Goal: Contribute content: Add original content to the website for others to see

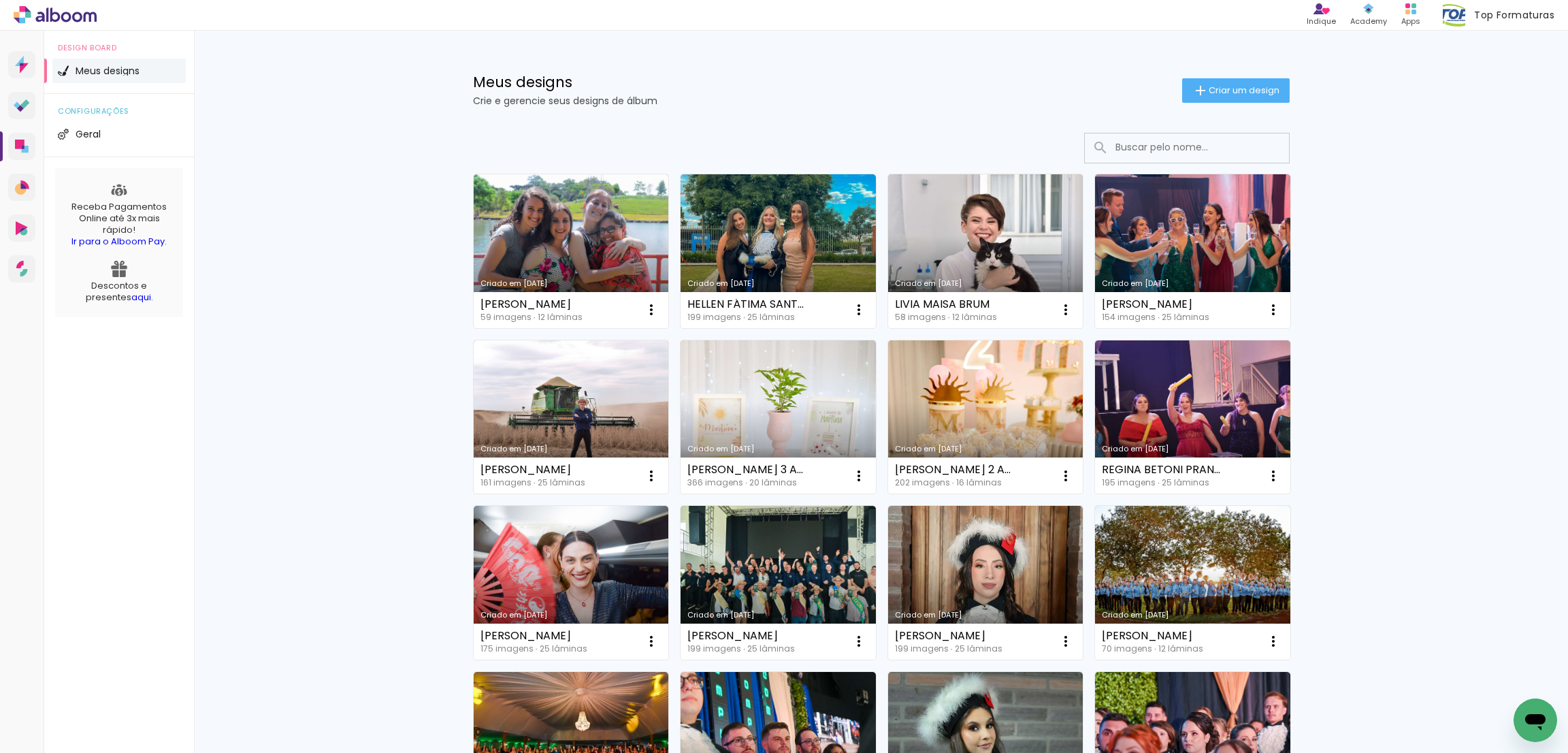
click at [1235, 106] on div "Meus designs Crie e gerencie seus designs de álbum Criar um design" at bounding box center [881, 75] width 885 height 89
click at [1233, 78] on paper-button "Criar um design" at bounding box center [1236, 90] width 107 height 24
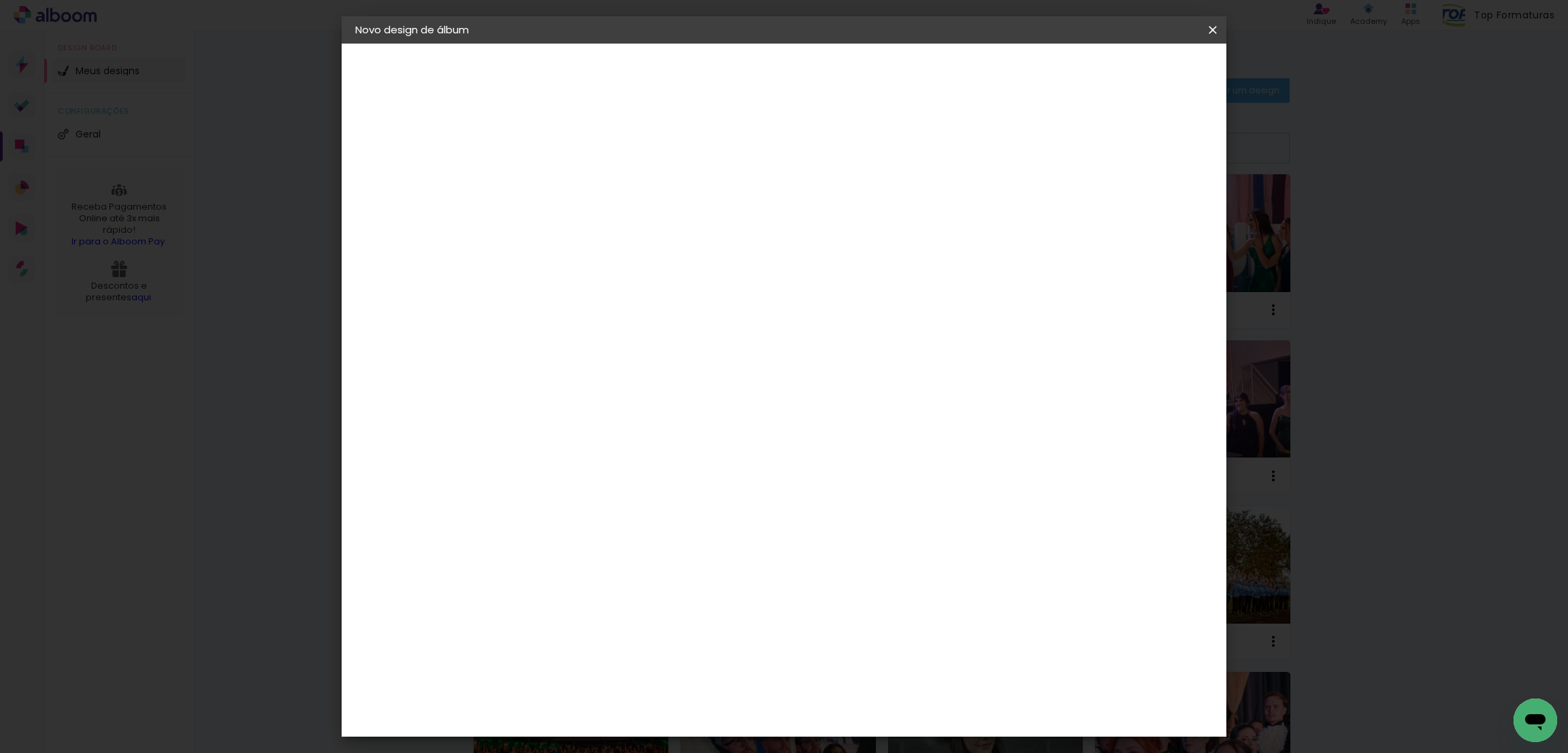
click at [578, 187] on input at bounding box center [578, 183] width 0 height 21
type input "[PERSON_NAME]"
type paper-input "[PERSON_NAME]"
click at [0, 0] on slot "Avançar" at bounding box center [0, 0] width 0 height 0
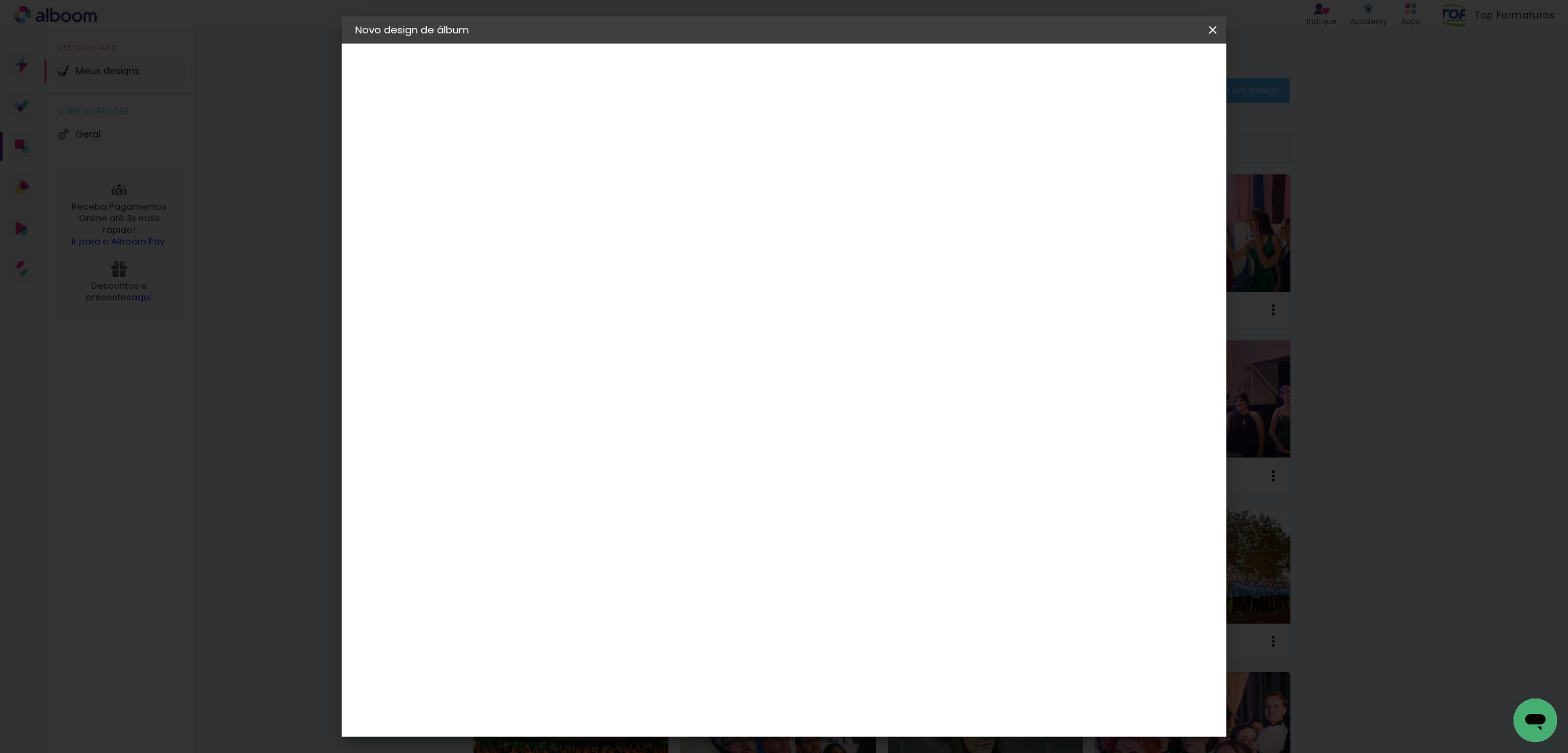
click at [670, 741] on span "30 × 30" at bounding box center [638, 759] width 63 height 36
click at [800, 79] on paper-button "Avançar" at bounding box center [766, 72] width 67 height 23
click at [0, 0] on slot "Mostrar sangria" at bounding box center [0, 0] width 0 height 0
type paper-checkbox "on"
click at [1122, 73] on span "Iniciar design" at bounding box center [1091, 73] width 62 height 10
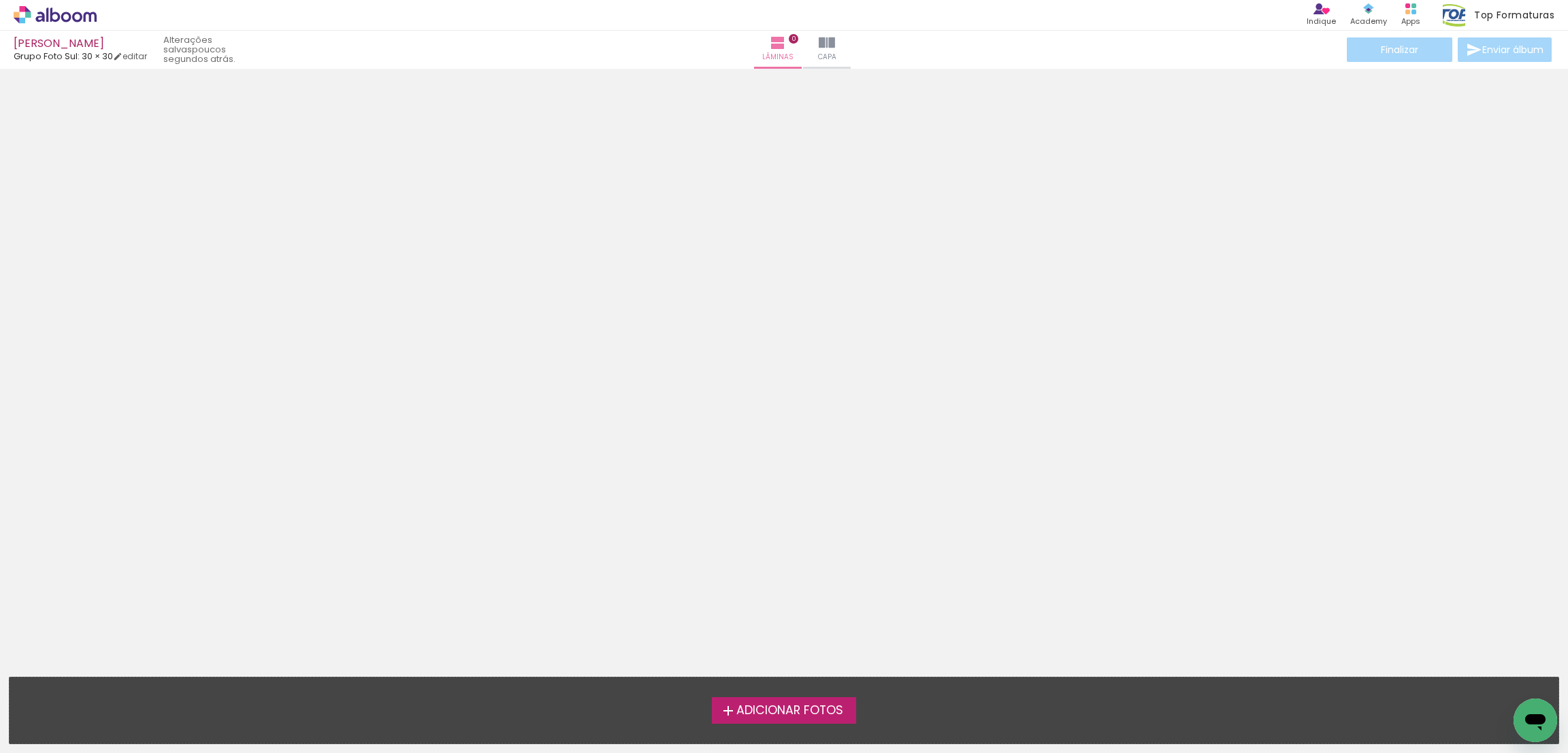
click at [802, 706] on span "Adicionar Fotos" at bounding box center [789, 710] width 107 height 13
click at [0, 0] on input "file" at bounding box center [0, 0] width 0 height 0
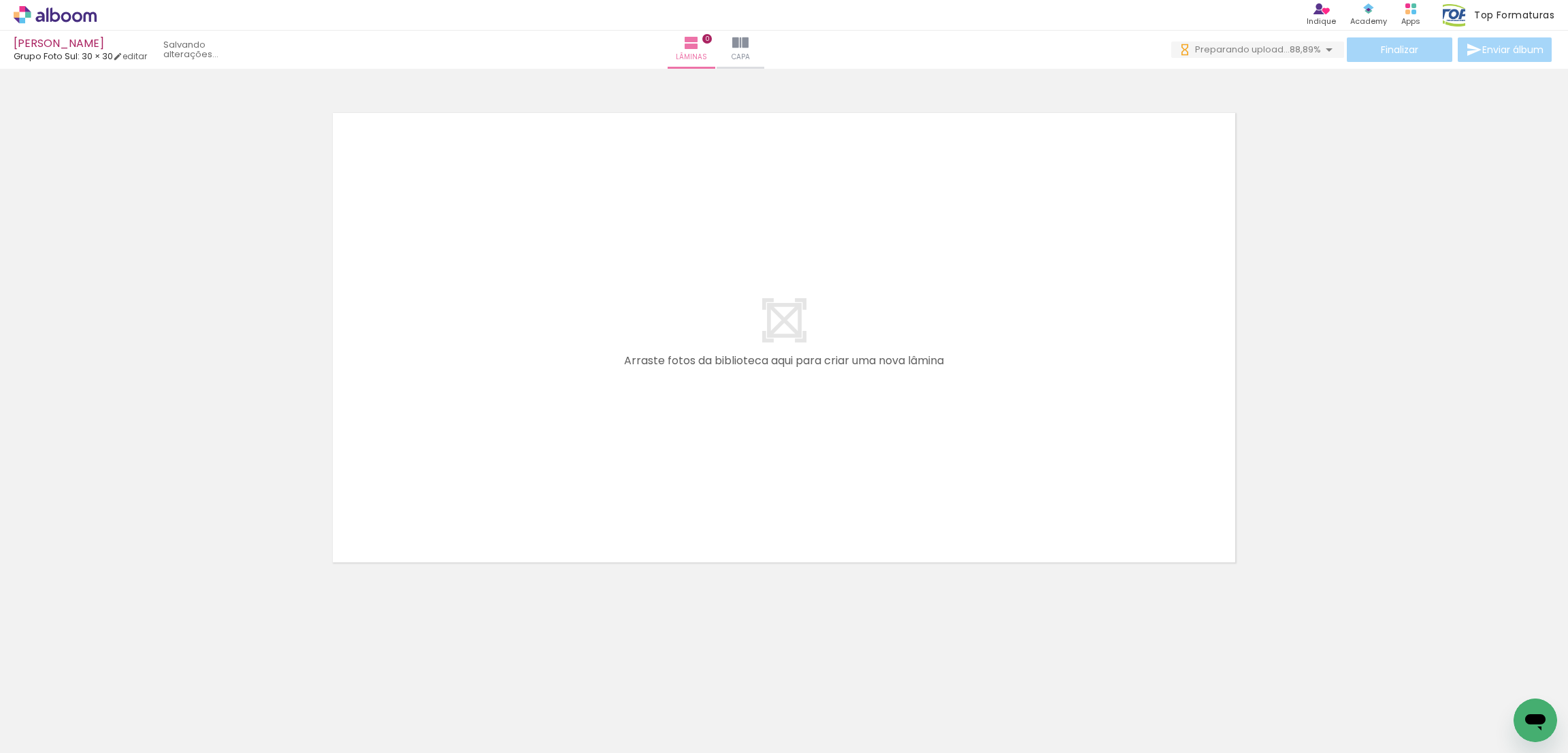
click at [52, 710] on input "Todas as fotos" at bounding box center [38, 711] width 52 height 12
click at [0, 0] on slot "Não utilizadas" at bounding box center [0, 0] width 0 height 0
type input "Não utilizadas"
click at [381, 730] on div at bounding box center [365, 706] width 45 height 68
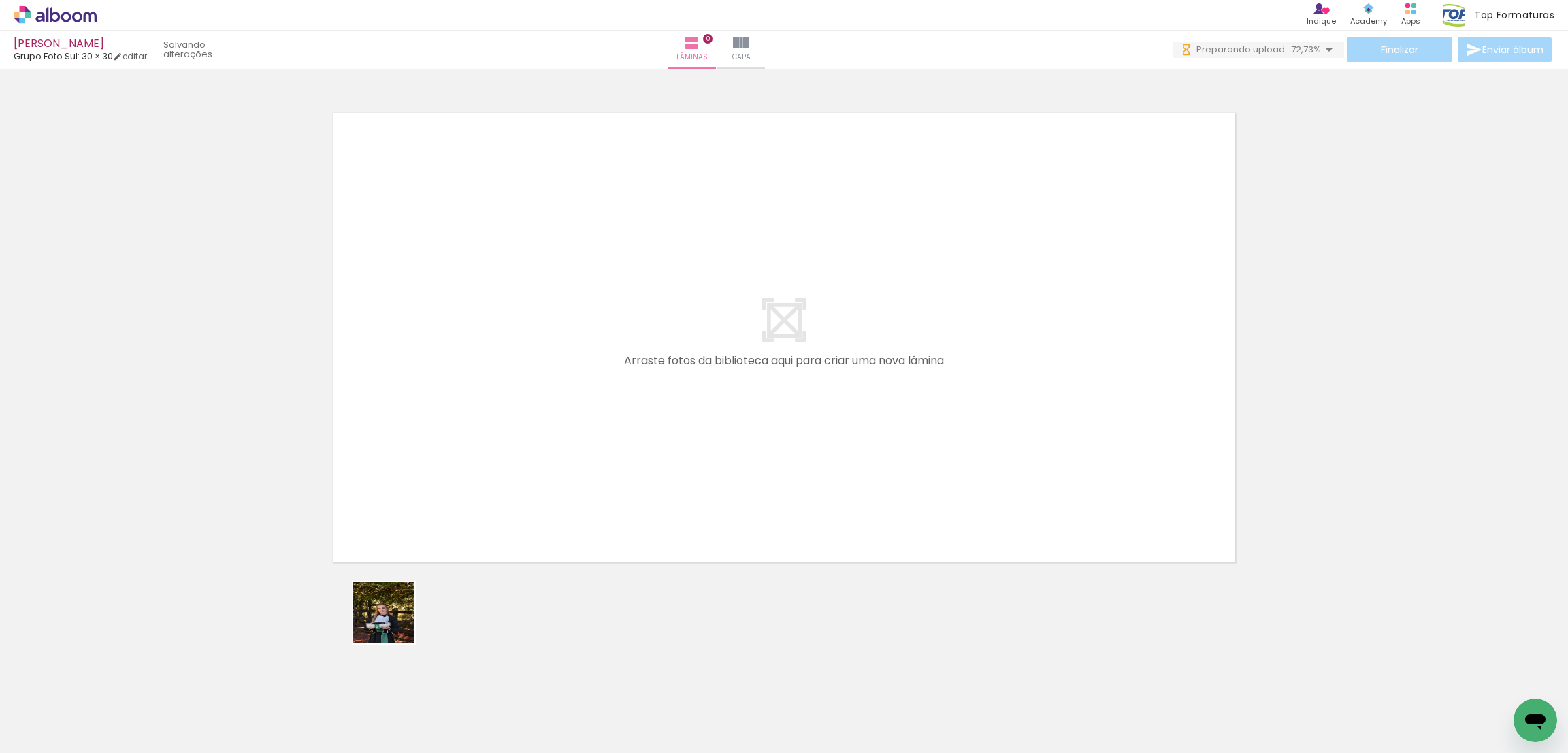
drag, startPoint x: 321, startPoint y: 721, endPoint x: 593, endPoint y: 359, distance: 452.8
click at [593, 359] on quentale-workspace at bounding box center [784, 376] width 1568 height 753
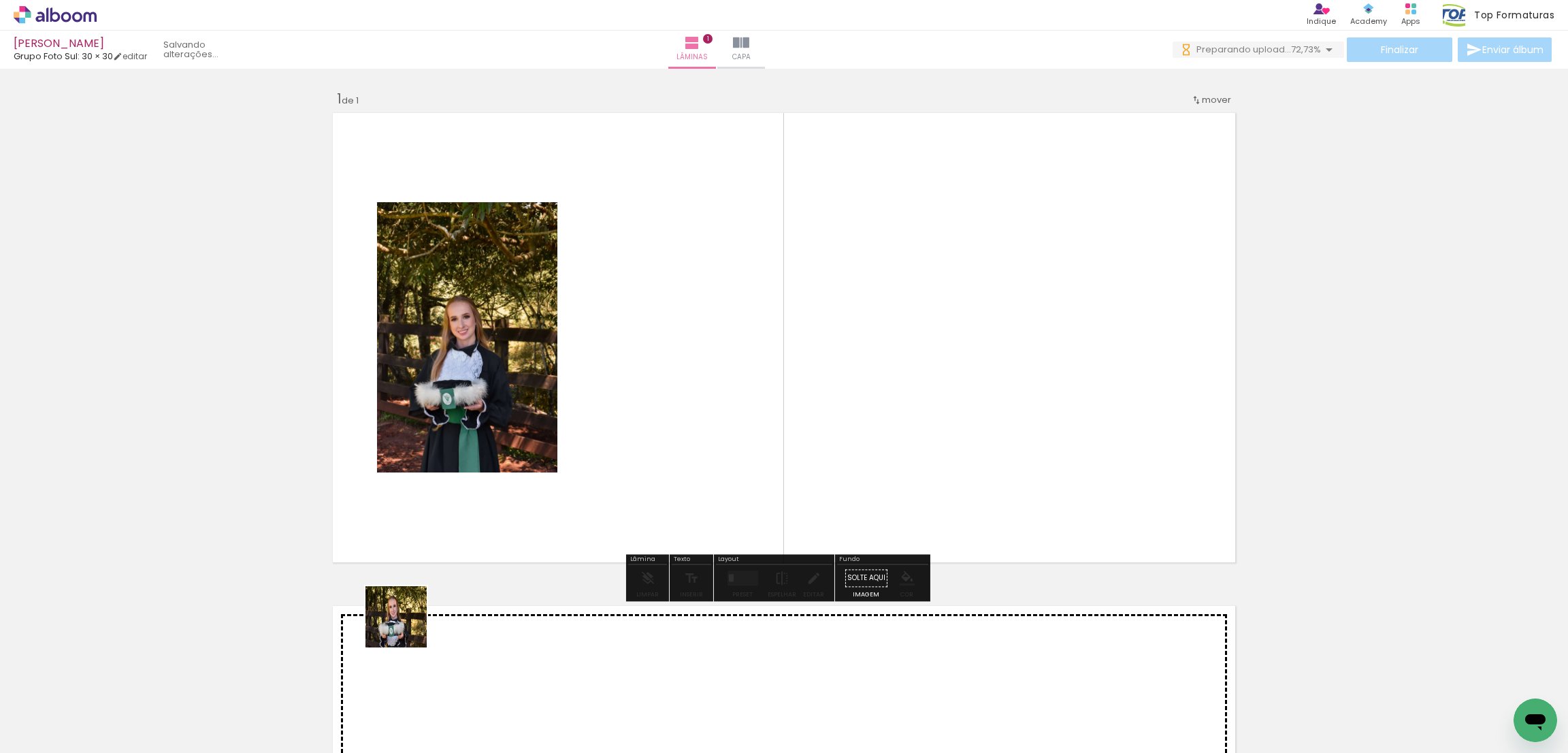
drag, startPoint x: 338, startPoint y: 699, endPoint x: 525, endPoint y: 498, distance: 274.5
click at [766, 330] on quentale-workspace at bounding box center [784, 376] width 1568 height 753
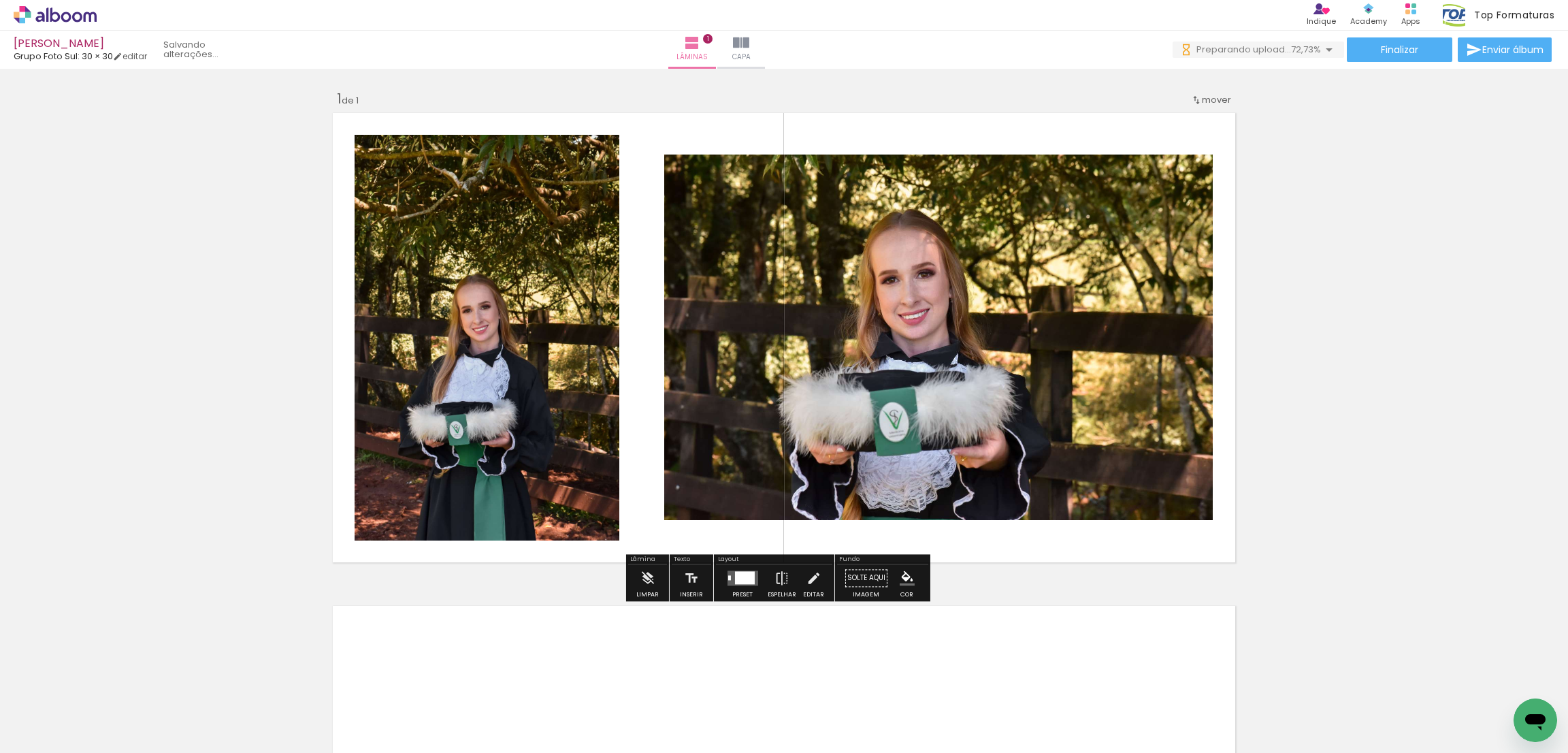
scroll to position [0, 0]
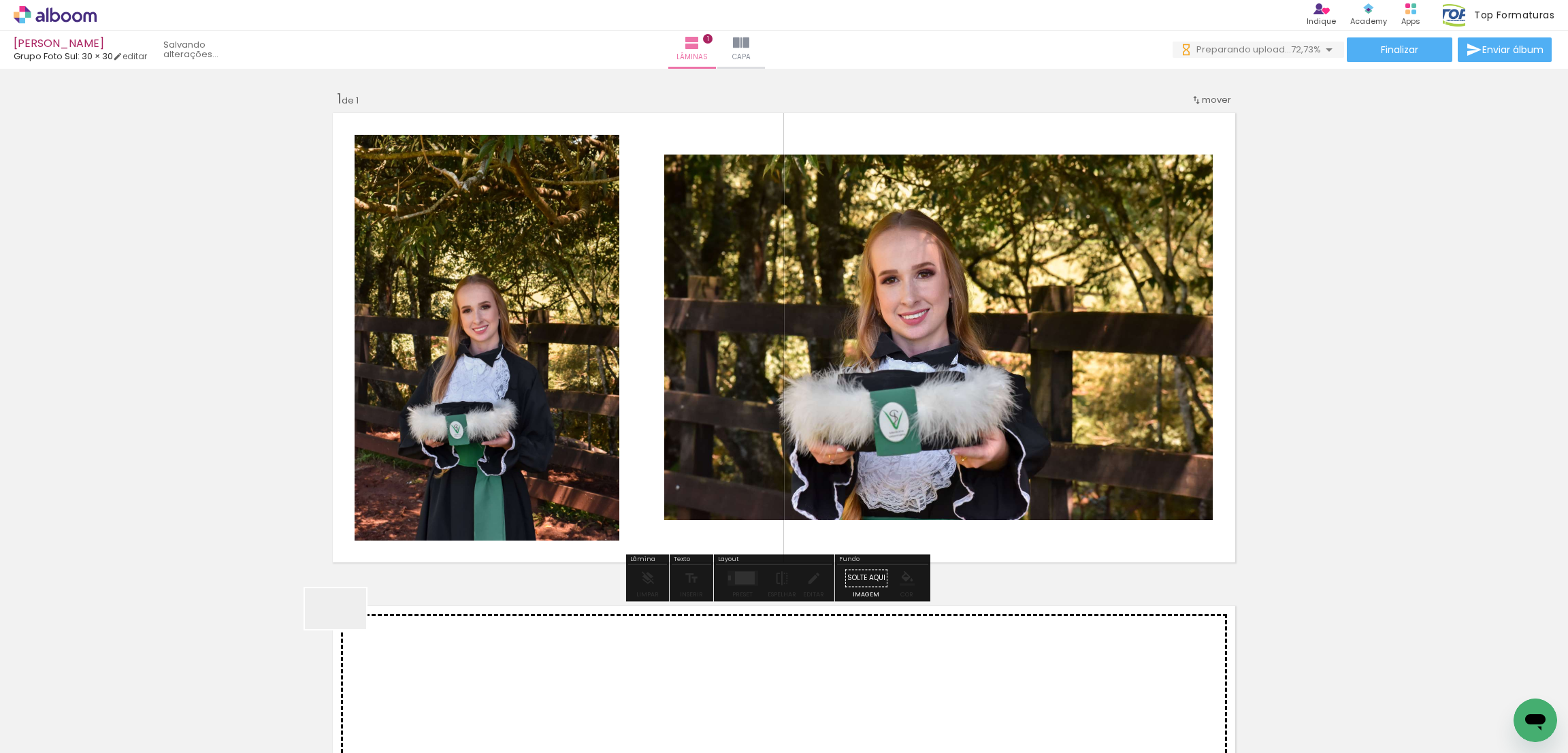
drag, startPoint x: 324, startPoint y: 698, endPoint x: 293, endPoint y: 711, distance: 33.6
click at [447, 437] on quentale-workspace at bounding box center [784, 376] width 1568 height 753
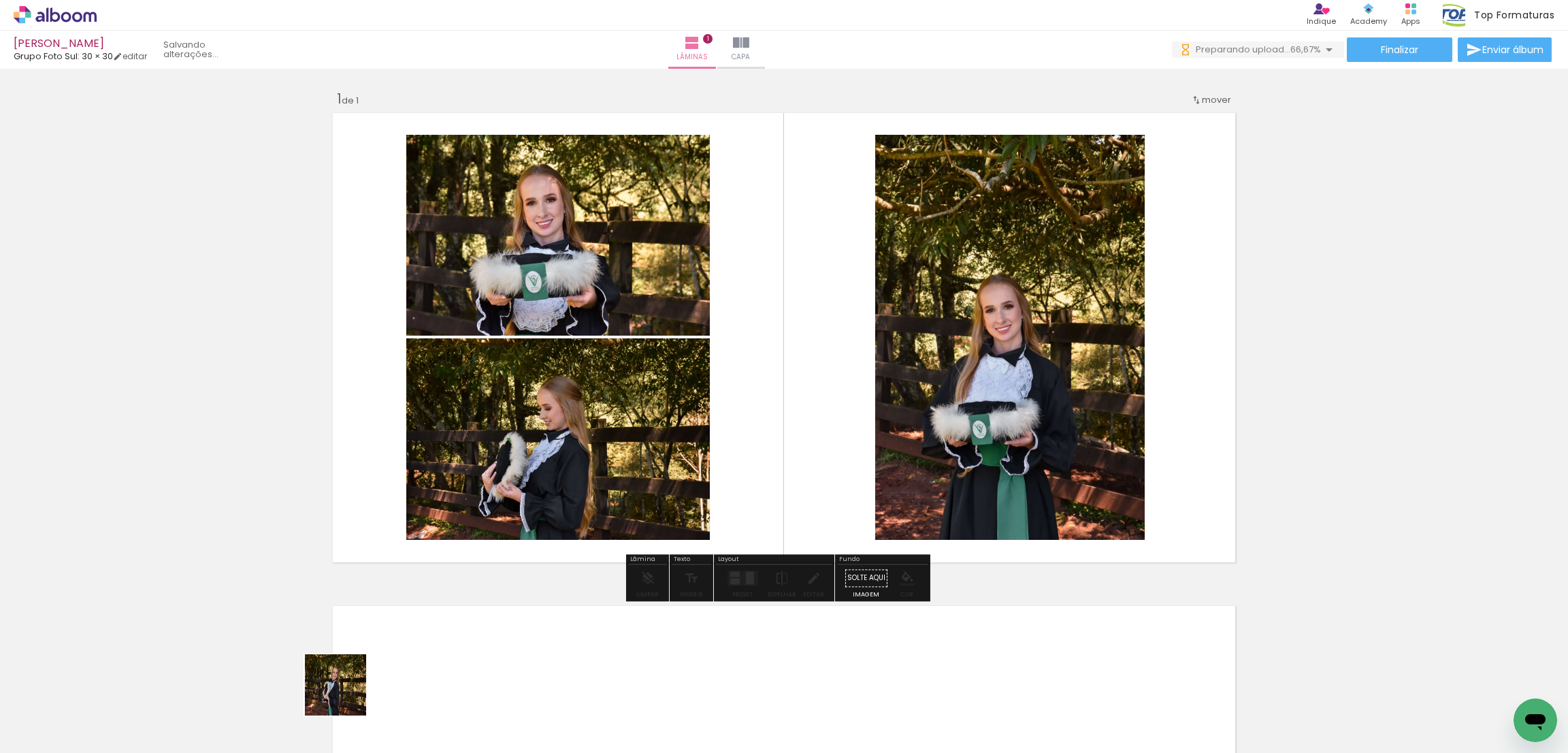
drag, startPoint x: 332, startPoint y: 713, endPoint x: 604, endPoint y: 752, distance: 274.8
click at [505, 401] on quentale-workspace at bounding box center [784, 376] width 1568 height 753
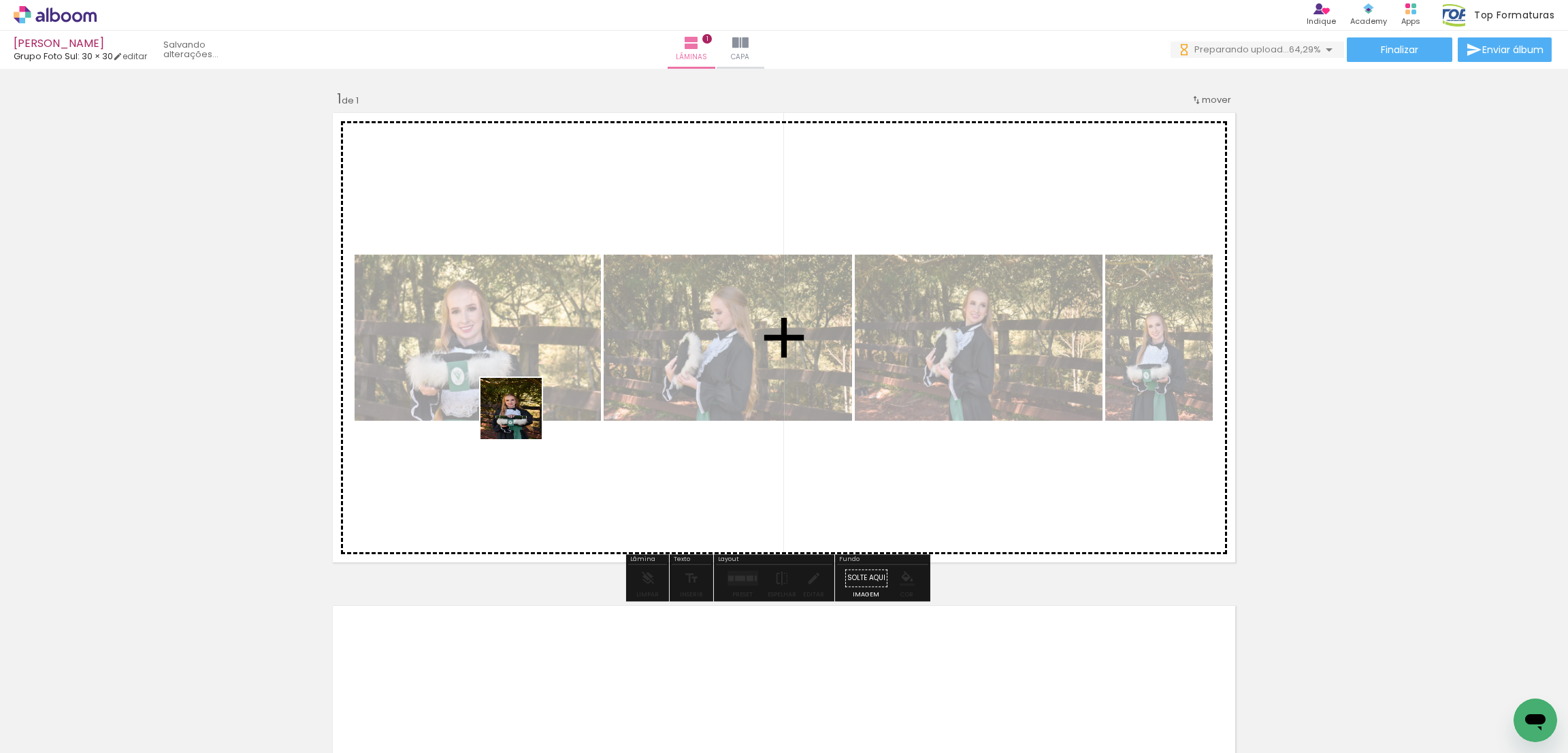
drag, startPoint x: 333, startPoint y: 715, endPoint x: 522, endPoint y: 417, distance: 352.9
click at [522, 417] on quentale-workspace at bounding box center [784, 376] width 1568 height 753
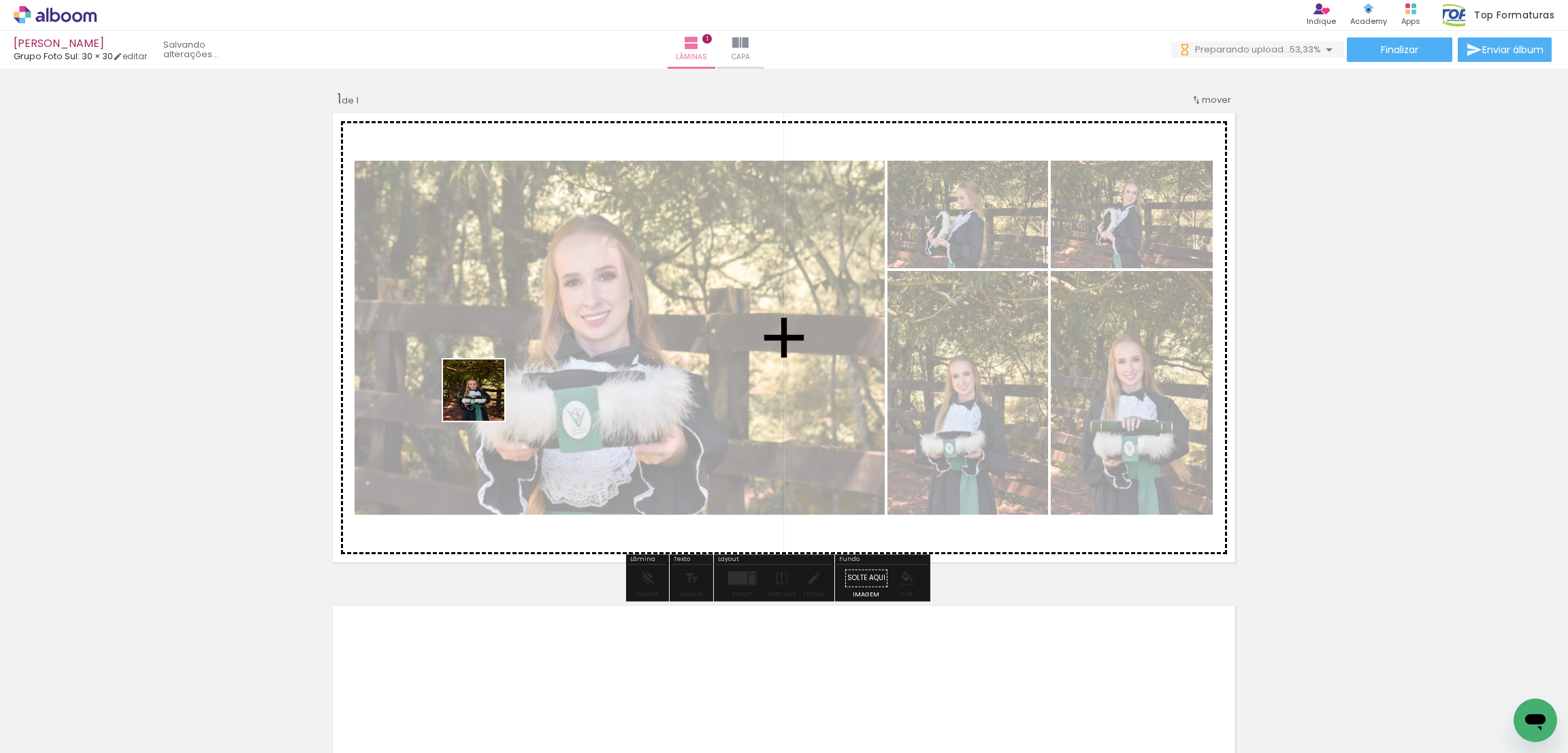
drag, startPoint x: 312, startPoint y: 710, endPoint x: 484, endPoint y: 400, distance: 354.5
click at [484, 400] on quentale-workspace at bounding box center [784, 376] width 1568 height 753
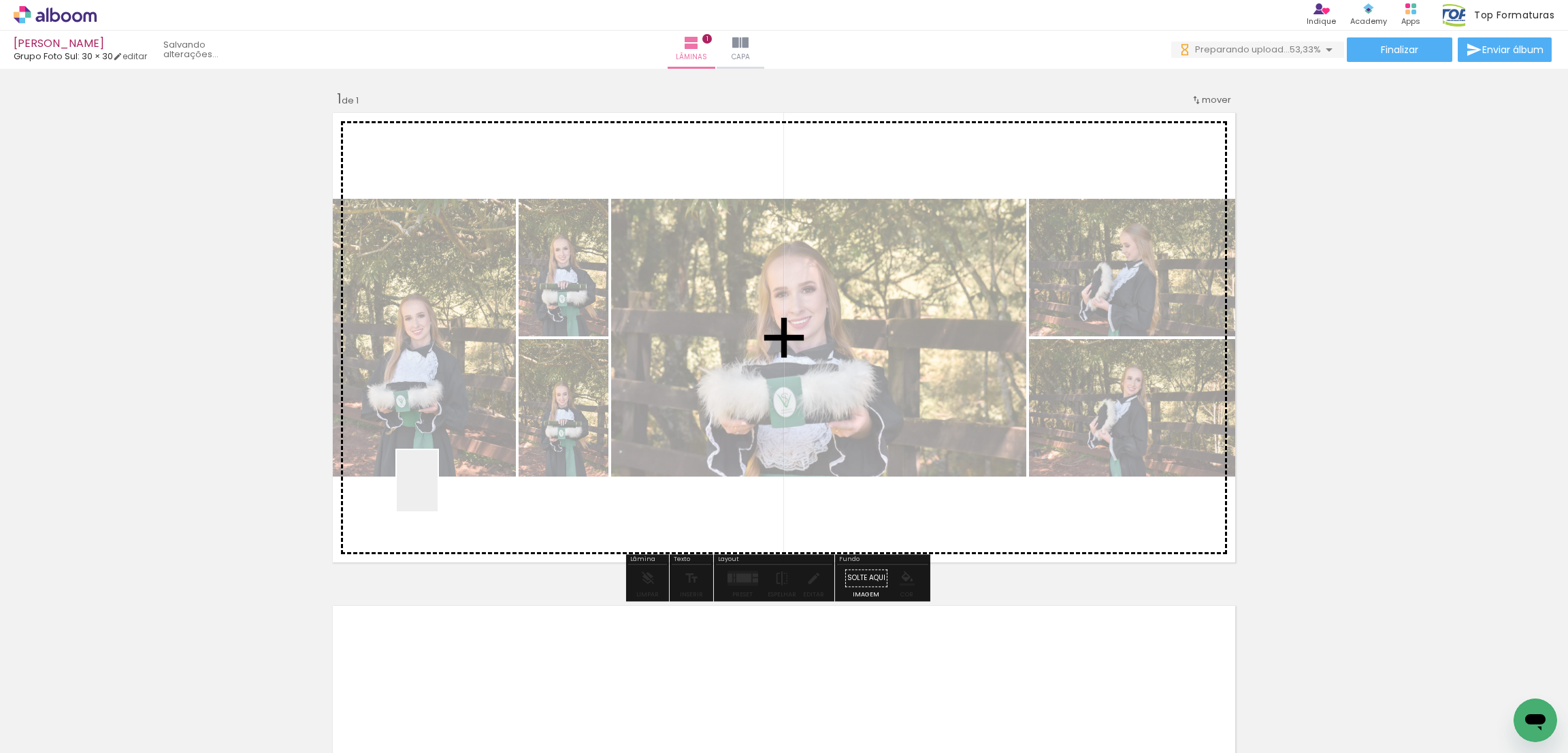
drag, startPoint x: 438, startPoint y: 491, endPoint x: 465, endPoint y: 459, distance: 41.9
click at [464, 443] on quentale-workspace at bounding box center [784, 376] width 1568 height 753
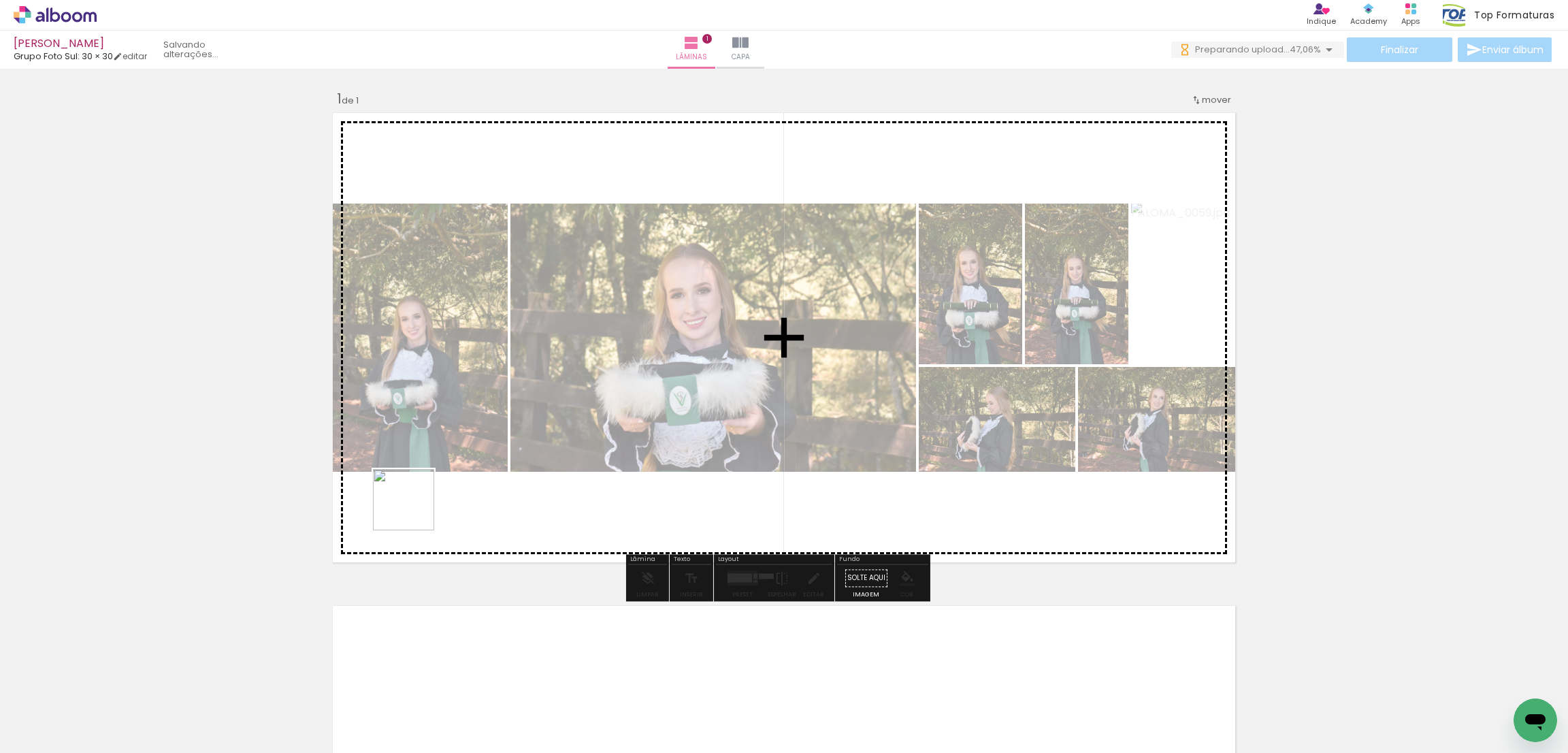
drag, startPoint x: 356, startPoint y: 699, endPoint x: 336, endPoint y: 679, distance: 28.3
click at [413, 505] on quentale-workspace at bounding box center [784, 376] width 1568 height 753
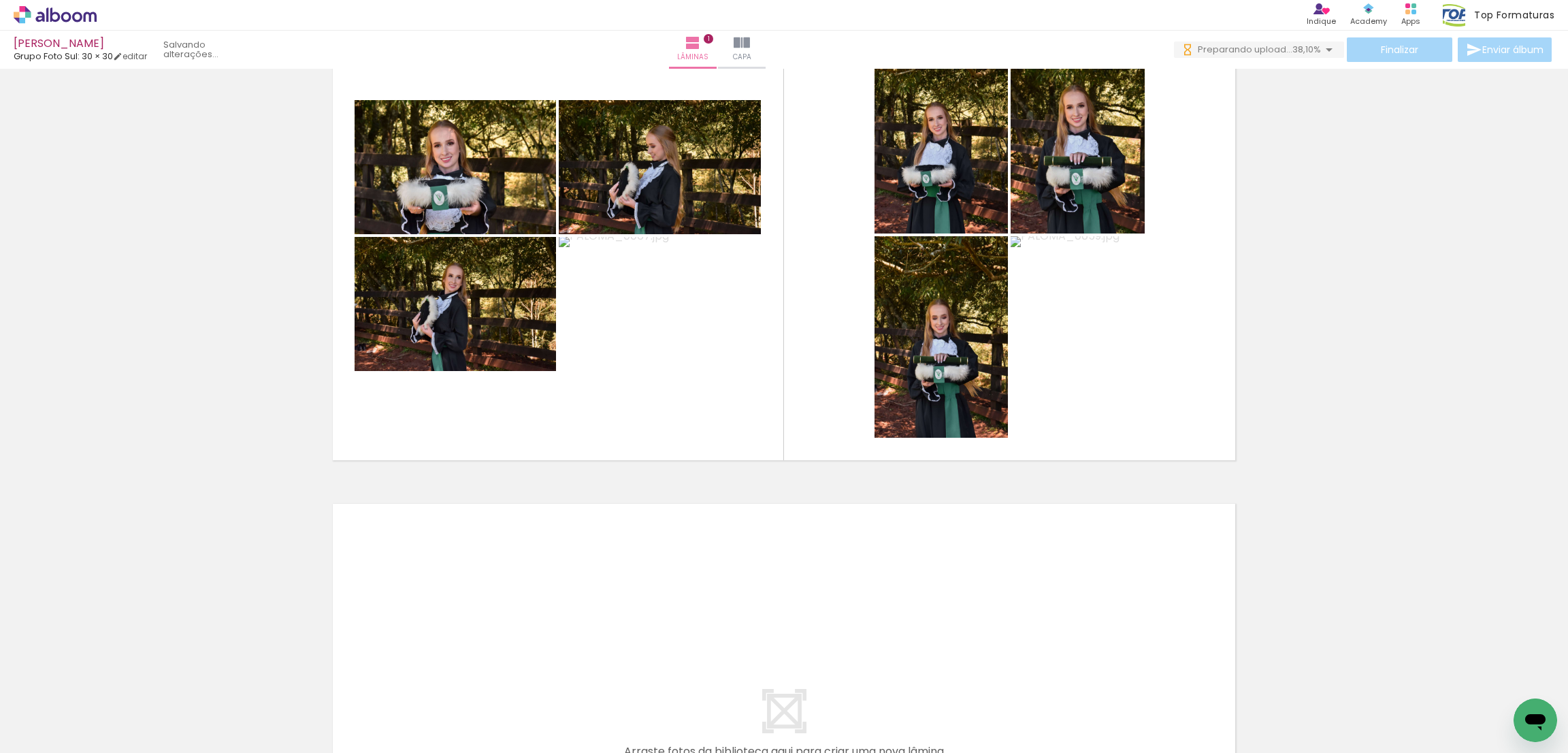
drag, startPoint x: 314, startPoint y: 695, endPoint x: 340, endPoint y: 663, distance: 41.2
click at [477, 376] on quentale-workspace at bounding box center [784, 376] width 1568 height 753
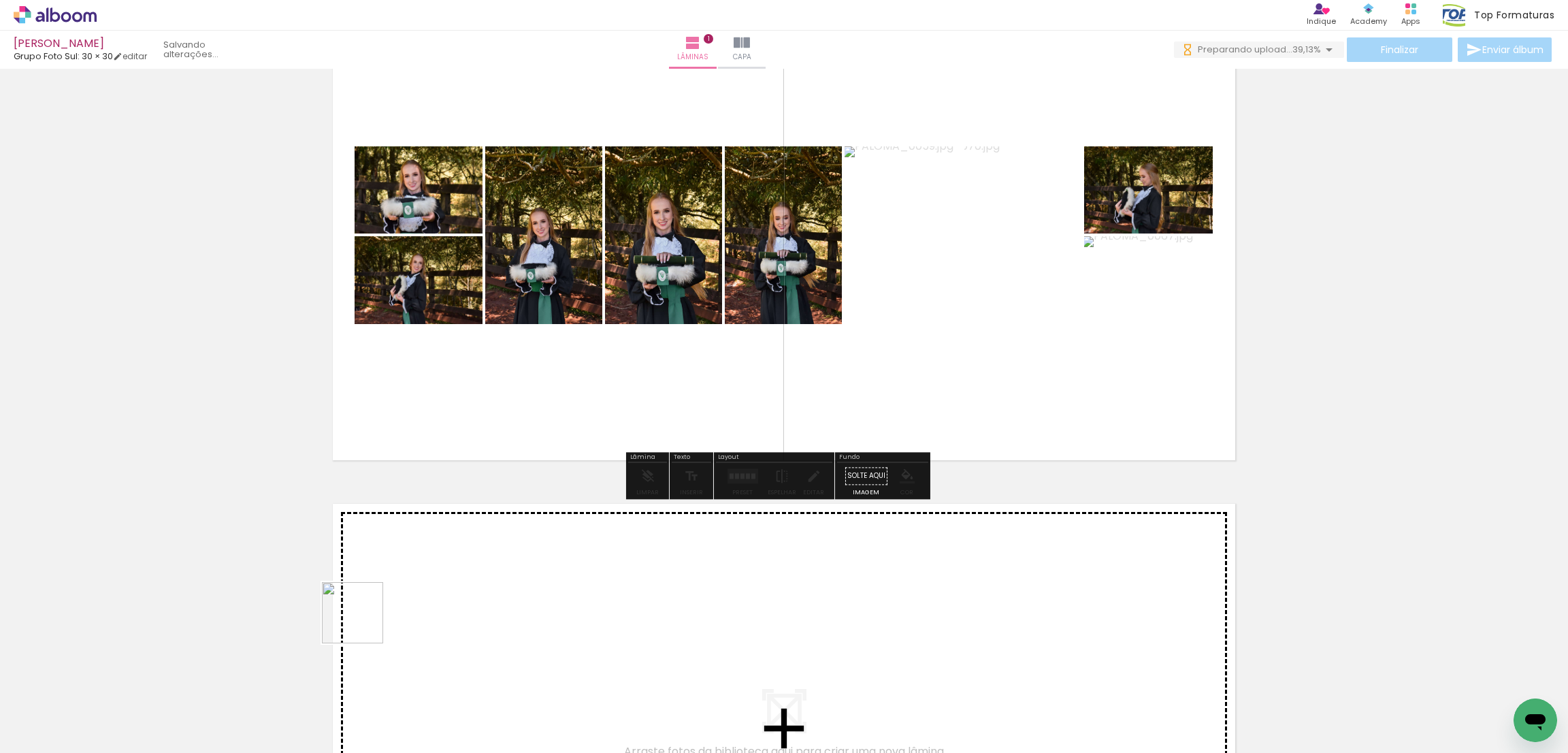
drag, startPoint x: 363, startPoint y: 623, endPoint x: 414, endPoint y: 584, distance: 64.2
click at [414, 351] on quentale-workspace at bounding box center [784, 376] width 1568 height 753
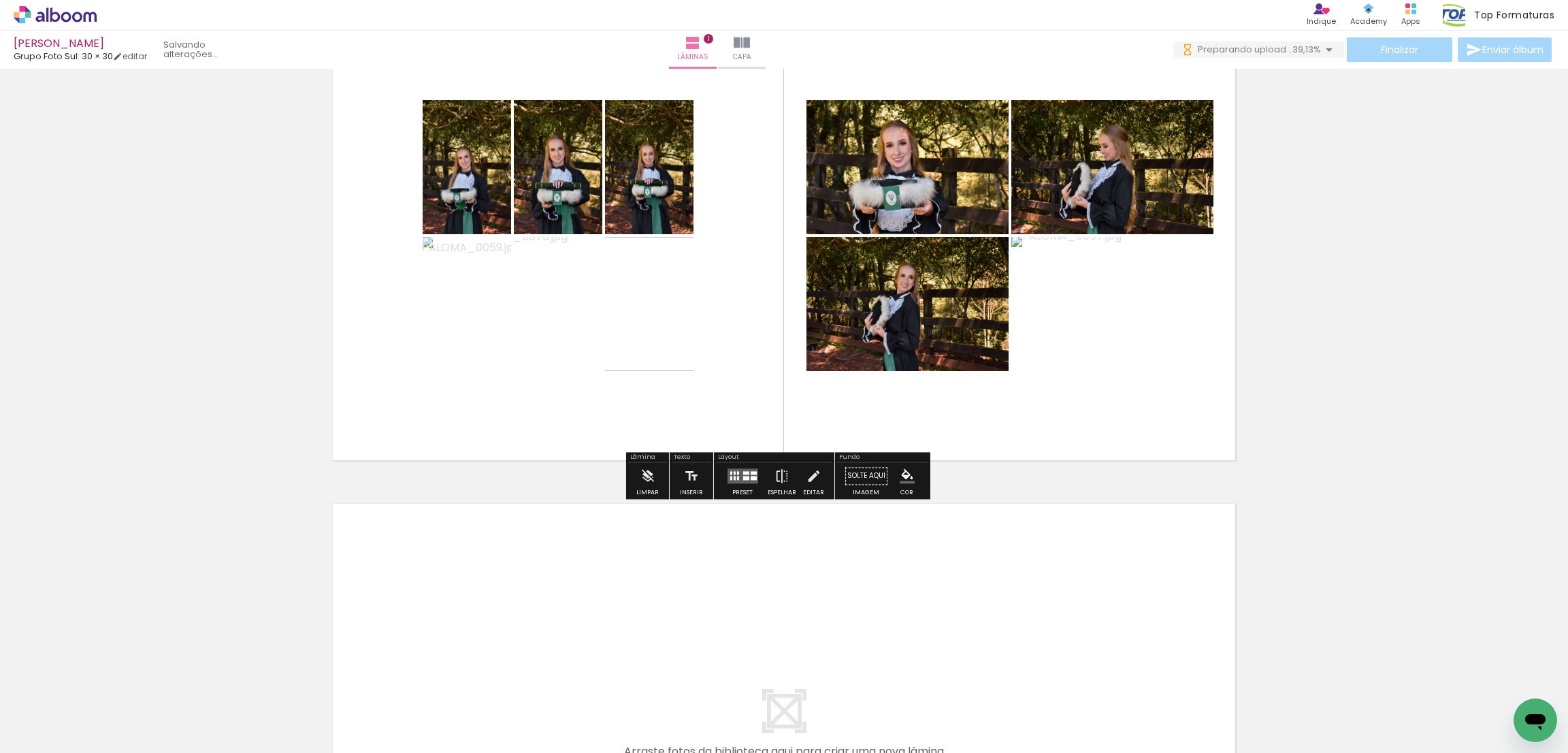
scroll to position [204, 0]
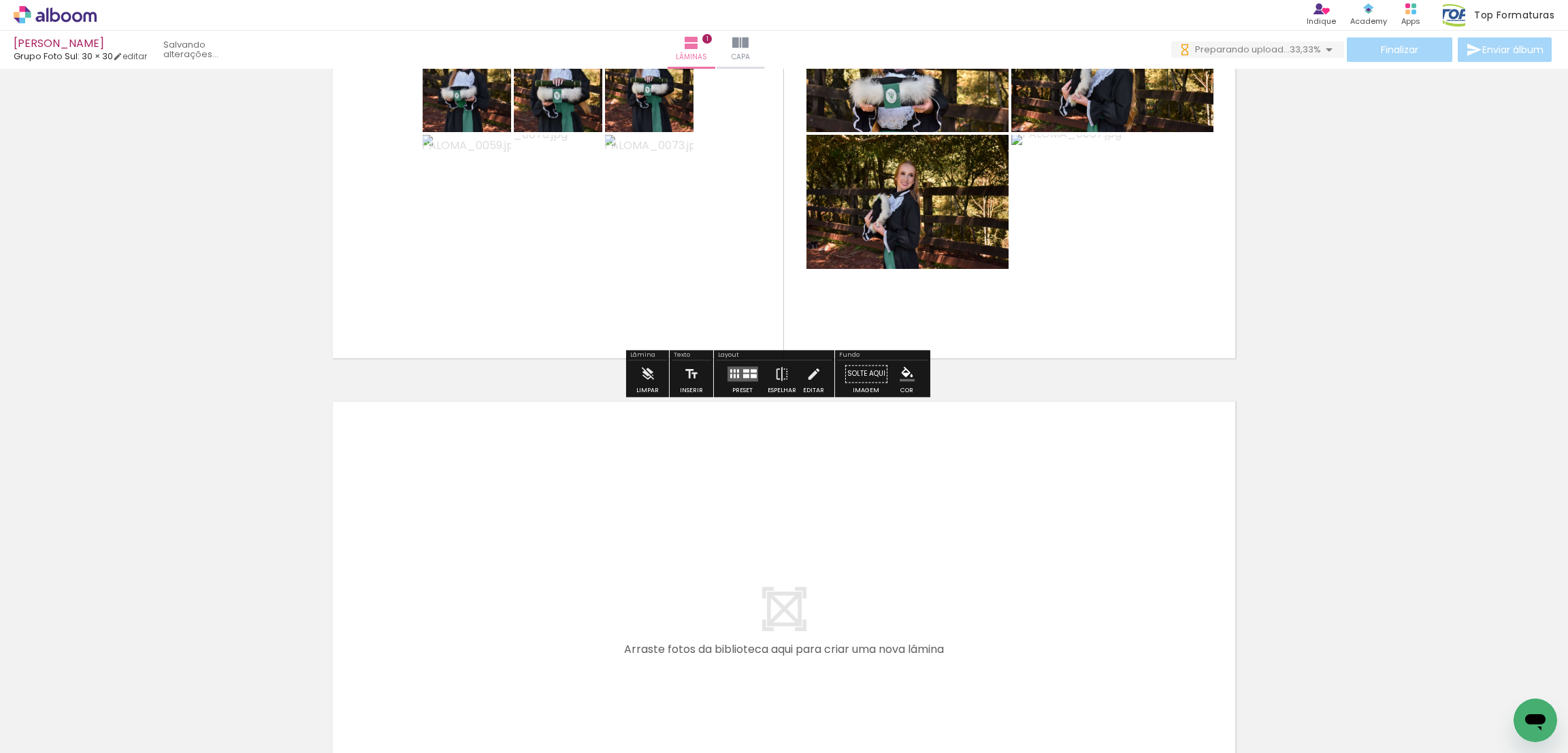
drag, startPoint x: 331, startPoint y: 703, endPoint x: 475, endPoint y: 557, distance: 205.1
click at [475, 557] on quentale-workspace at bounding box center [784, 376] width 1568 height 753
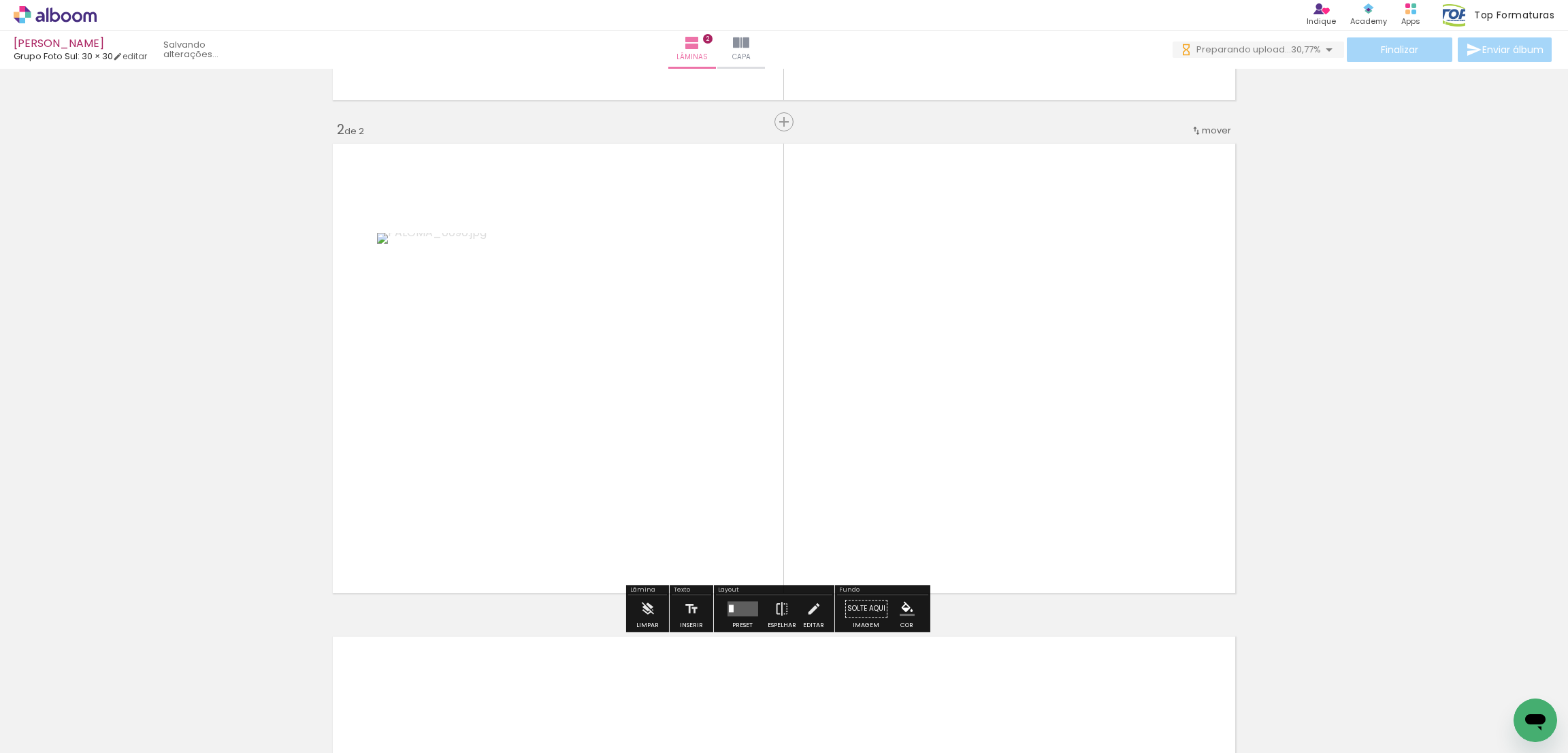
scroll to position [0, 0]
drag, startPoint x: 353, startPoint y: 701, endPoint x: 373, endPoint y: 703, distance: 20.1
click at [582, 451] on quentale-workspace at bounding box center [784, 376] width 1568 height 753
drag, startPoint x: 345, startPoint y: 701, endPoint x: 442, endPoint y: 558, distance: 172.8
click at [554, 331] on quentale-workspace at bounding box center [784, 376] width 1568 height 753
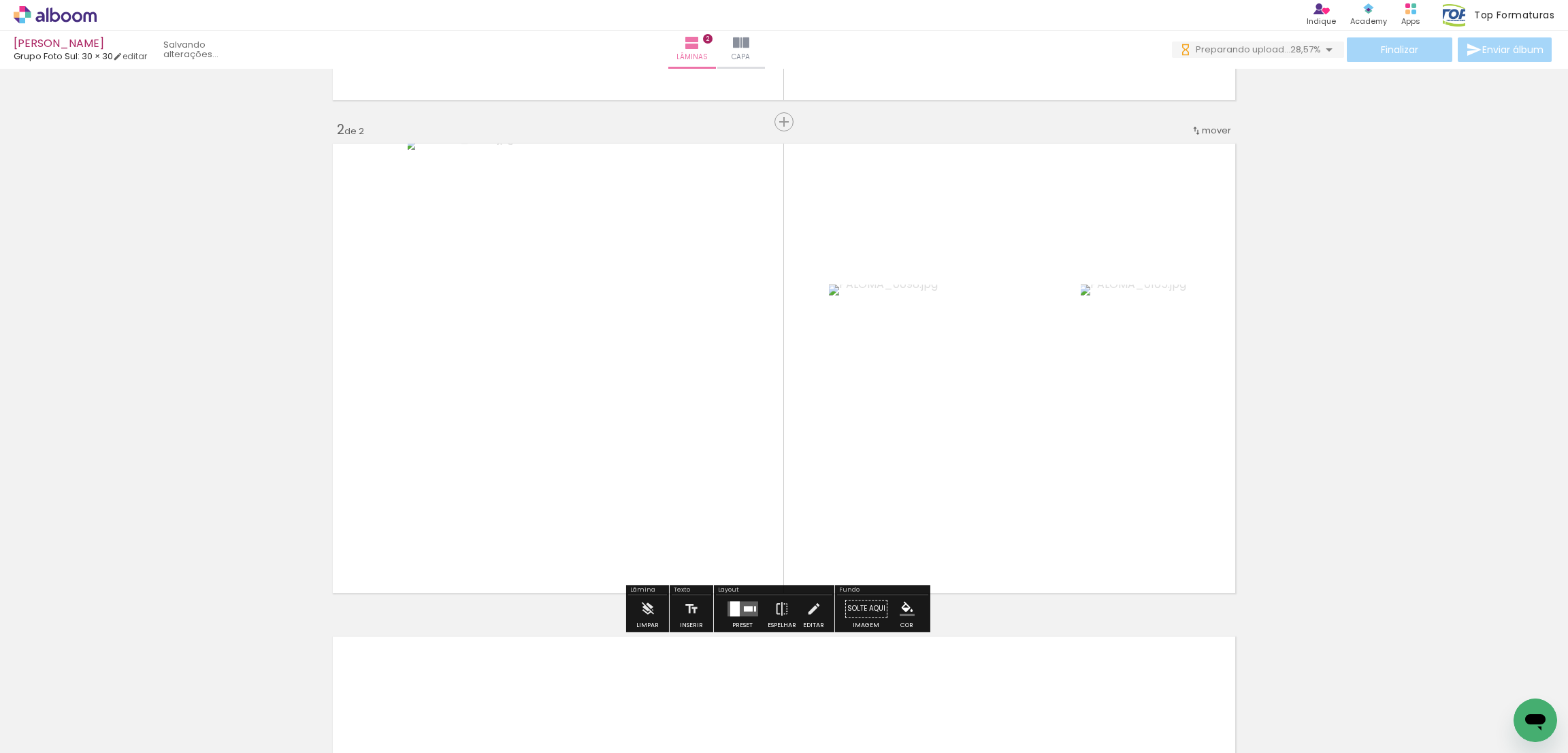
click at [409, 404] on quentale-workspace at bounding box center [784, 376] width 1568 height 753
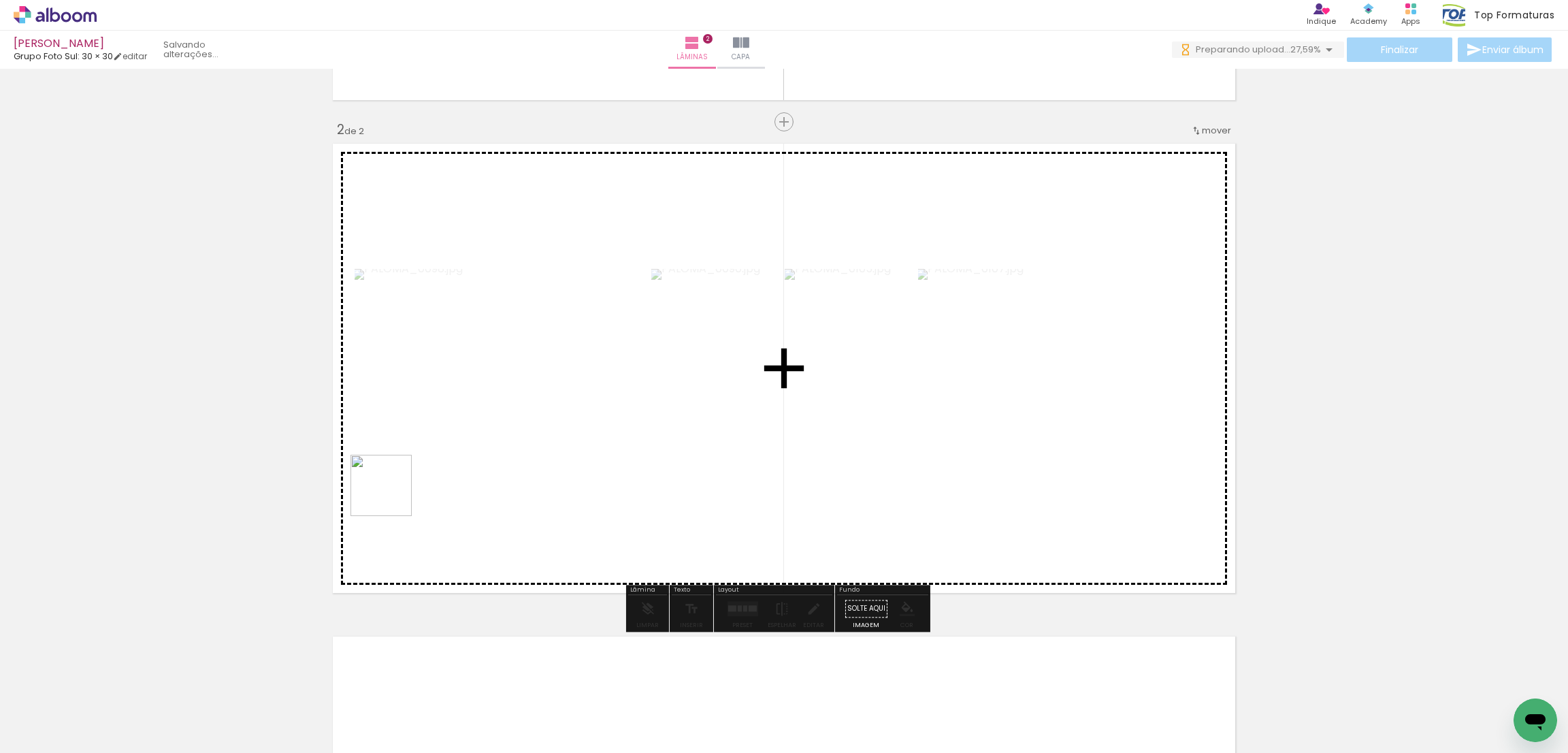
drag, startPoint x: 353, startPoint y: 671, endPoint x: 340, endPoint y: 697, distance: 29.1
click at [395, 413] on quentale-workspace at bounding box center [784, 376] width 1568 height 753
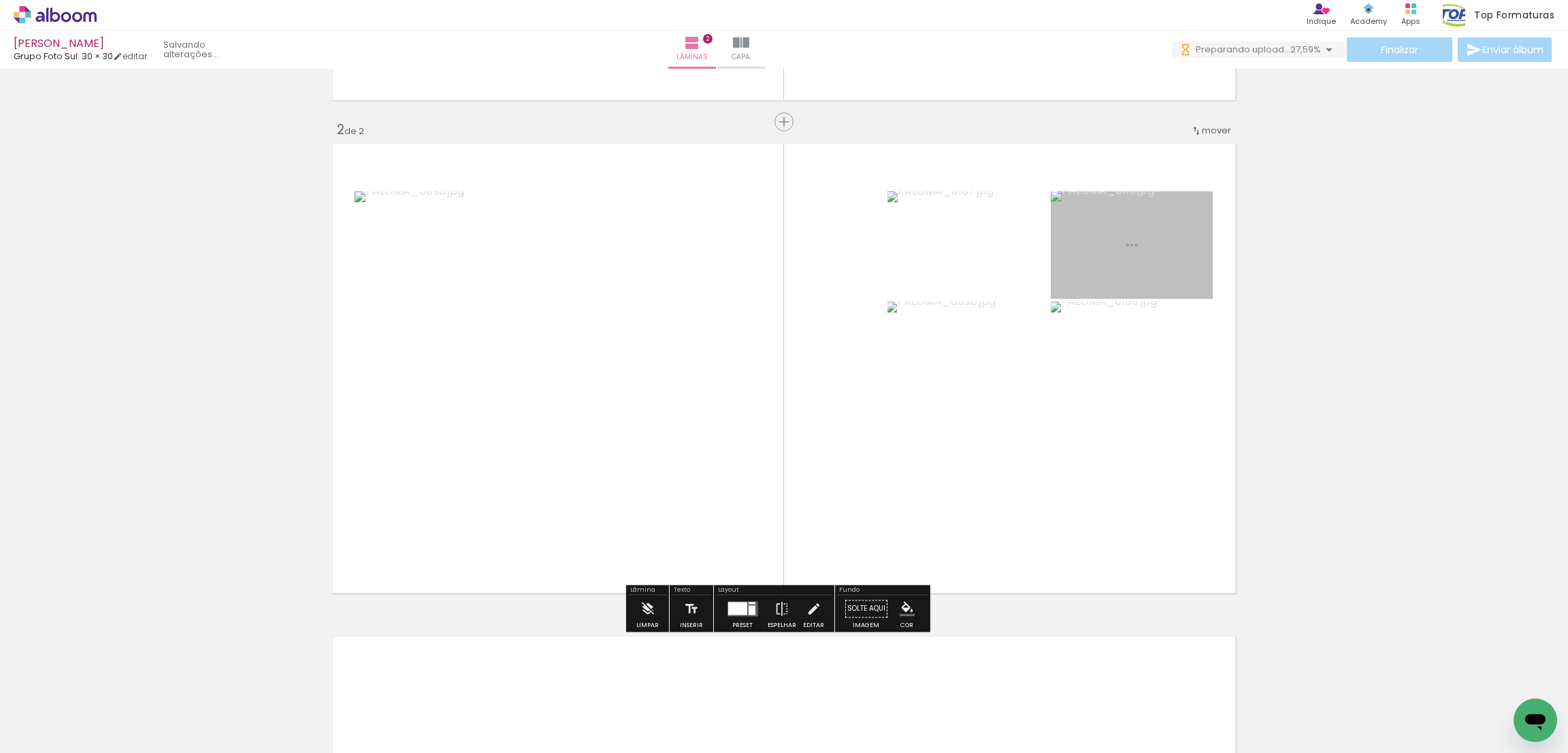
drag, startPoint x: 419, startPoint y: 525, endPoint x: 336, endPoint y: 716, distance: 208.3
click at [457, 424] on quentale-workspace at bounding box center [784, 376] width 1568 height 753
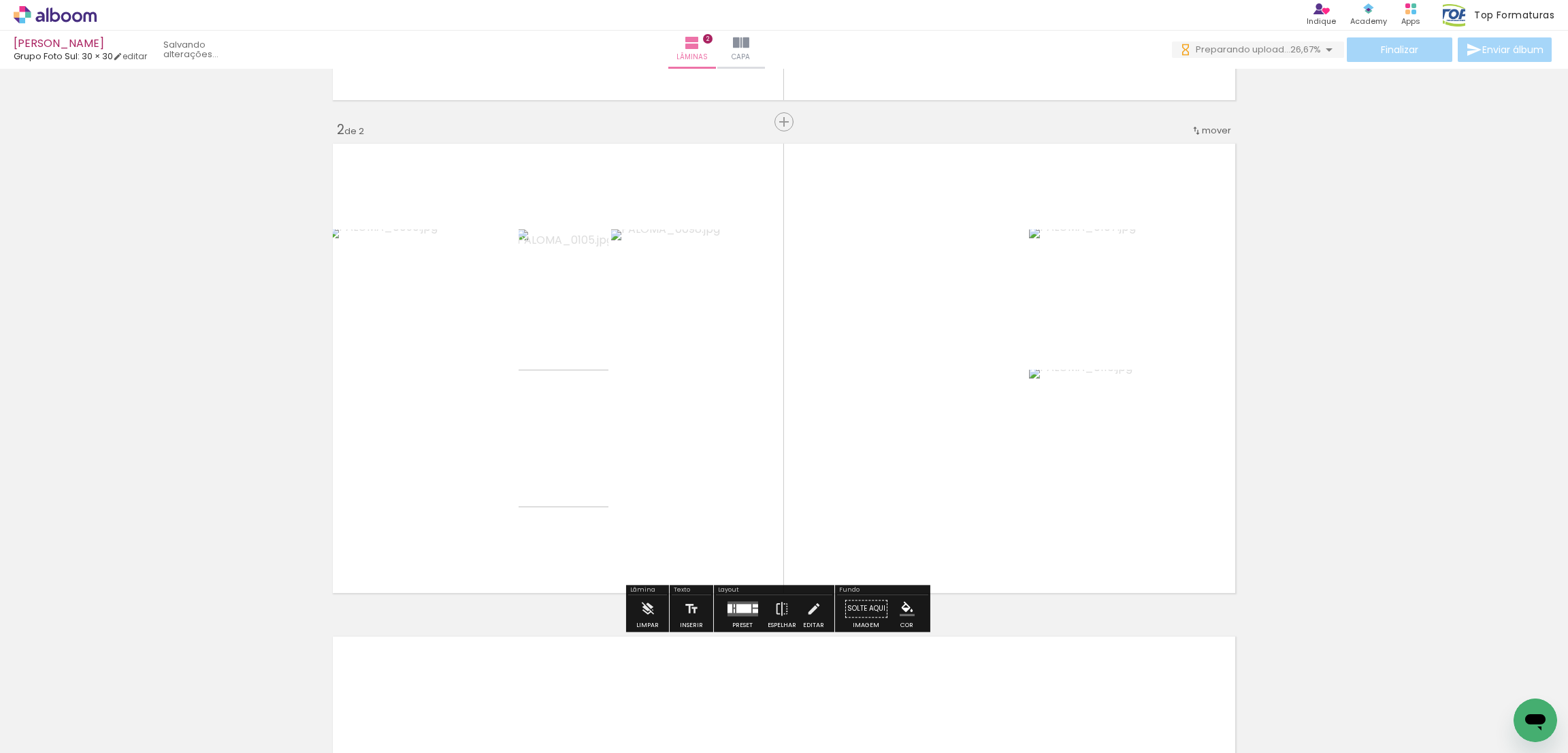
click at [439, 337] on quentale-workspace at bounding box center [784, 376] width 1568 height 753
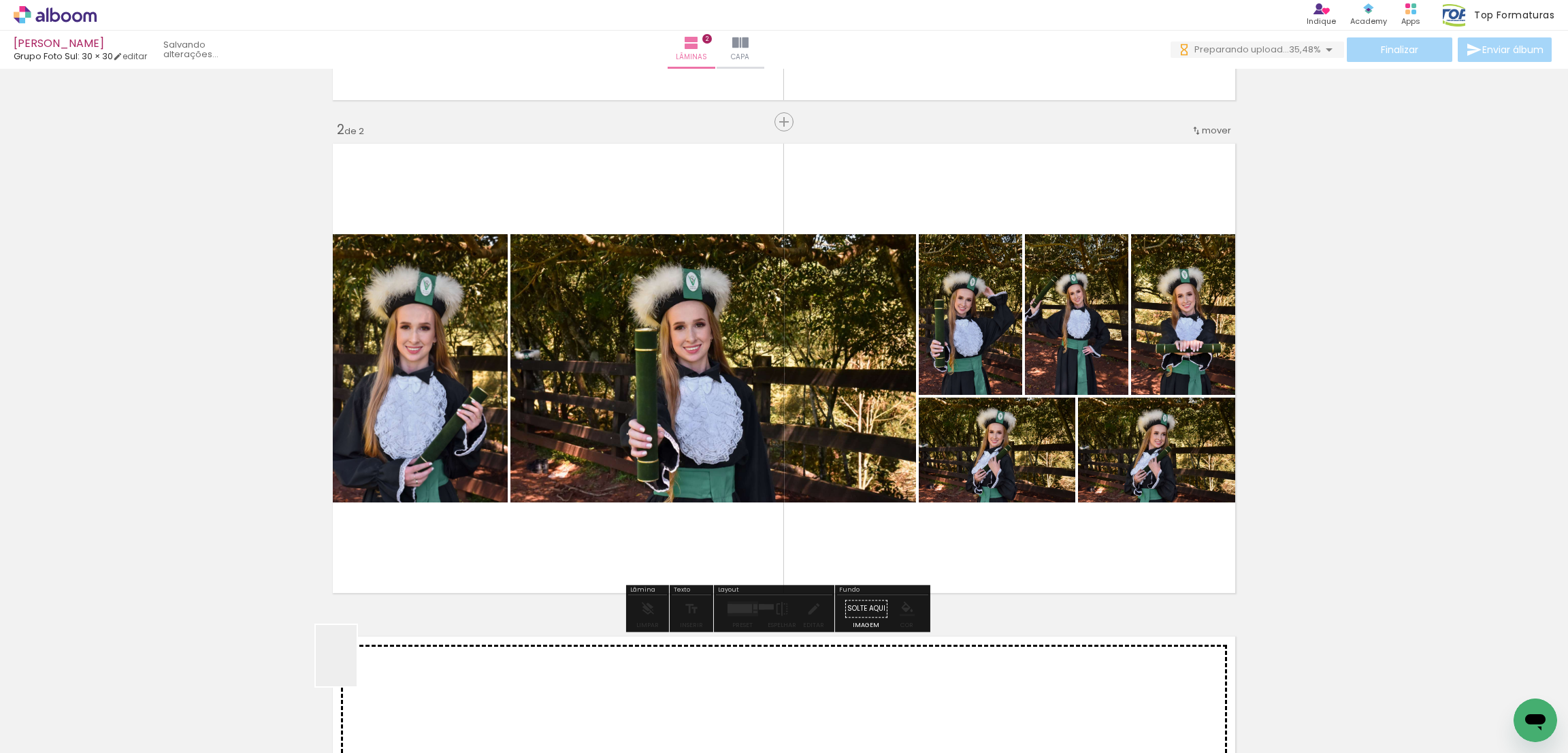
drag, startPoint x: 328, startPoint y: 702, endPoint x: 492, endPoint y: 430, distance: 317.6
click at [492, 430] on quentale-workspace at bounding box center [784, 376] width 1568 height 753
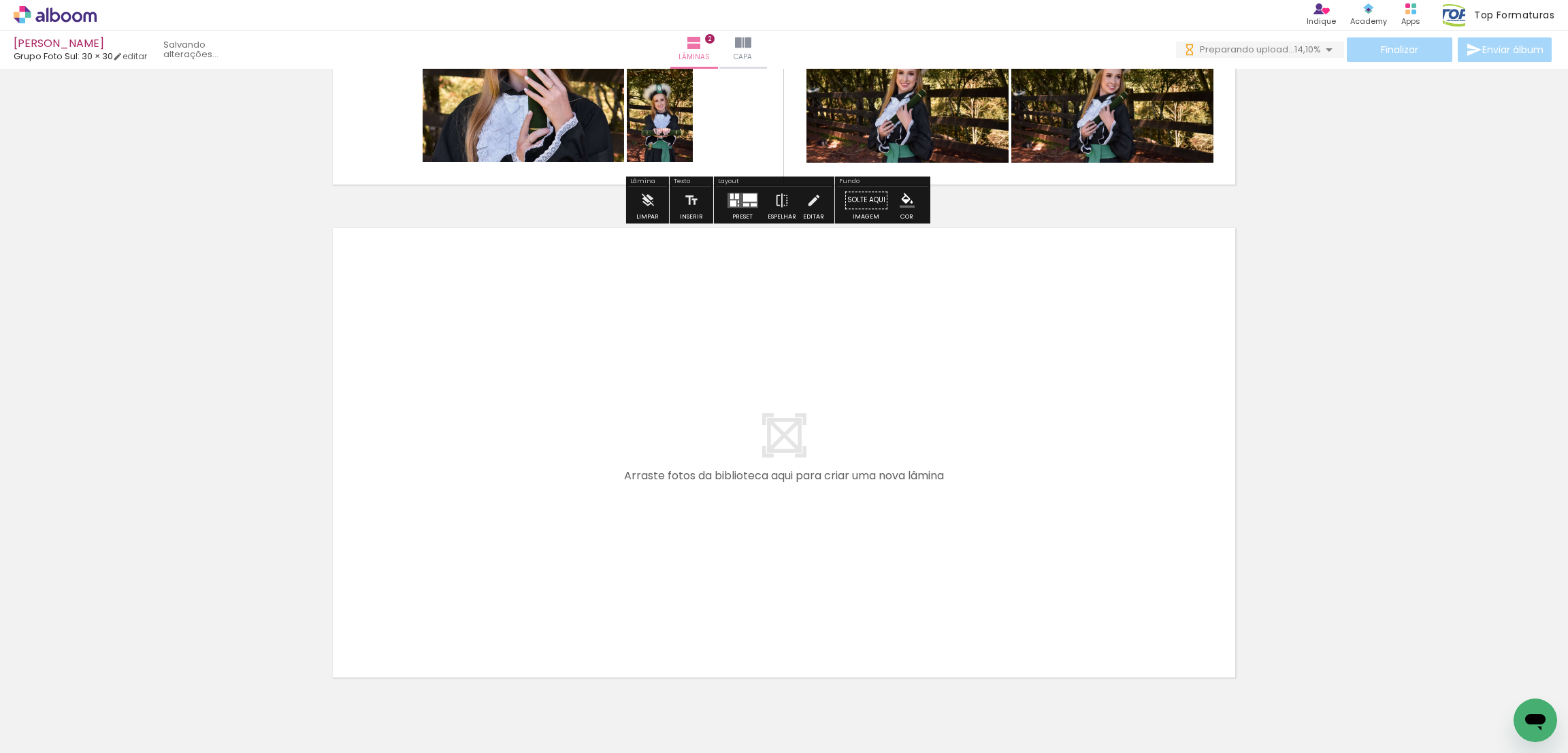
drag, startPoint x: 332, startPoint y: 710, endPoint x: 341, endPoint y: 680, distance: 31.3
click at [547, 421] on quentale-workspace at bounding box center [784, 376] width 1568 height 753
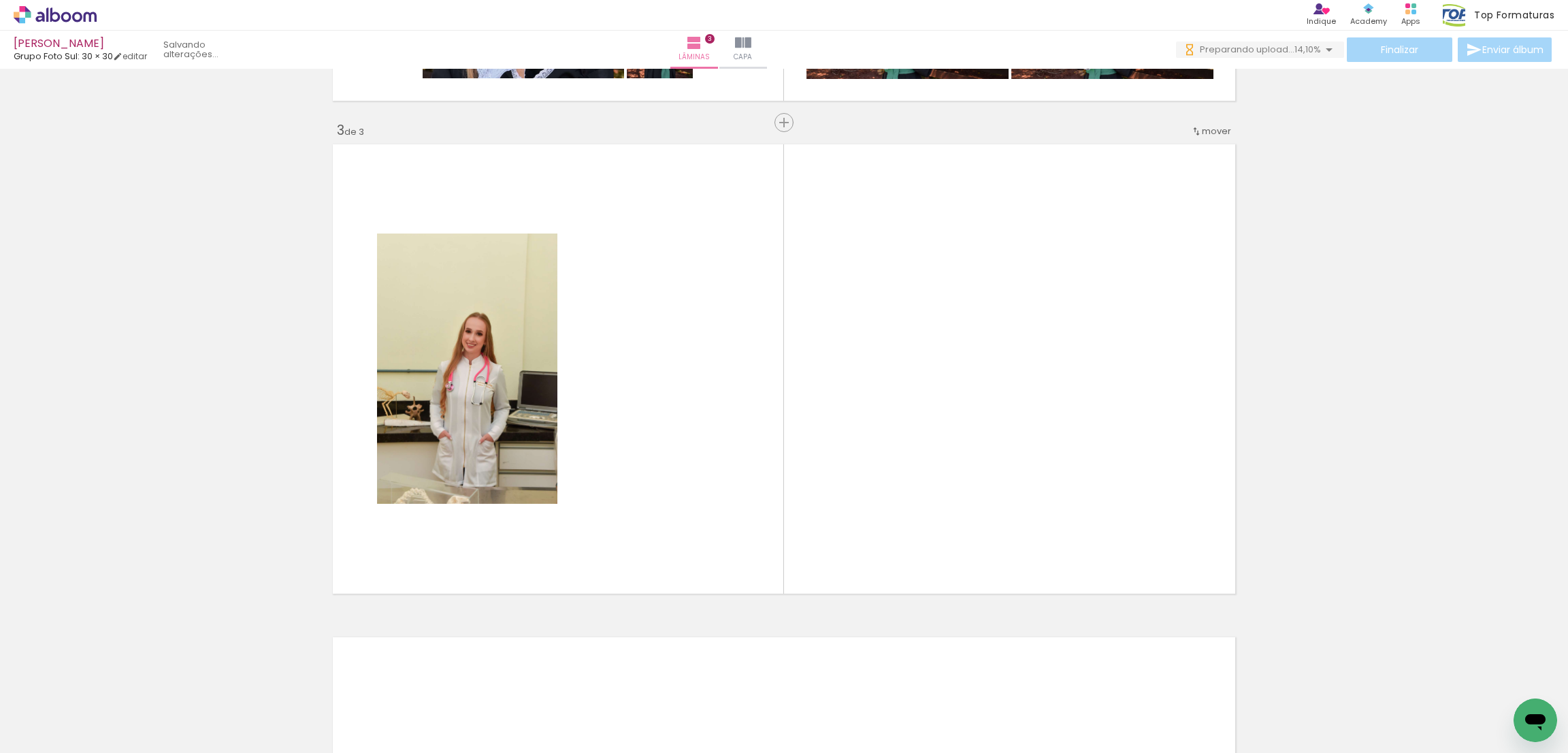
drag, startPoint x: 524, startPoint y: 453, endPoint x: 241, endPoint y: 699, distance: 375.0
click at [646, 356] on quentale-workspace at bounding box center [784, 376] width 1568 height 753
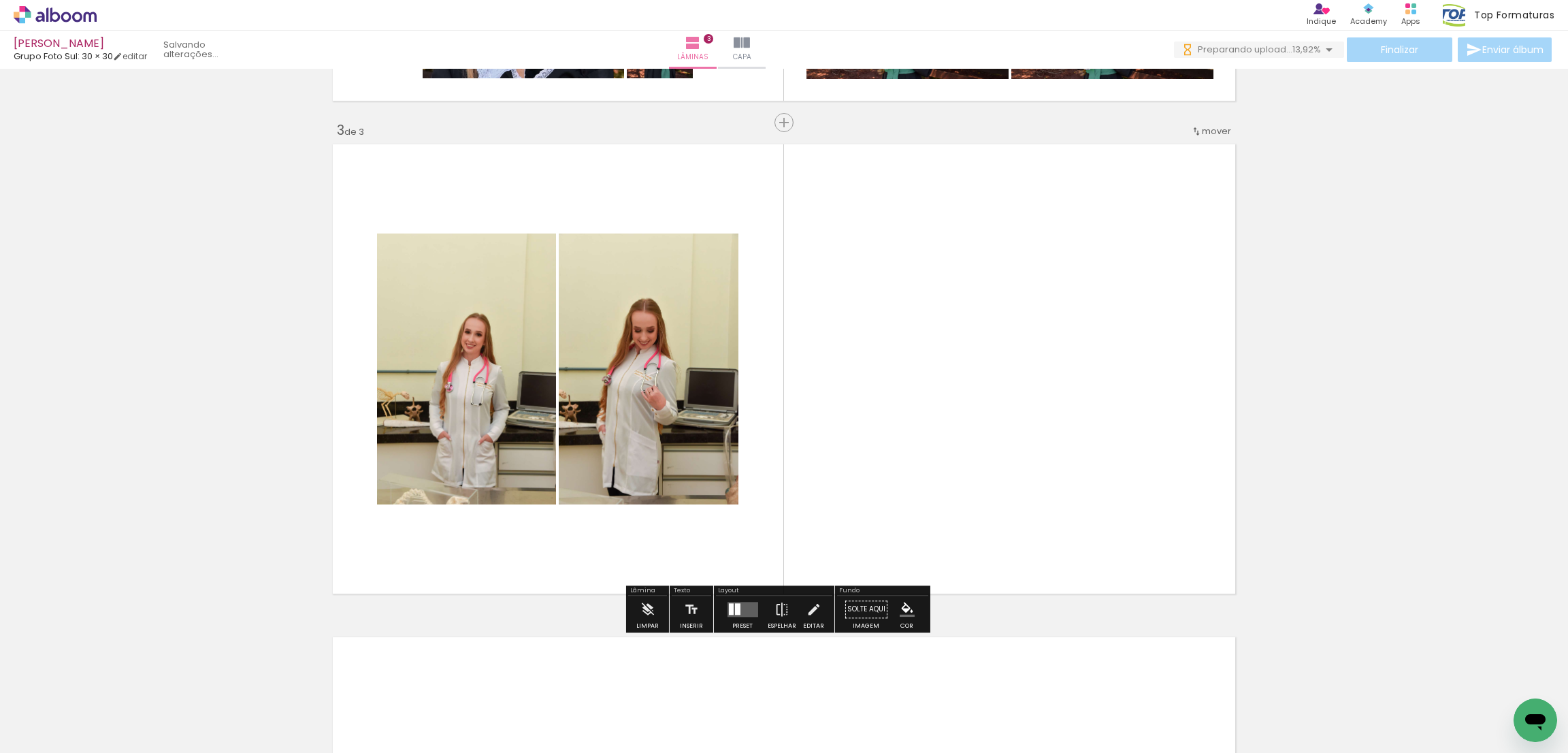
drag, startPoint x: 332, startPoint y: 701, endPoint x: 342, endPoint y: 696, distance: 11.2
click at [452, 437] on quentale-workspace at bounding box center [784, 376] width 1568 height 753
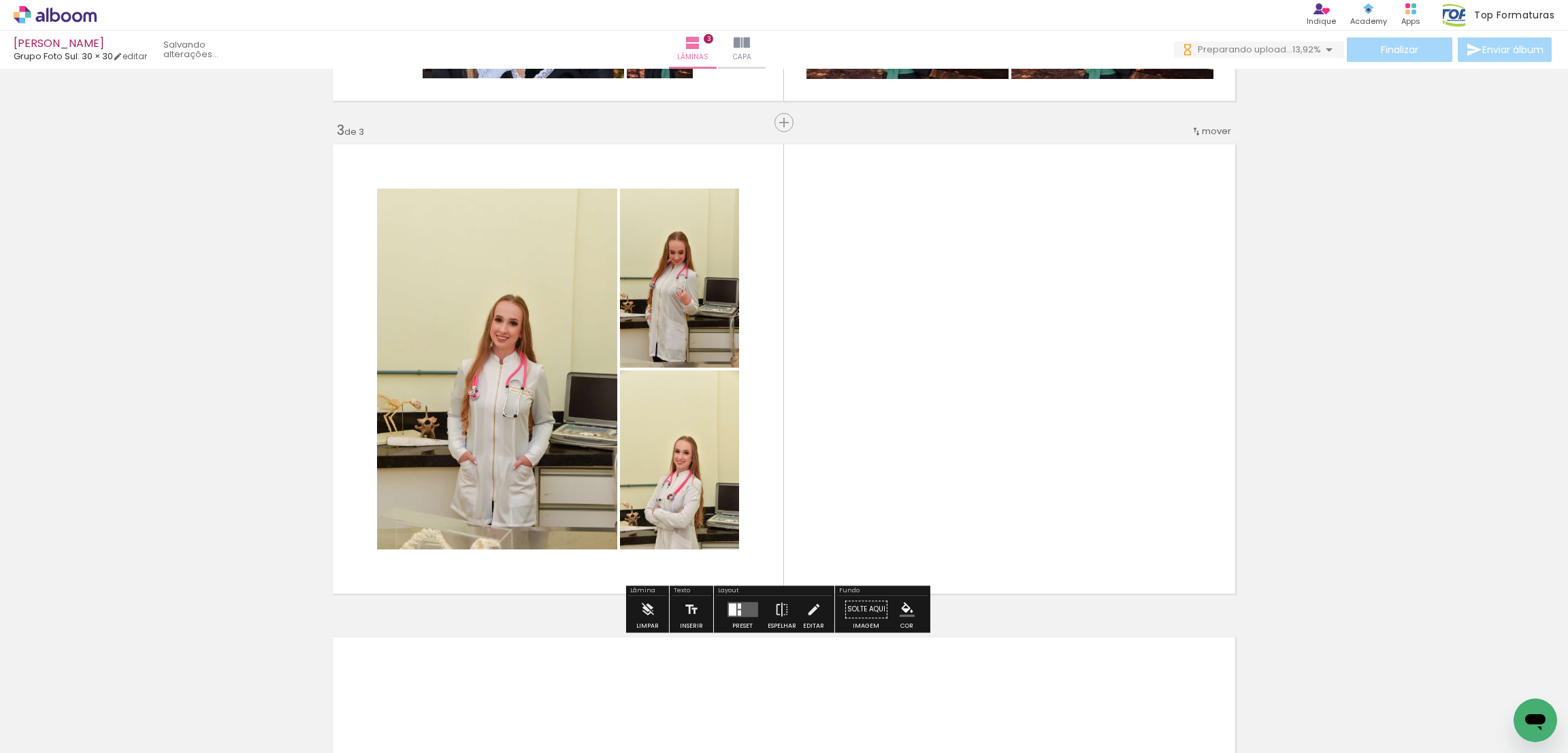
drag, startPoint x: 340, startPoint y: 706, endPoint x: 301, endPoint y: 745, distance: 55.2
click at [402, 459] on quentale-workspace at bounding box center [784, 376] width 1568 height 753
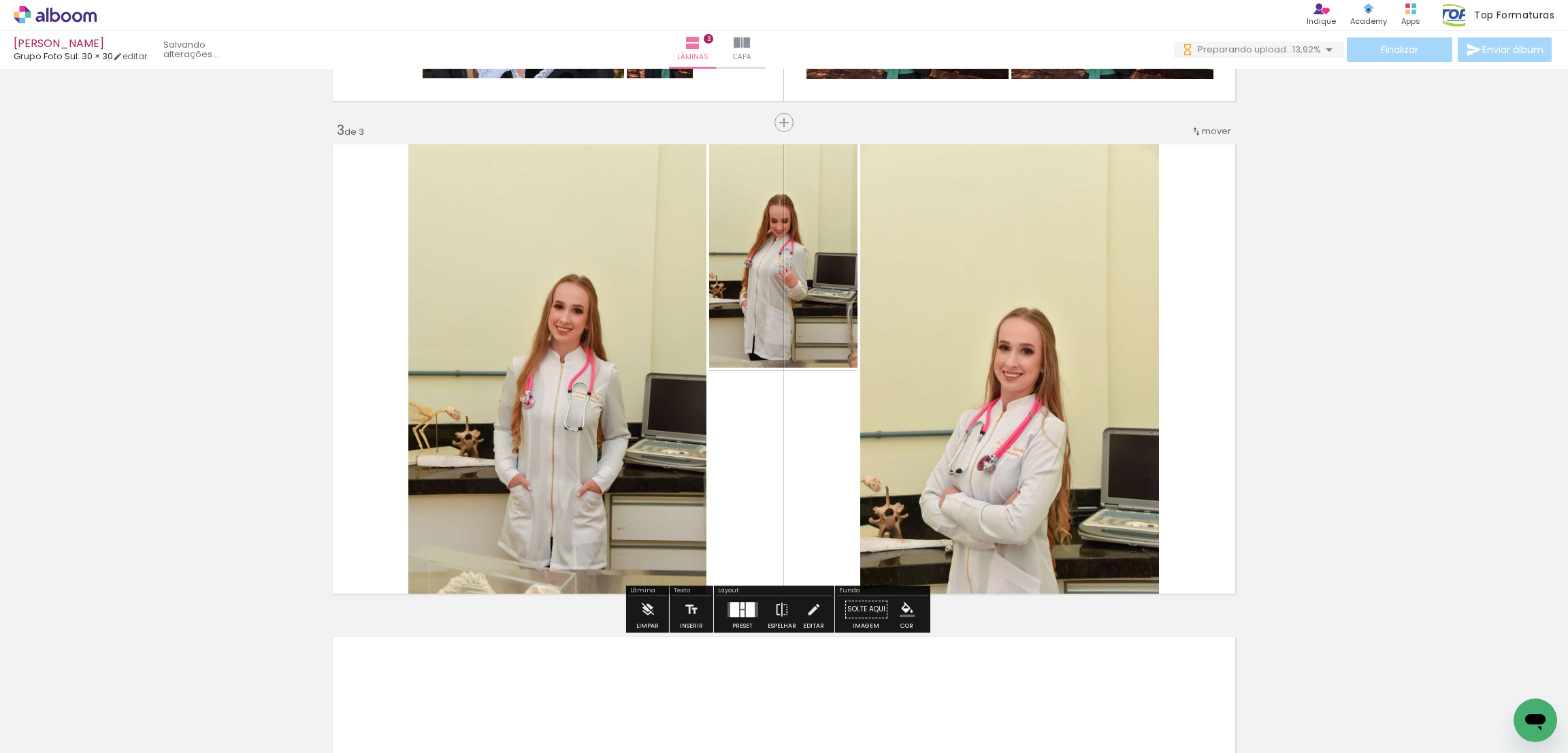
click at [395, 422] on quentale-workspace at bounding box center [784, 376] width 1568 height 753
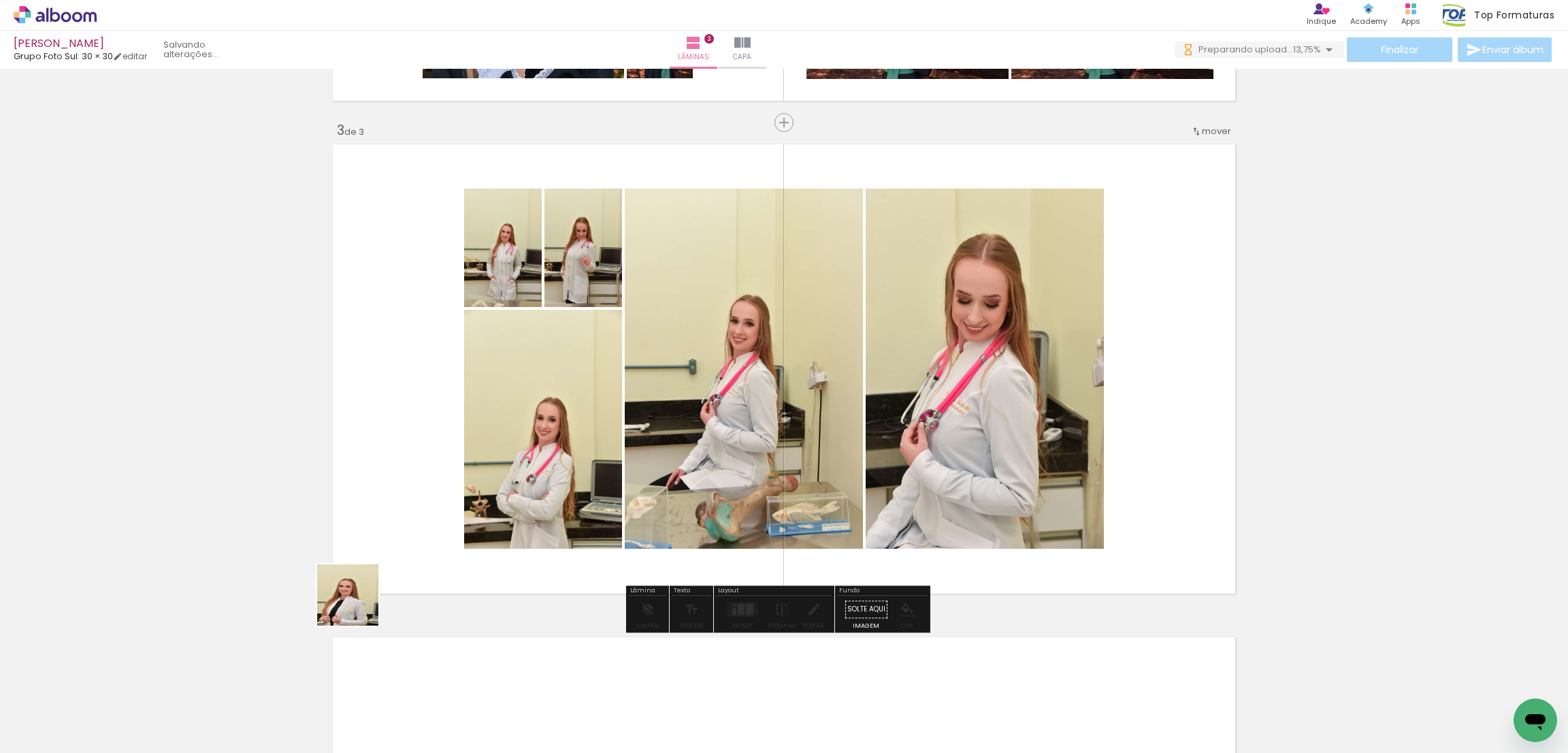
drag, startPoint x: 325, startPoint y: 703, endPoint x: 345, endPoint y: 662, distance: 45.6
click at [421, 383] on quentale-workspace at bounding box center [784, 376] width 1568 height 753
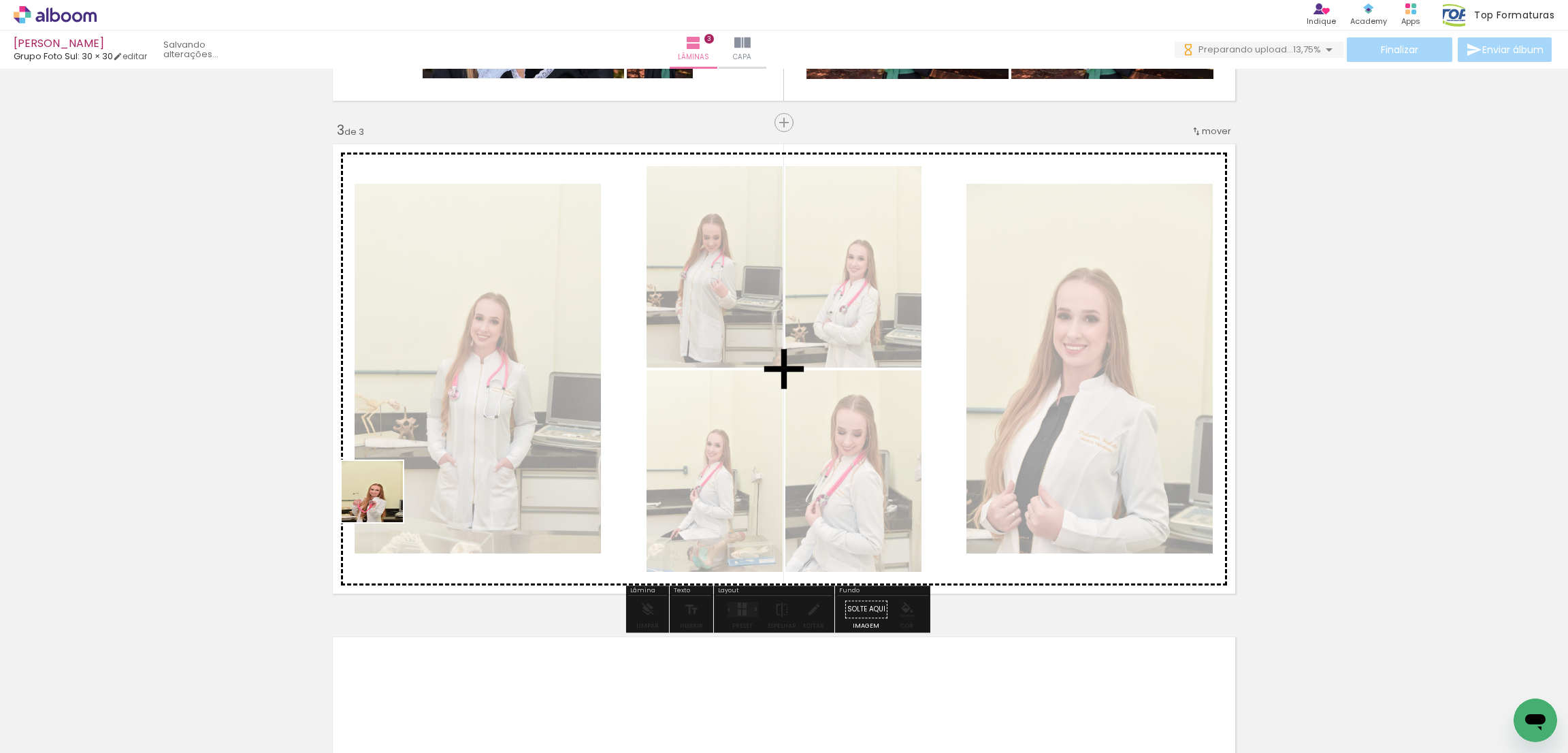
drag, startPoint x: 372, startPoint y: 540, endPoint x: 350, endPoint y: 691, distance: 152.6
click at [402, 462] on quentale-workspace at bounding box center [784, 376] width 1568 height 753
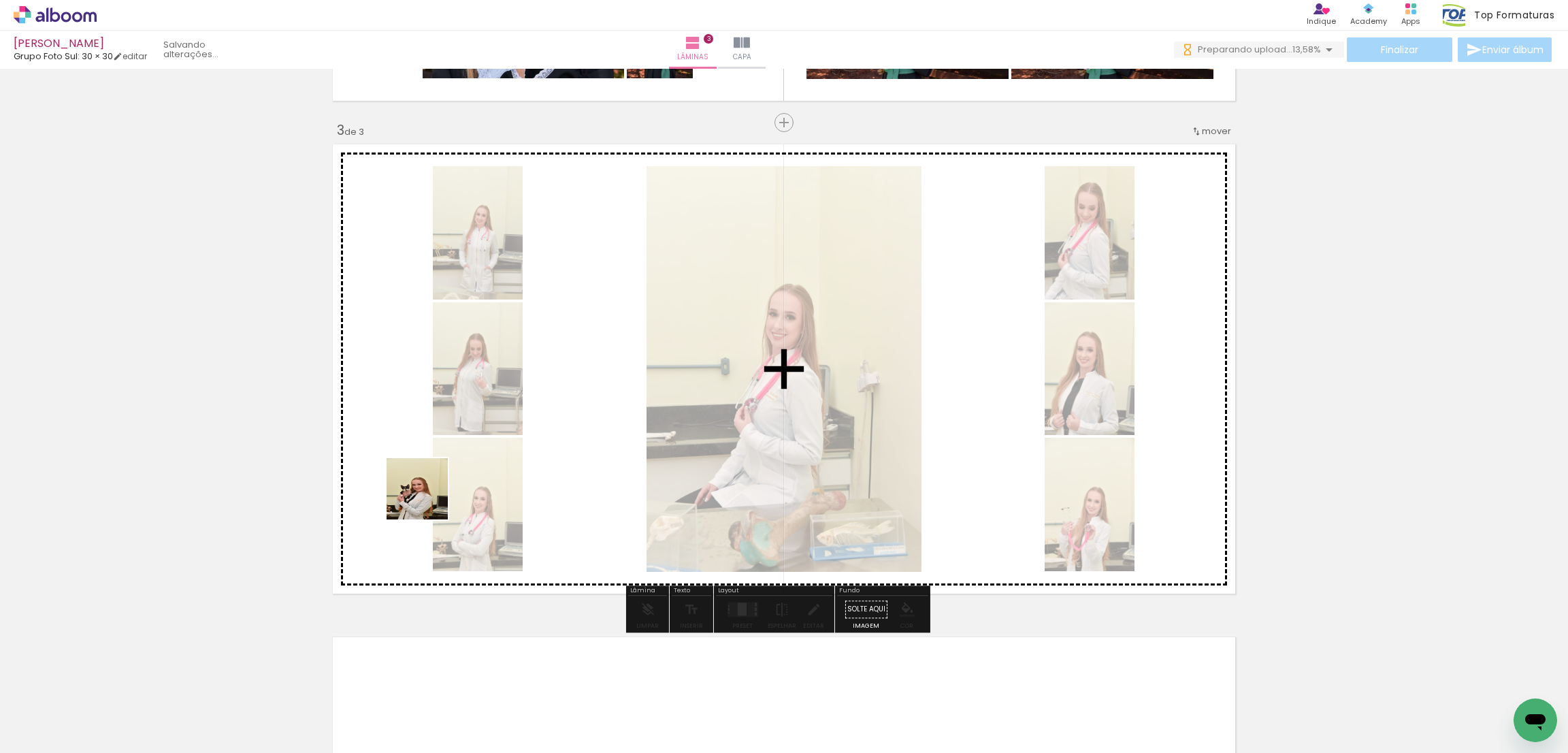
drag, startPoint x: 342, startPoint y: 696, endPoint x: 397, endPoint y: 569, distance: 138.4
click at [472, 369] on quentale-workspace at bounding box center [784, 376] width 1568 height 753
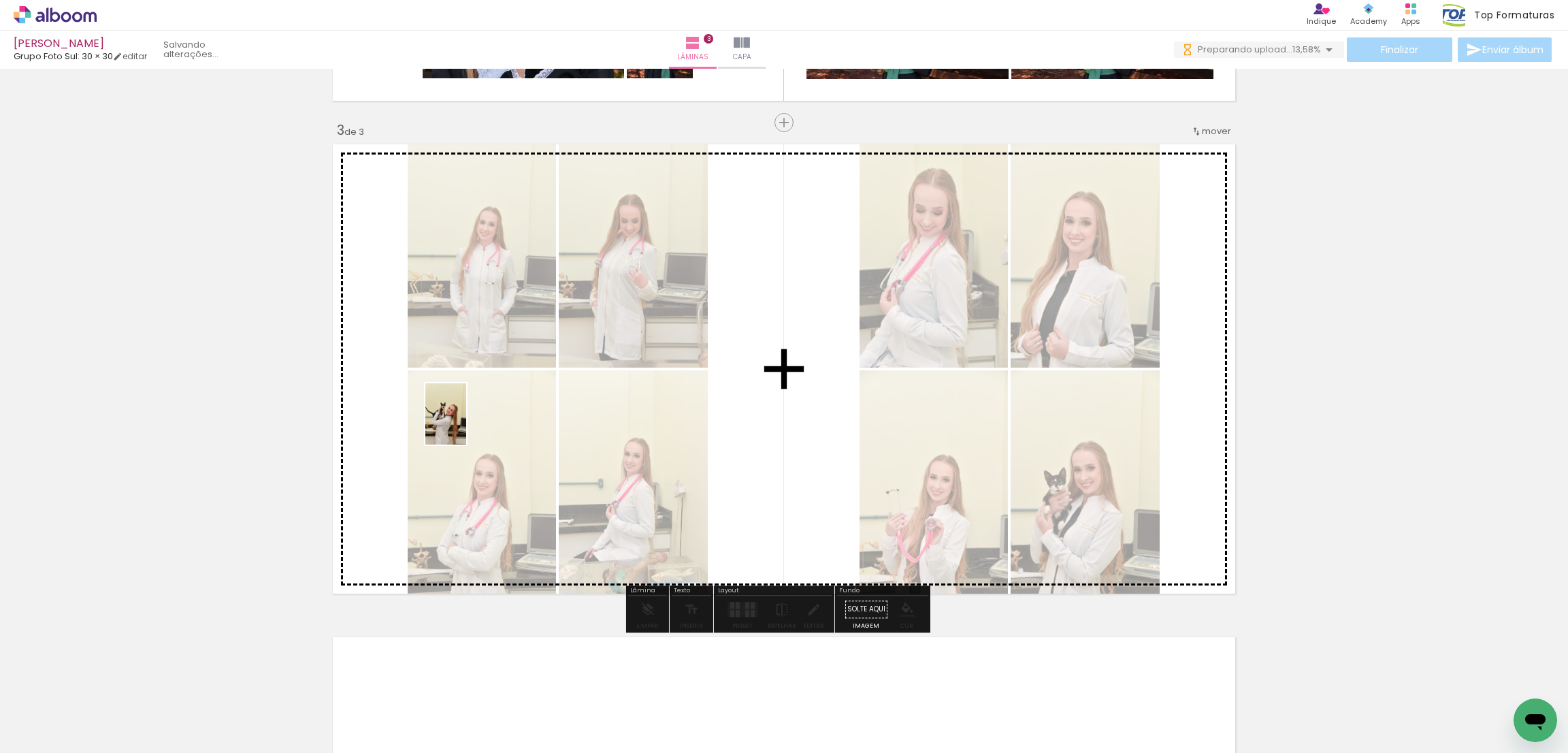
drag, startPoint x: 328, startPoint y: 682, endPoint x: 466, endPoint y: 424, distance: 292.6
click at [466, 424] on quentale-workspace at bounding box center [784, 376] width 1568 height 753
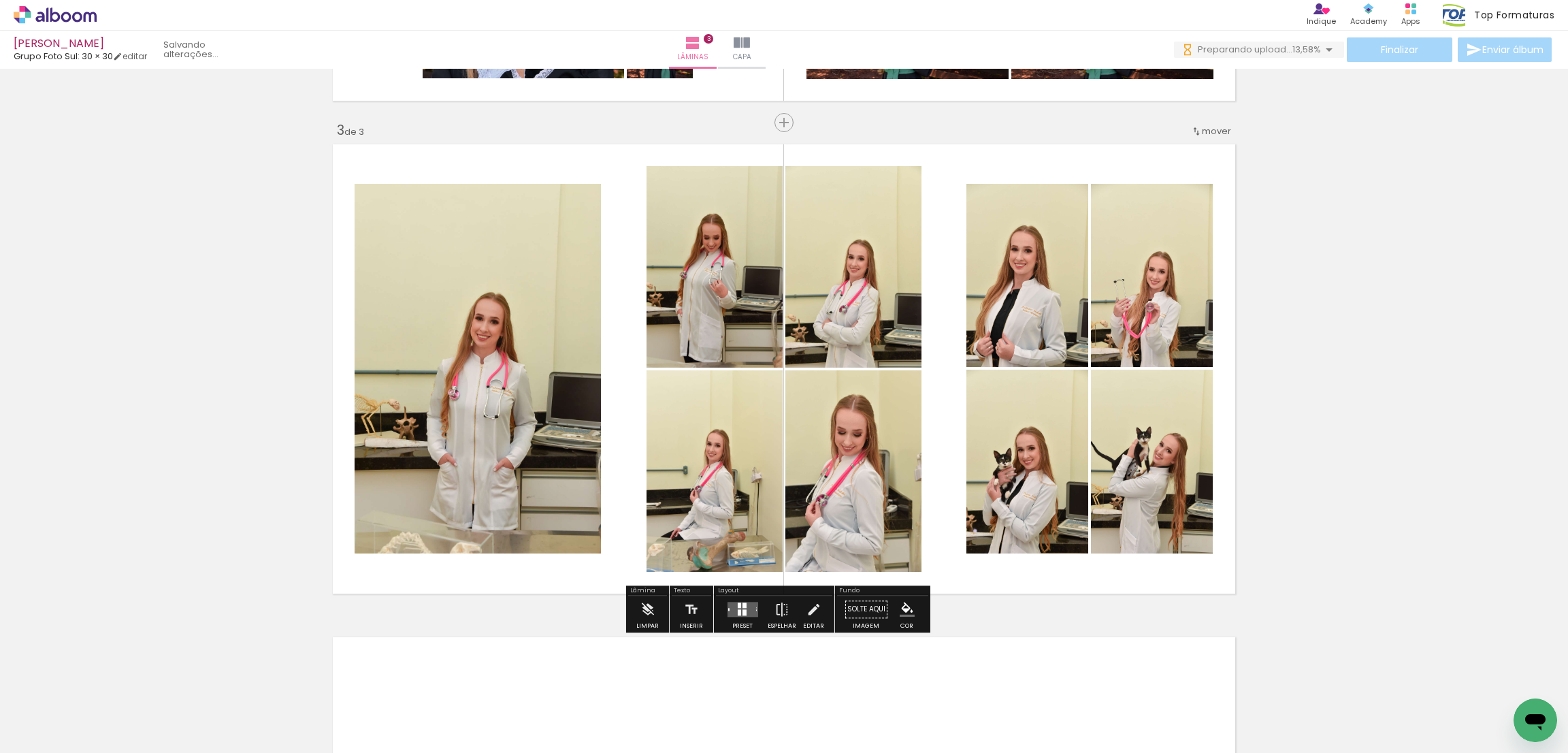
click at [421, 479] on quentale-workspace at bounding box center [784, 376] width 1568 height 753
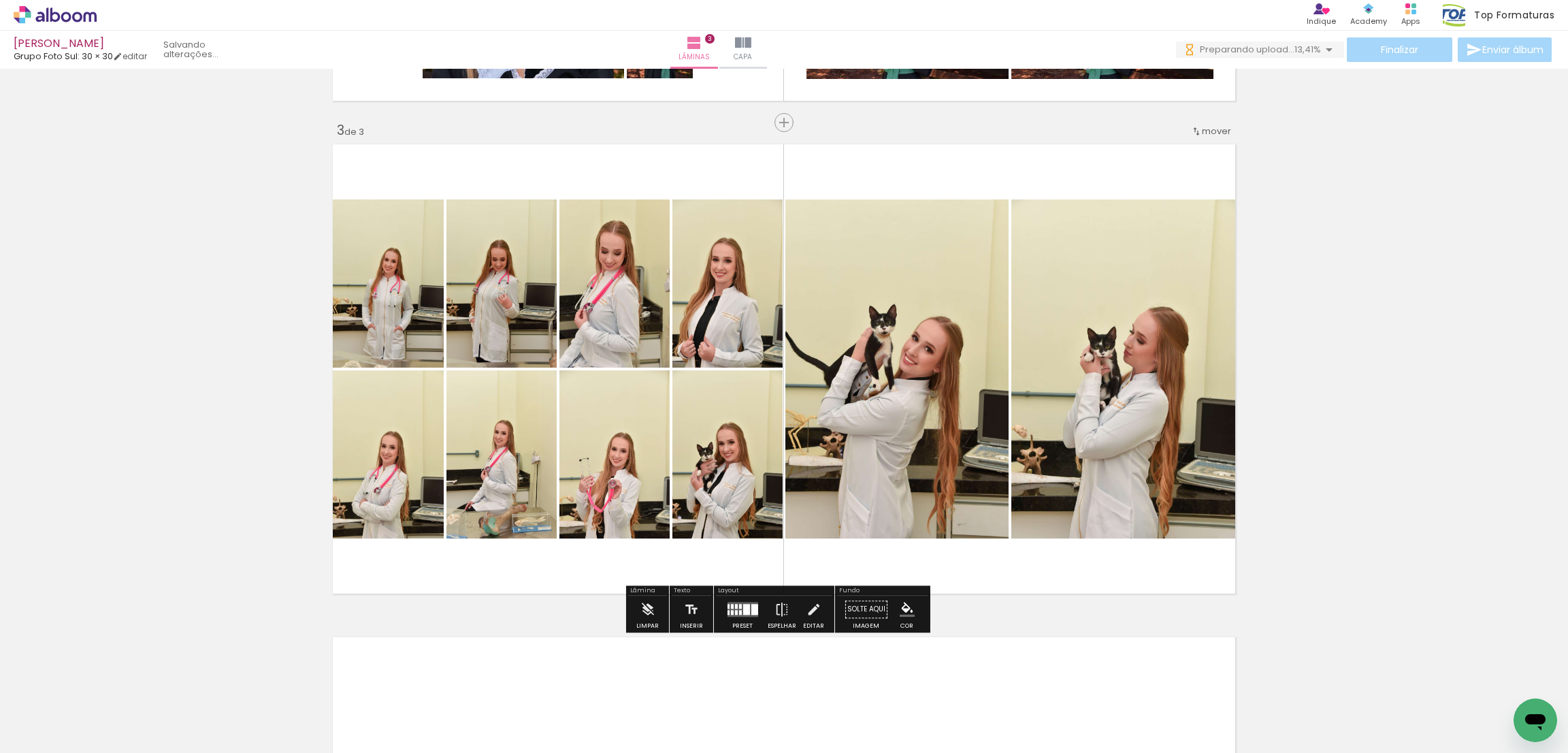
drag, startPoint x: 340, startPoint y: 690, endPoint x: 303, endPoint y: 748, distance: 68.8
click at [421, 428] on quentale-workspace at bounding box center [784, 376] width 1568 height 753
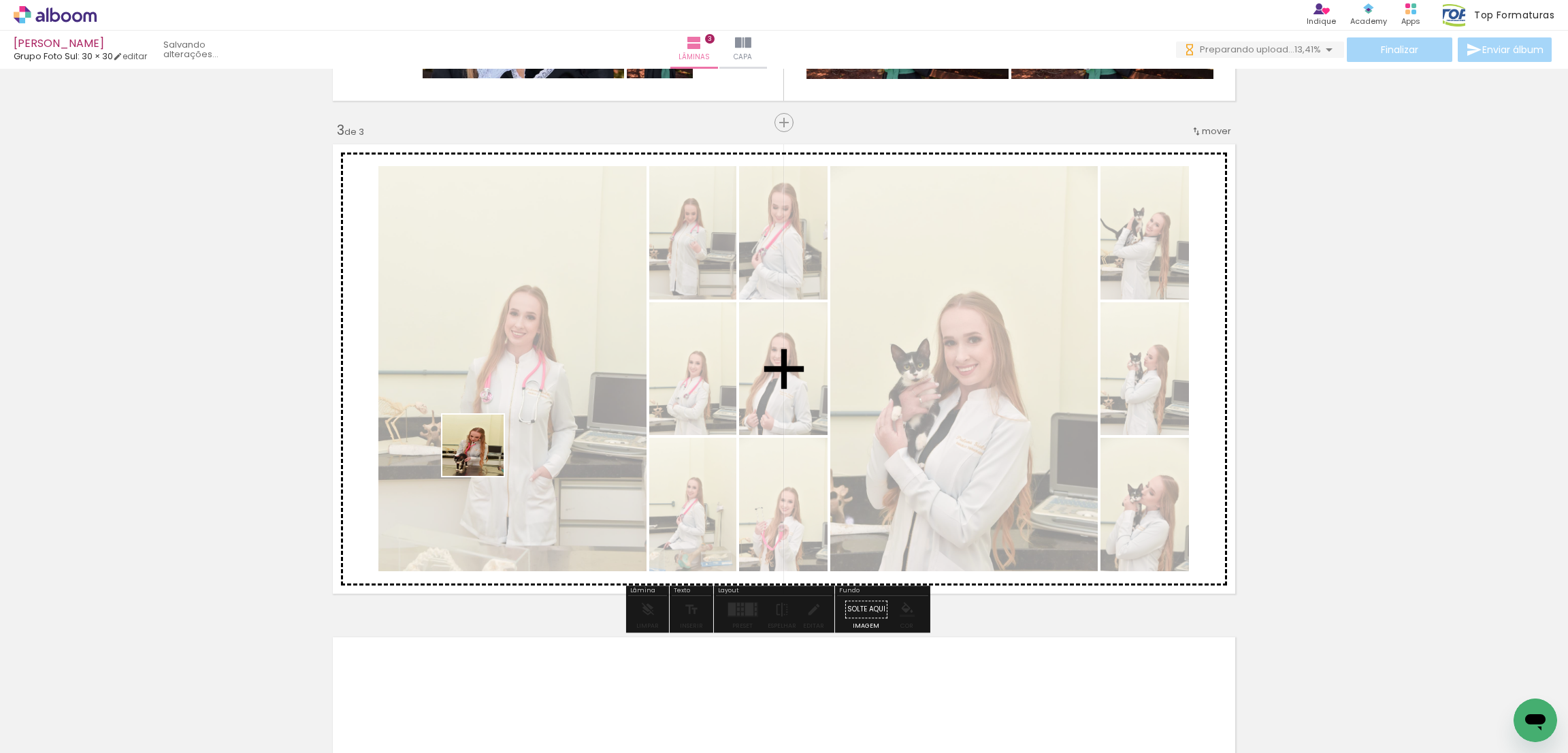
drag, startPoint x: 349, startPoint y: 691, endPoint x: 526, endPoint y: 410, distance: 332.1
click at [522, 400] on quentale-workspace at bounding box center [784, 376] width 1568 height 753
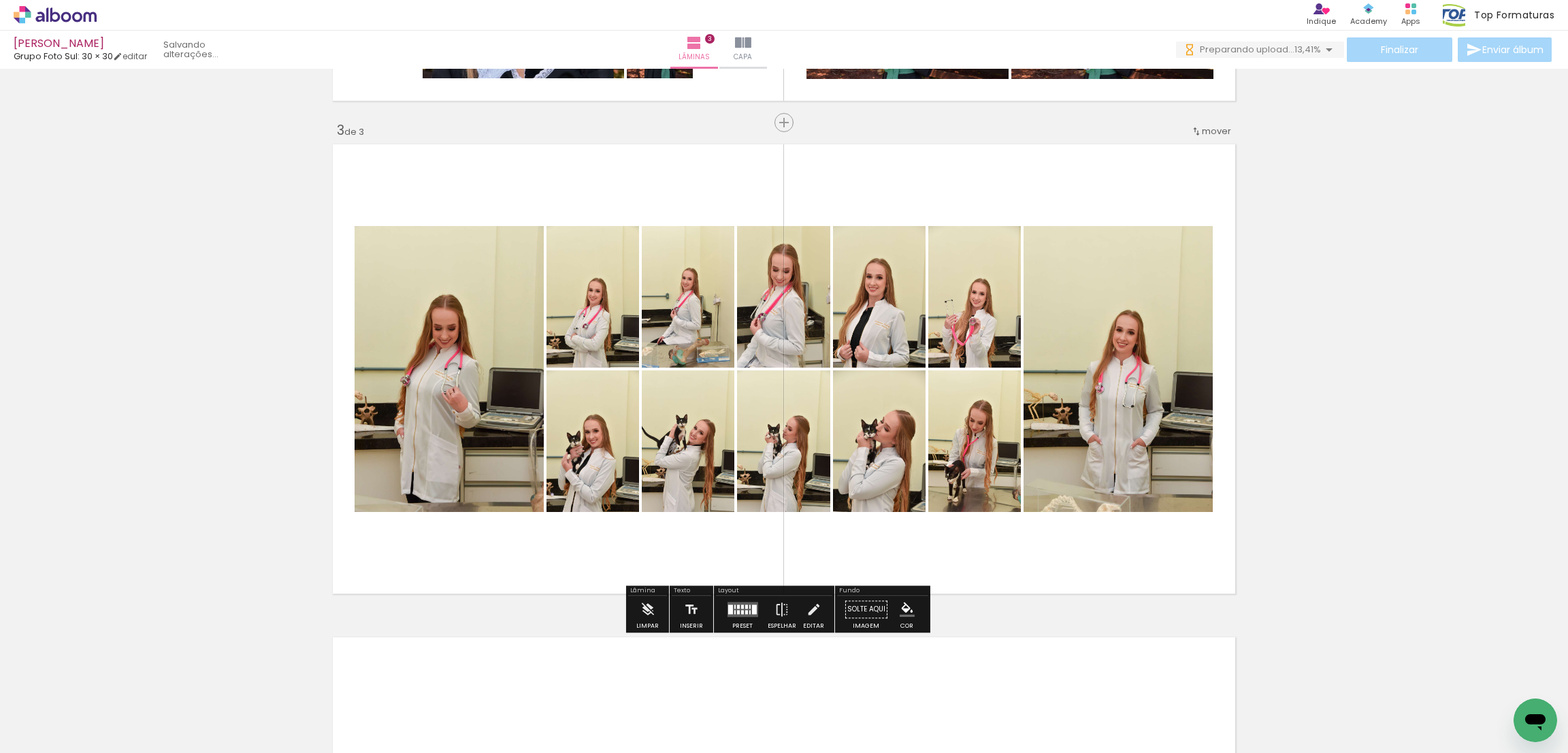
scroll to position [1056, 0]
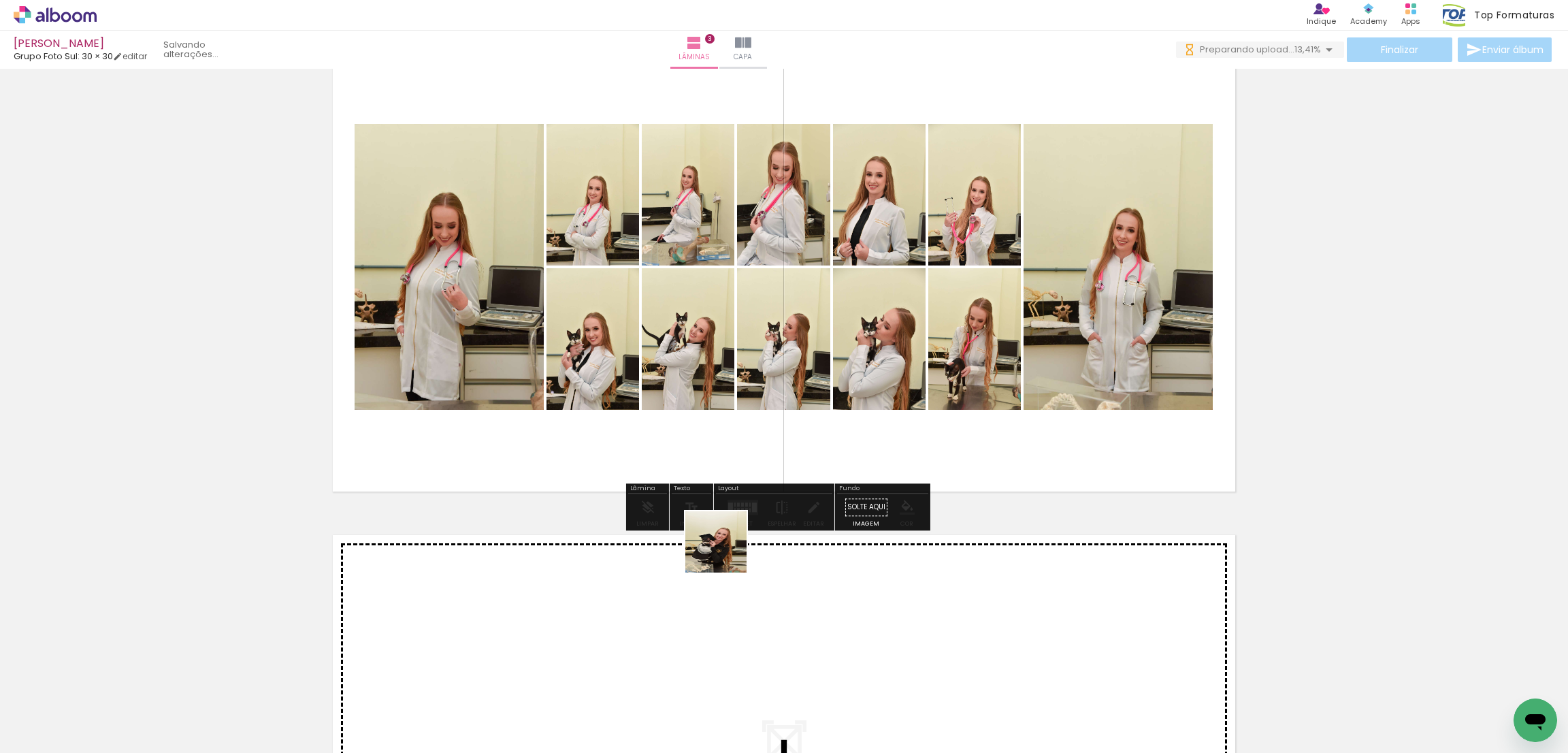
drag, startPoint x: 722, startPoint y: 646, endPoint x: 726, endPoint y: 552, distance: 94.1
click at [726, 552] on quentale-workspace at bounding box center [784, 376] width 1568 height 753
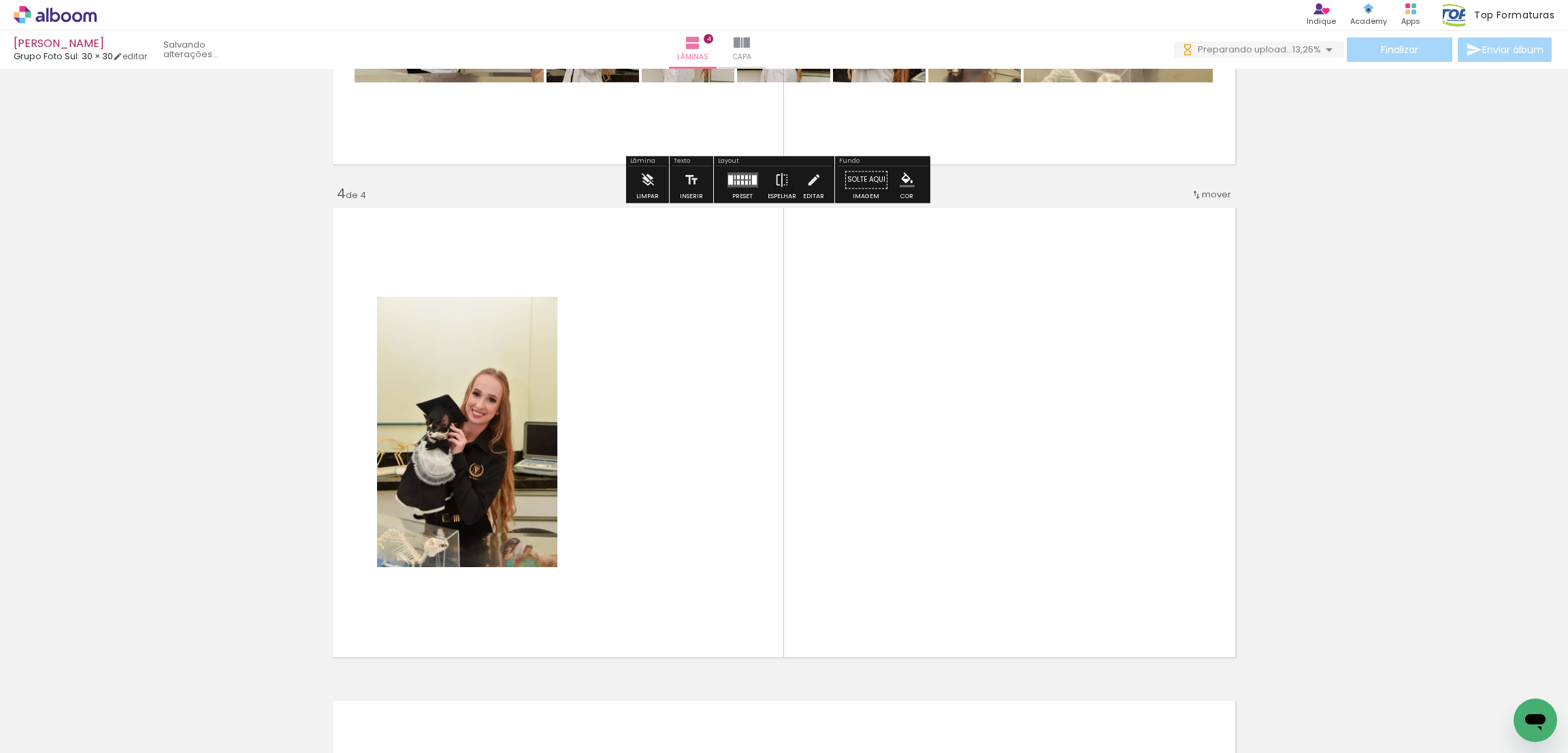
scroll to position [1447, 0]
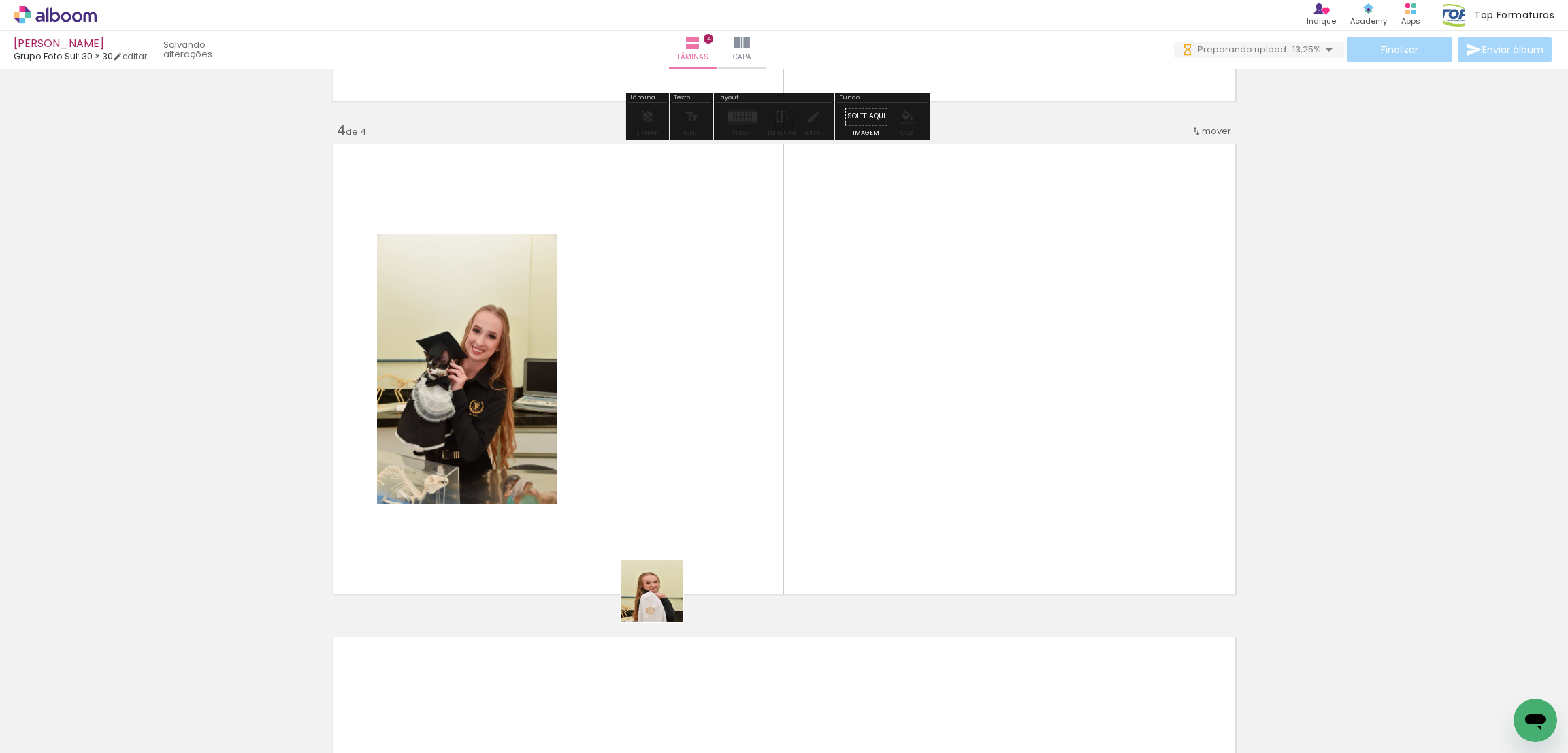
drag, startPoint x: 652, startPoint y: 706, endPoint x: 598, endPoint y: 662, distance: 69.7
click at [658, 455] on quentale-workspace at bounding box center [784, 376] width 1568 height 753
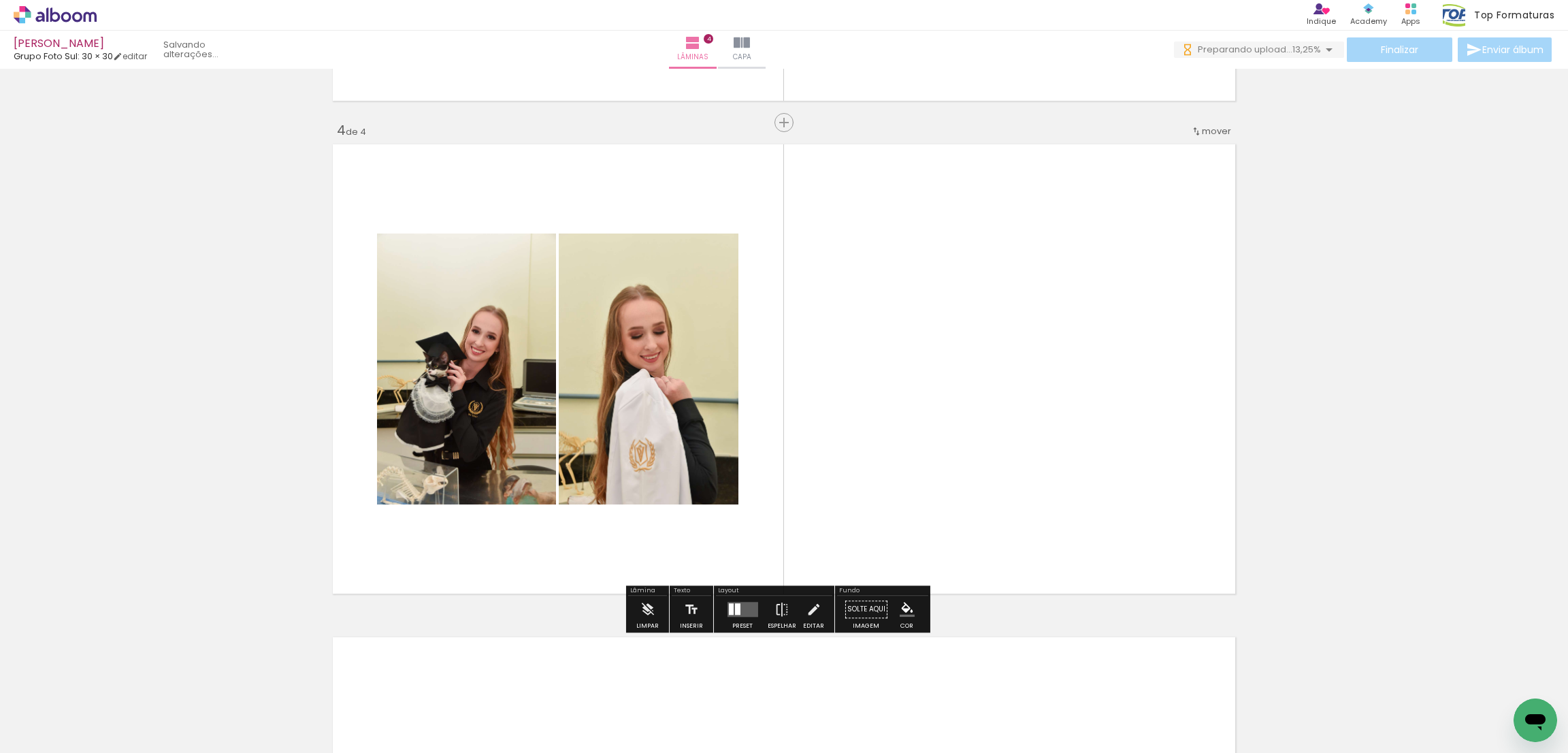
click at [589, 427] on quentale-workspace at bounding box center [784, 376] width 1568 height 753
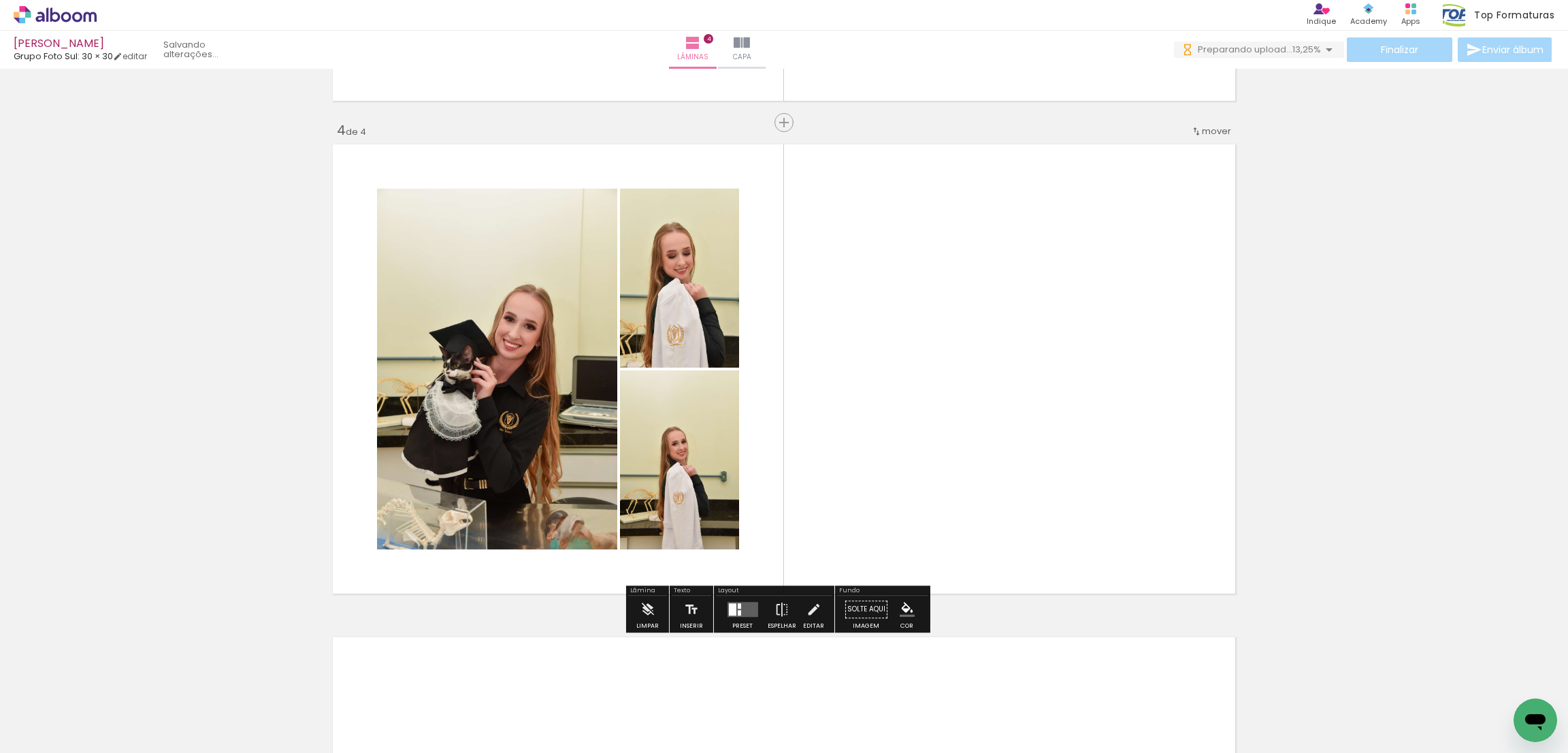
drag, startPoint x: 492, startPoint y: 724, endPoint x: 411, endPoint y: 743, distance: 83.2
click at [507, 490] on quentale-workspace at bounding box center [784, 376] width 1568 height 753
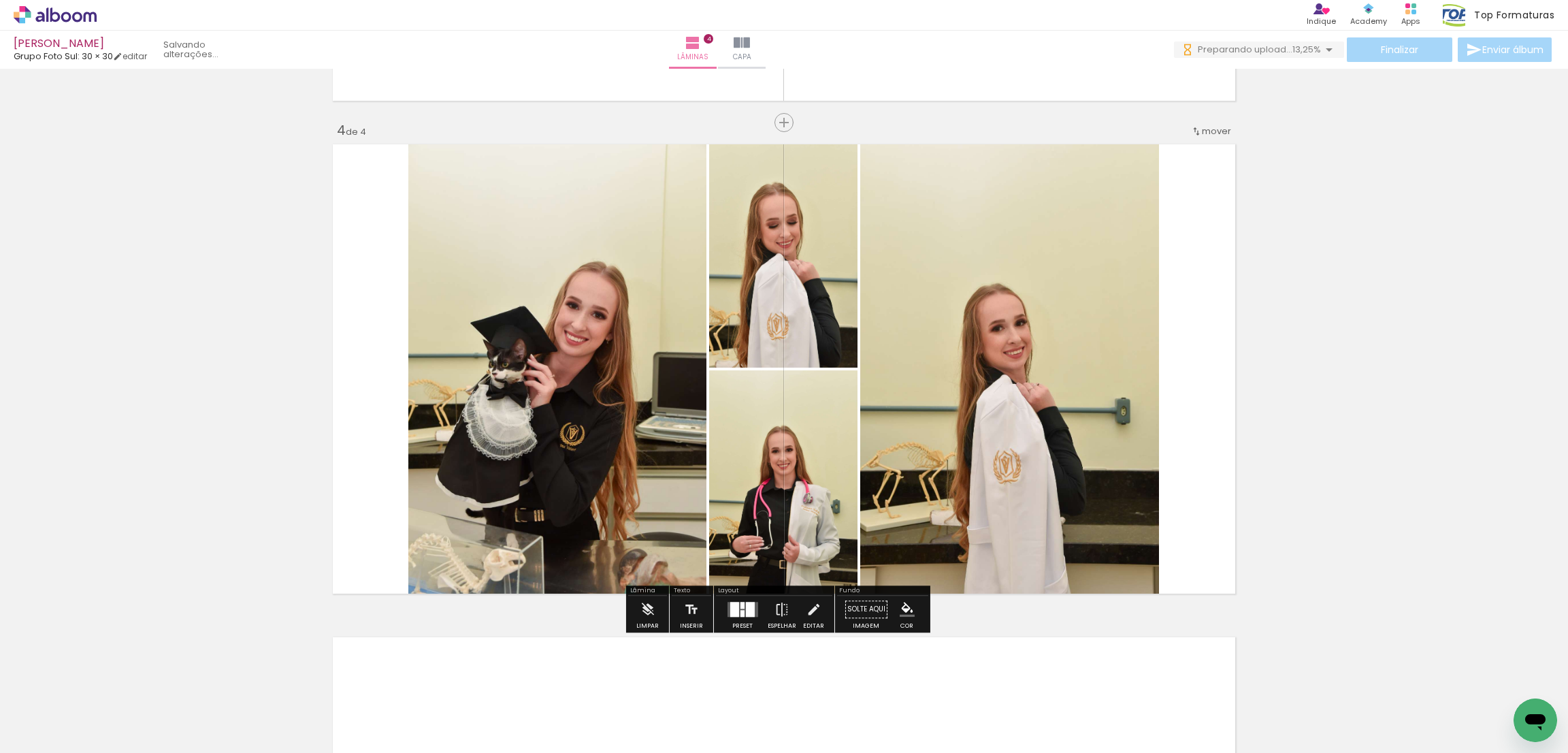
drag, startPoint x: 442, startPoint y: 621, endPoint x: 355, endPoint y: 674, distance: 101.9
click at [533, 400] on quentale-workspace at bounding box center [784, 376] width 1568 height 753
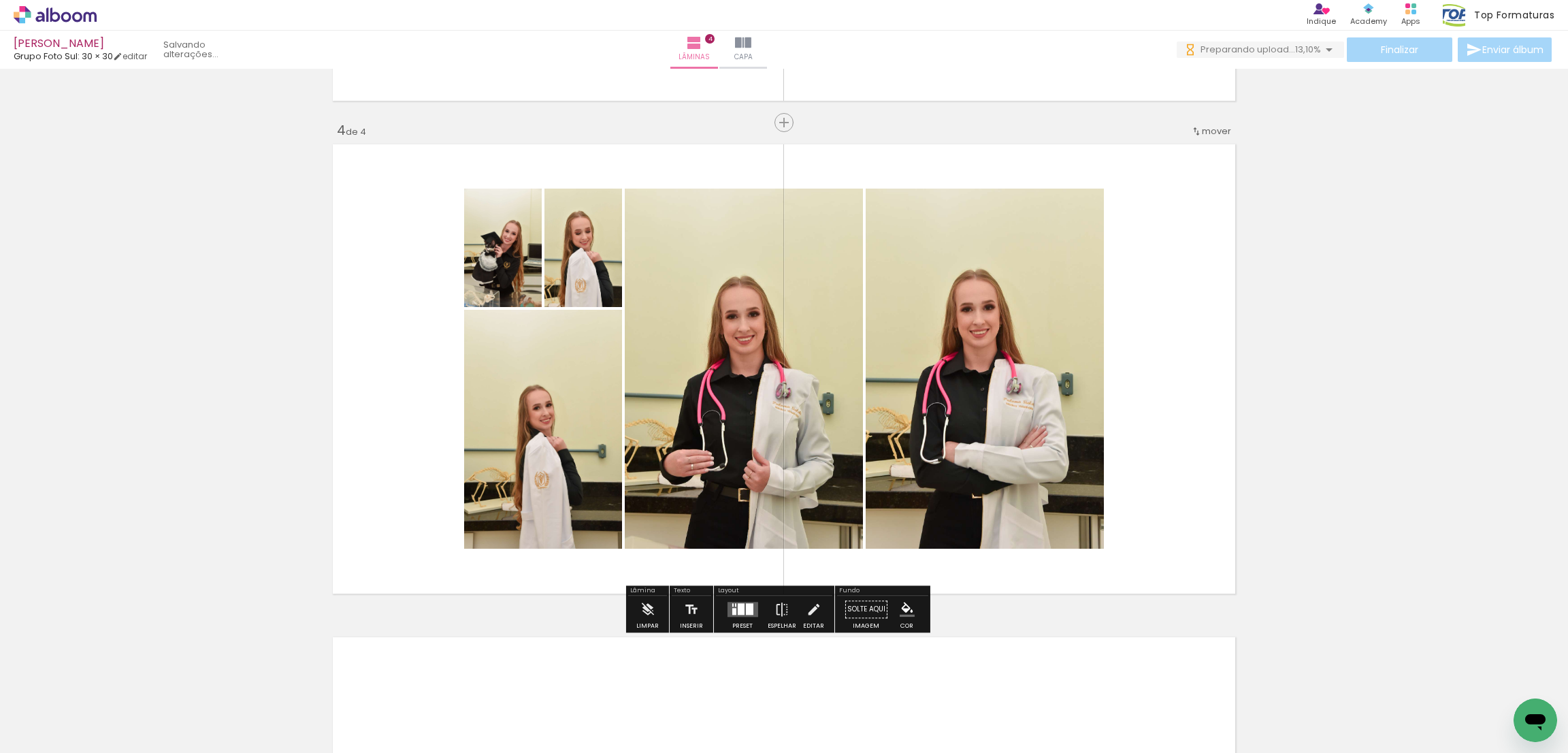
drag, startPoint x: 344, startPoint y: 710, endPoint x: 650, endPoint y: 521, distance: 359.7
click at [472, 430] on quentale-workspace at bounding box center [784, 376] width 1568 height 753
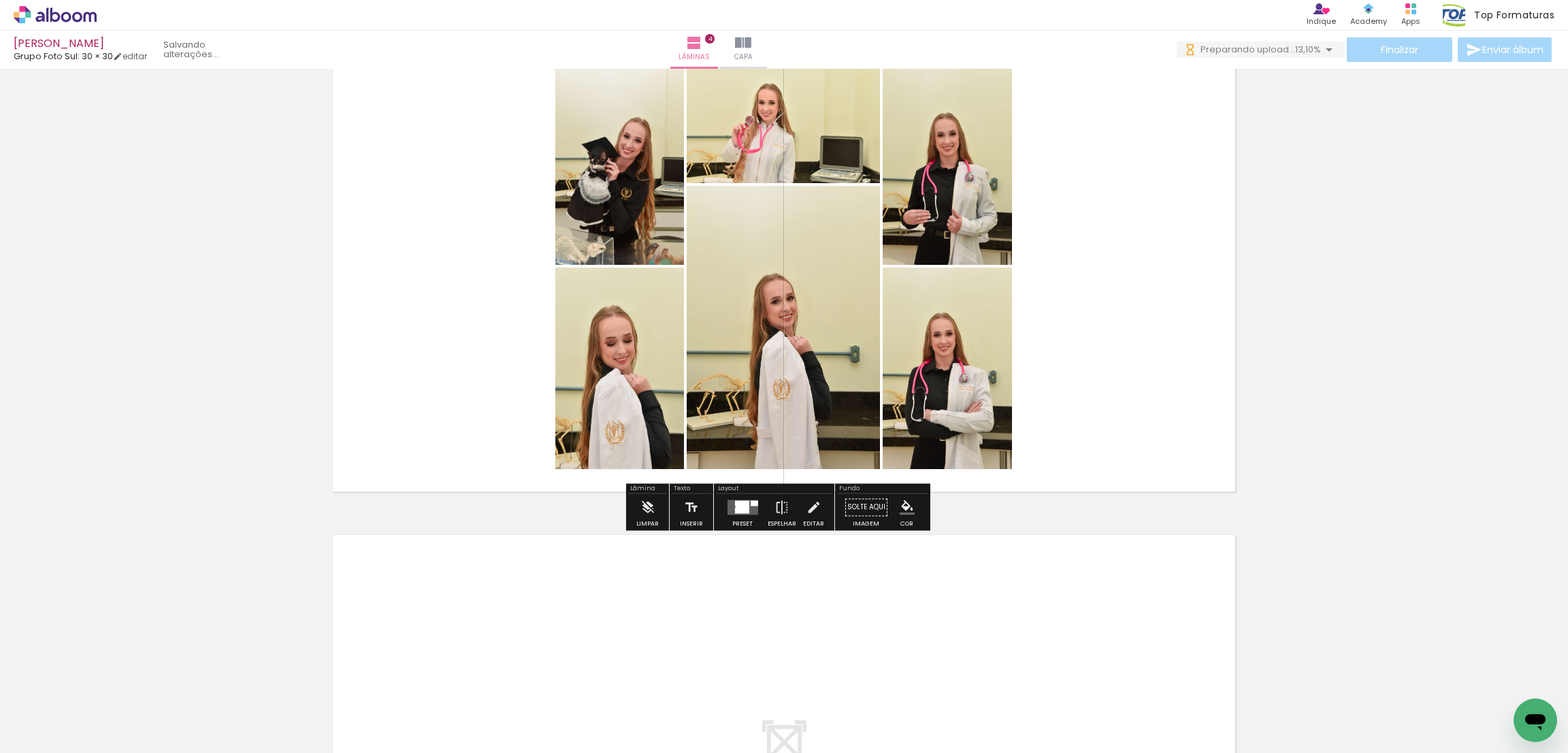
scroll to position [1651, 0]
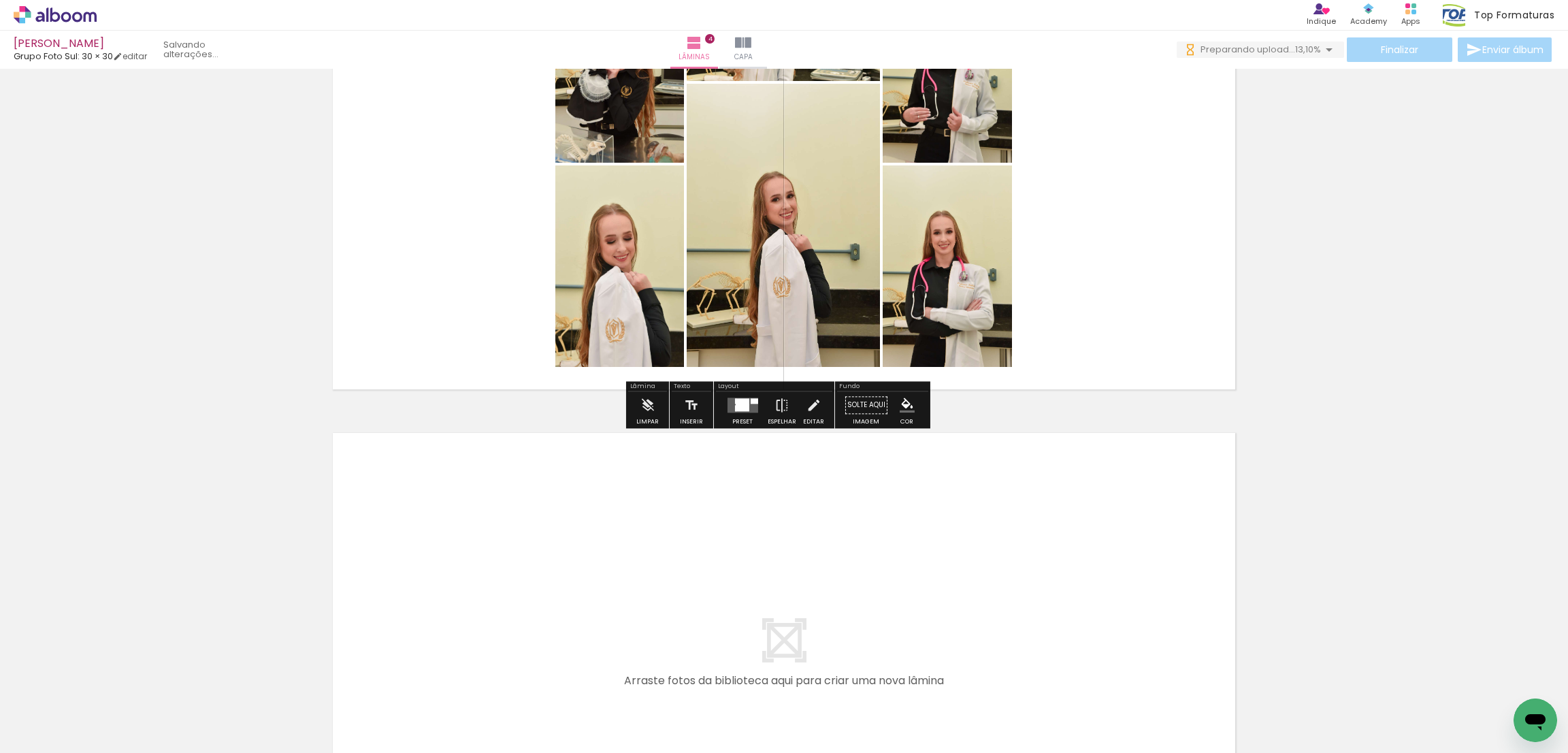
drag, startPoint x: 708, startPoint y: 714, endPoint x: 693, endPoint y: 511, distance: 203.6
click at [693, 511] on quentale-workspace at bounding box center [784, 376] width 1568 height 753
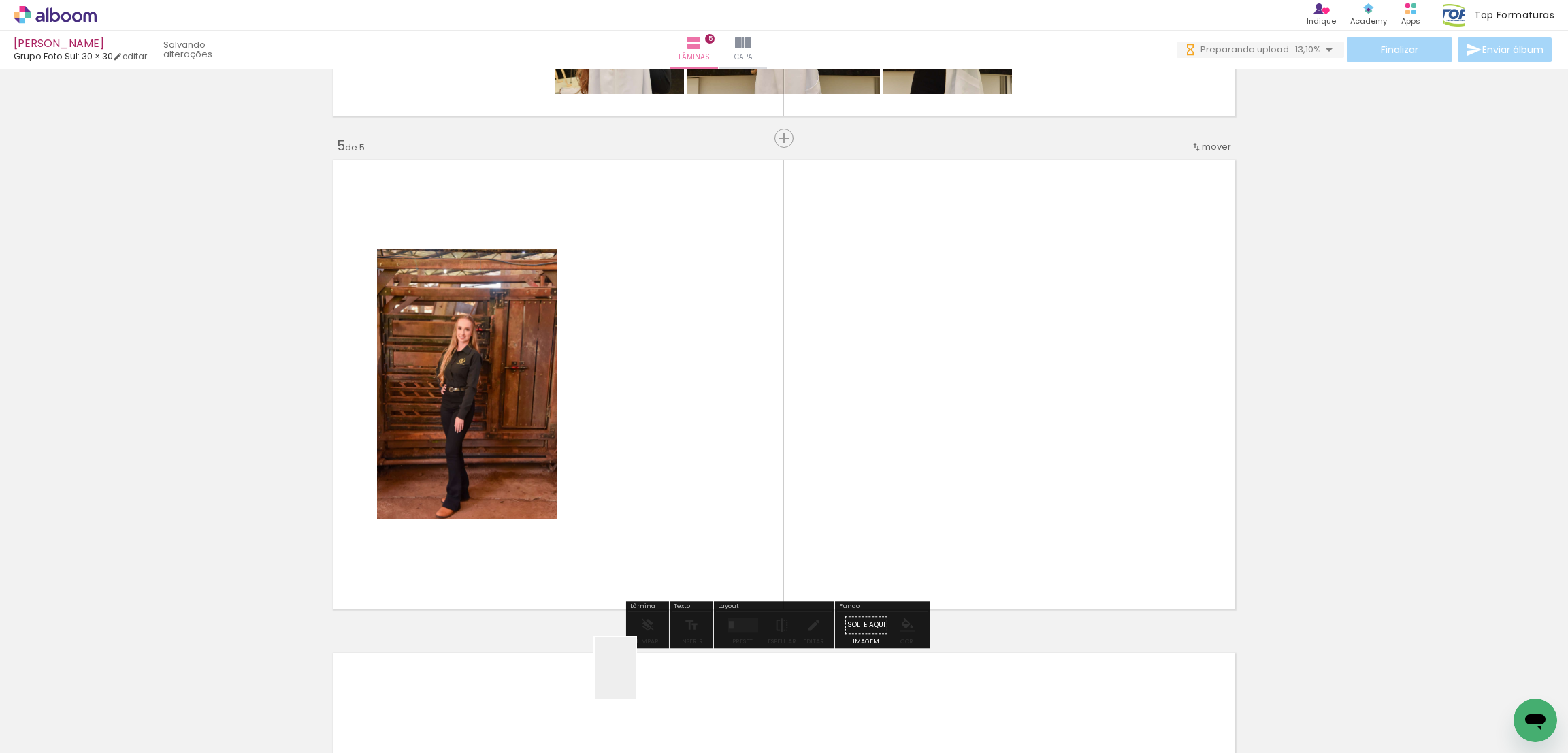
scroll to position [1940, 0]
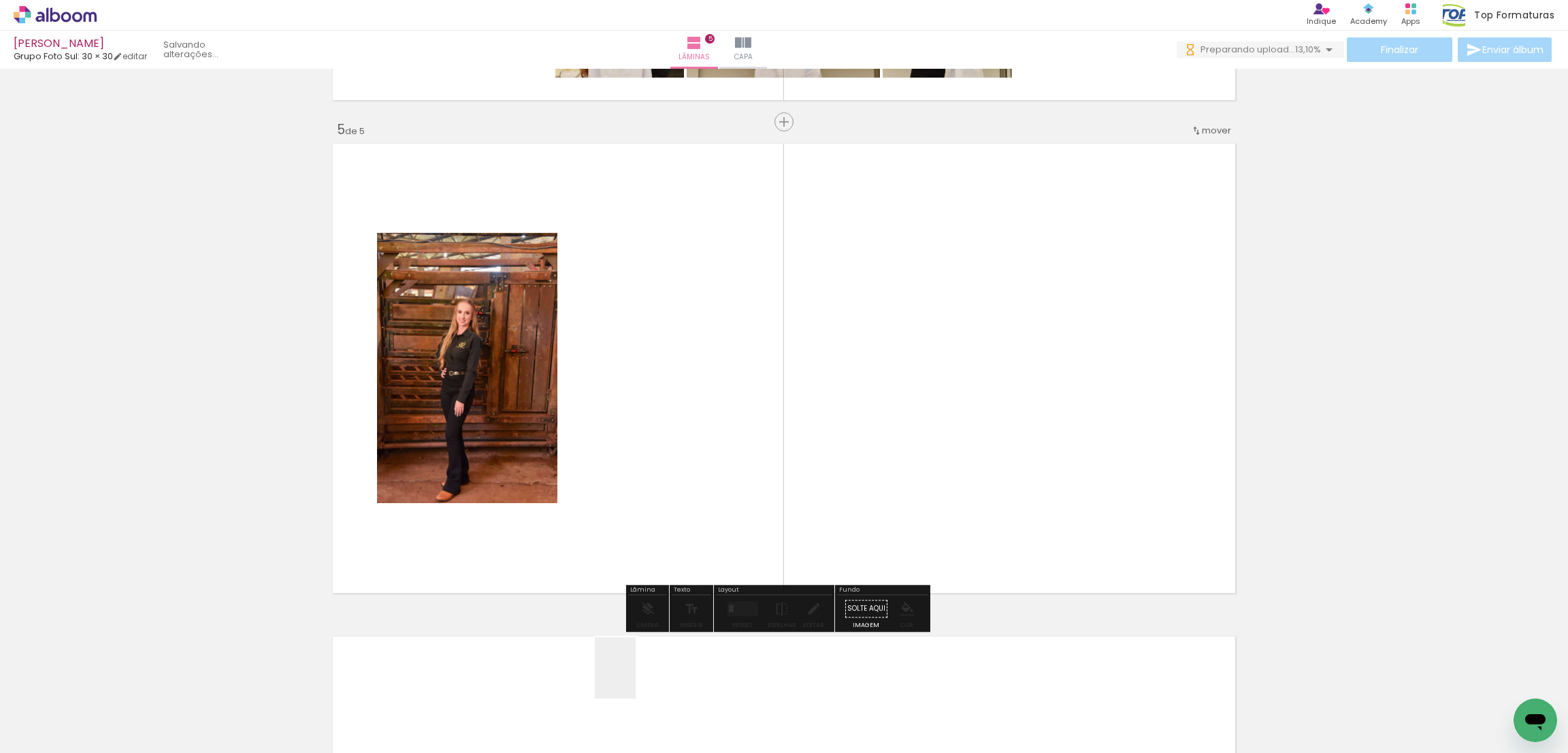
drag, startPoint x: 632, startPoint y: 694, endPoint x: 569, endPoint y: 706, distance: 64.1
click at [605, 462] on quentale-workspace at bounding box center [784, 376] width 1568 height 753
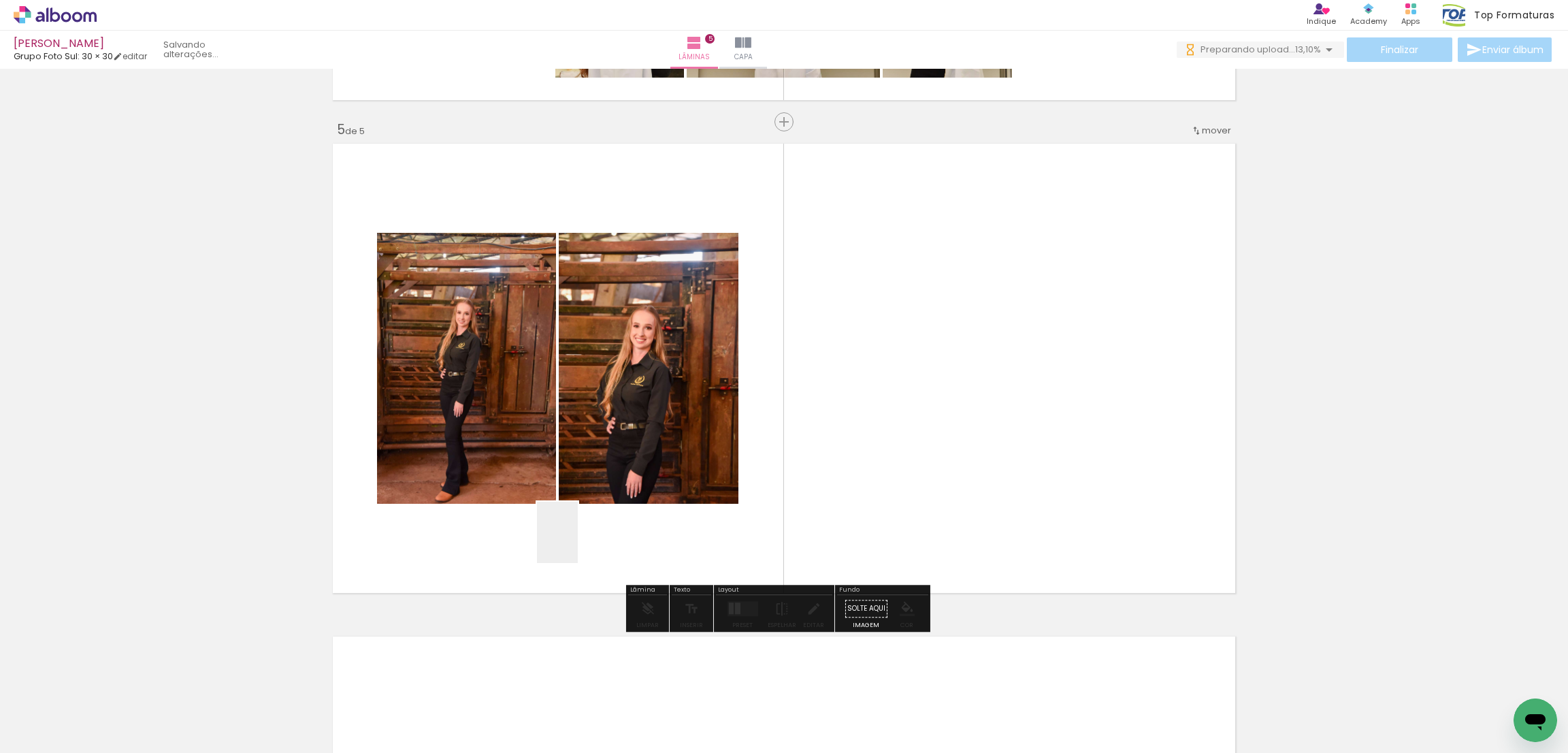
drag, startPoint x: 569, startPoint y: 706, endPoint x: 501, endPoint y: 697, distance: 68.6
click at [574, 508] on quentale-workspace at bounding box center [784, 376] width 1568 height 753
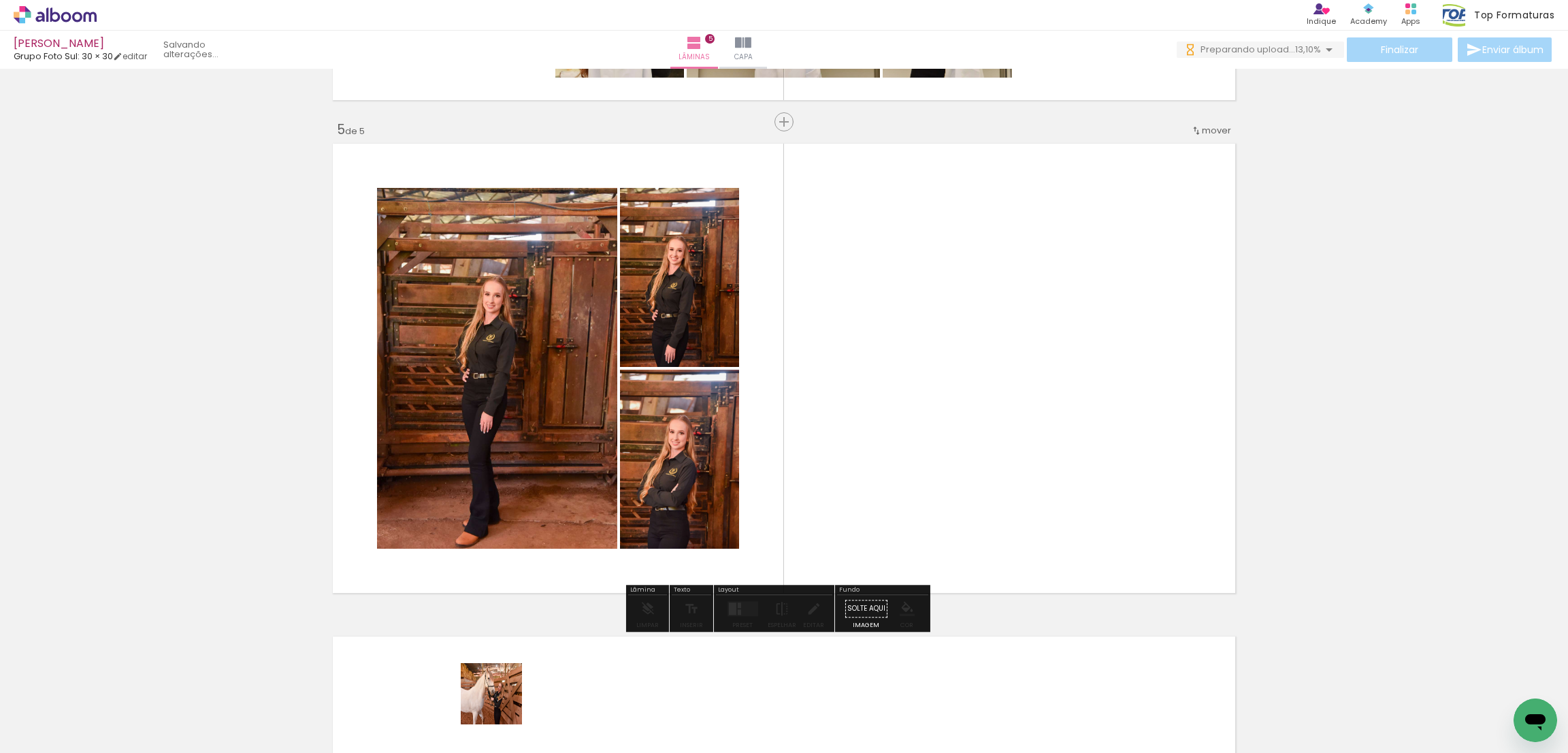
scroll to position [0, 0]
drag, startPoint x: 501, startPoint y: 703, endPoint x: 397, endPoint y: 677, distance: 107.2
click at [520, 457] on quentale-workspace at bounding box center [784, 376] width 1568 height 753
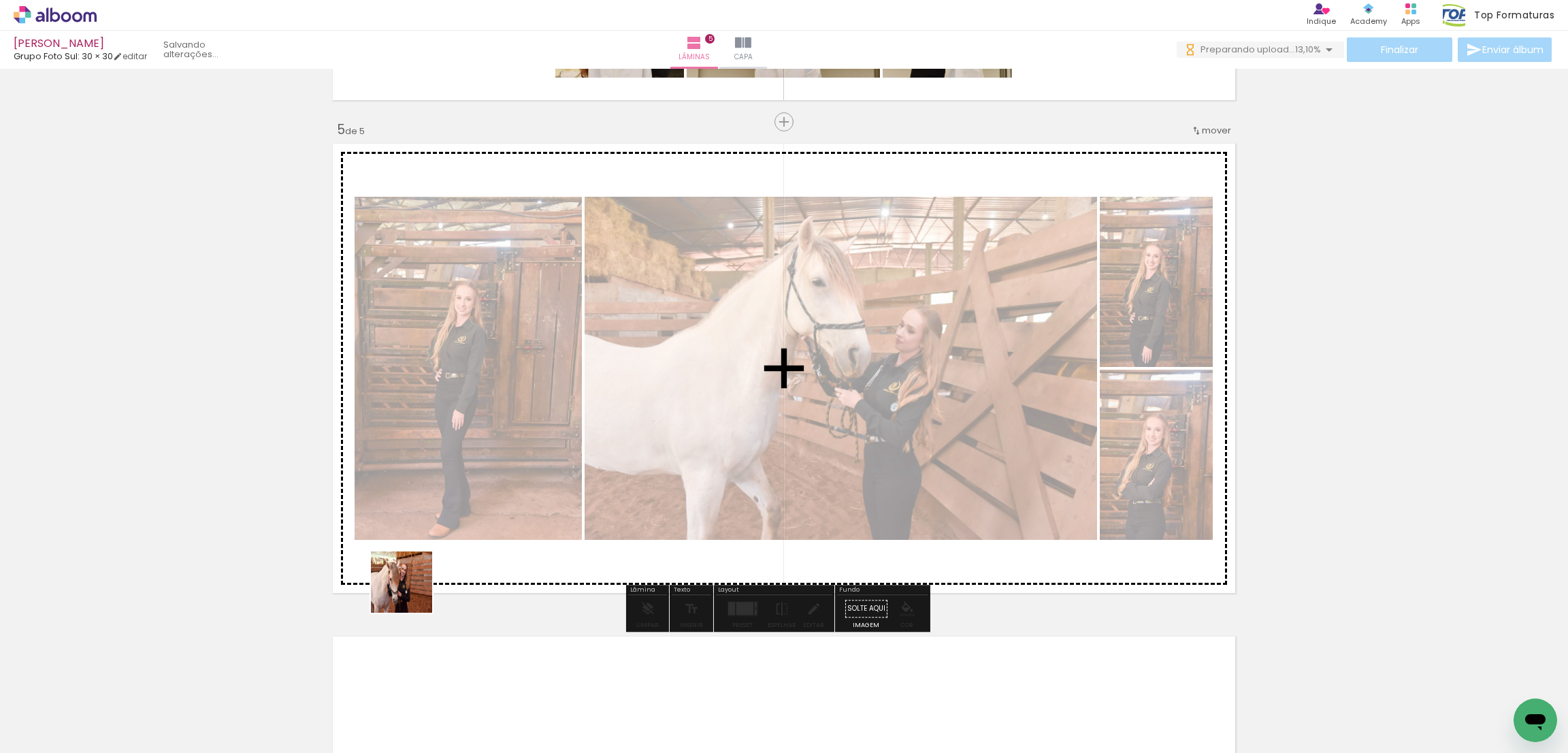
drag, startPoint x: 394, startPoint y: 703, endPoint x: 273, endPoint y: 714, distance: 121.5
click at [426, 492] on quentale-workspace at bounding box center [784, 376] width 1568 height 753
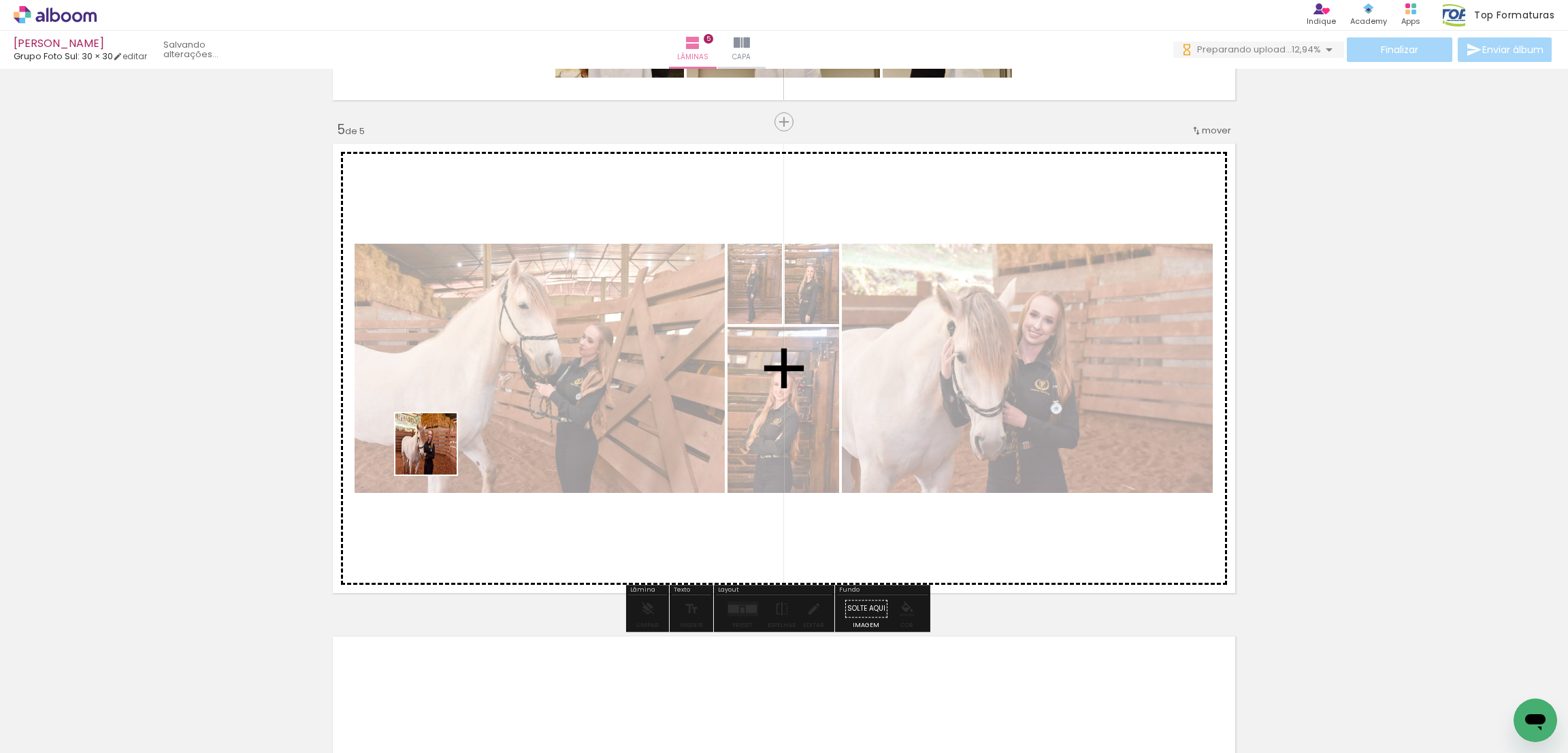
drag, startPoint x: 325, startPoint y: 712, endPoint x: 407, endPoint y: 593, distance: 144.5
click at [460, 427] on quentale-workspace at bounding box center [784, 376] width 1568 height 753
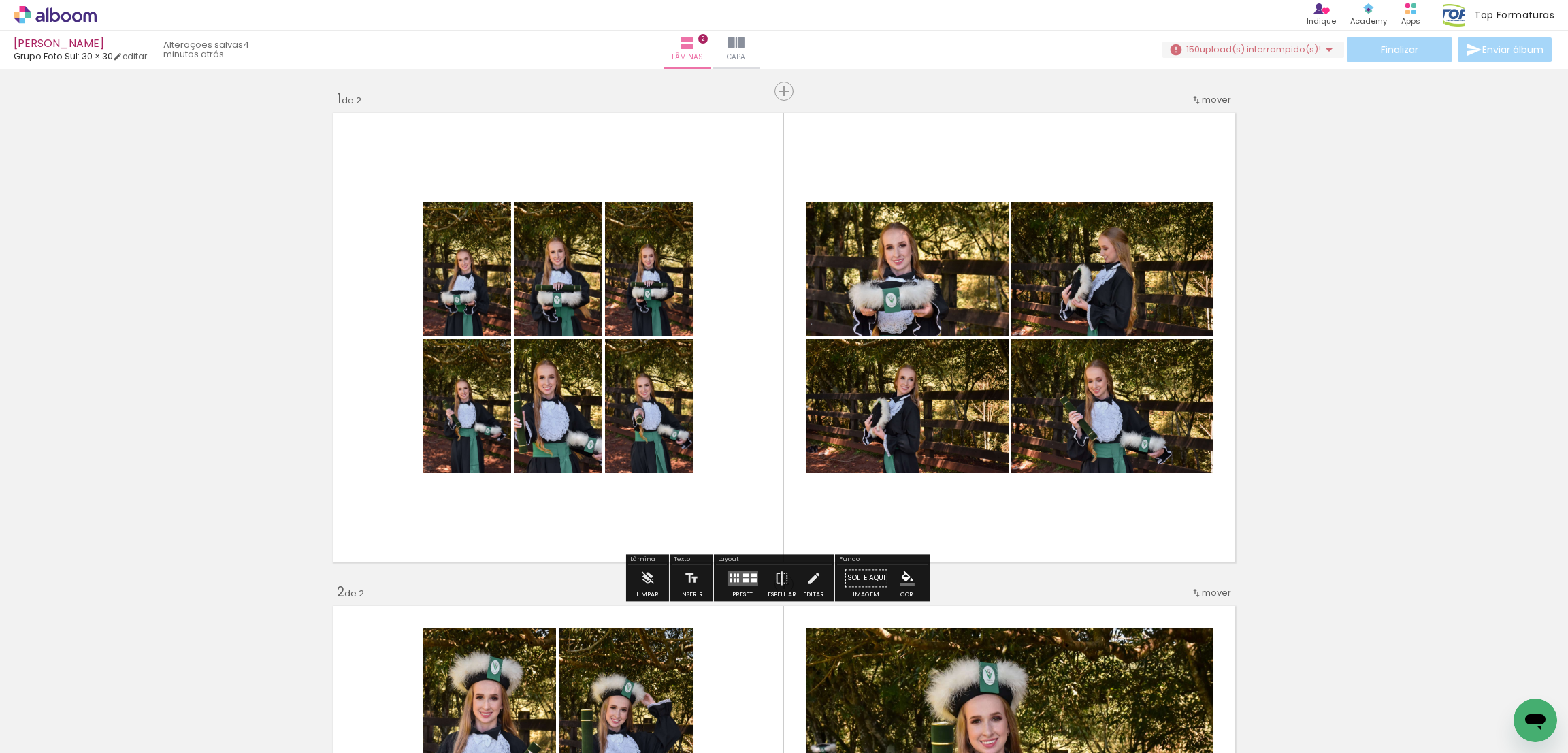
click at [1256, 56] on paper-button "150 upload(s) interrompido(s)! 13,10%" at bounding box center [1253, 50] width 182 height 16
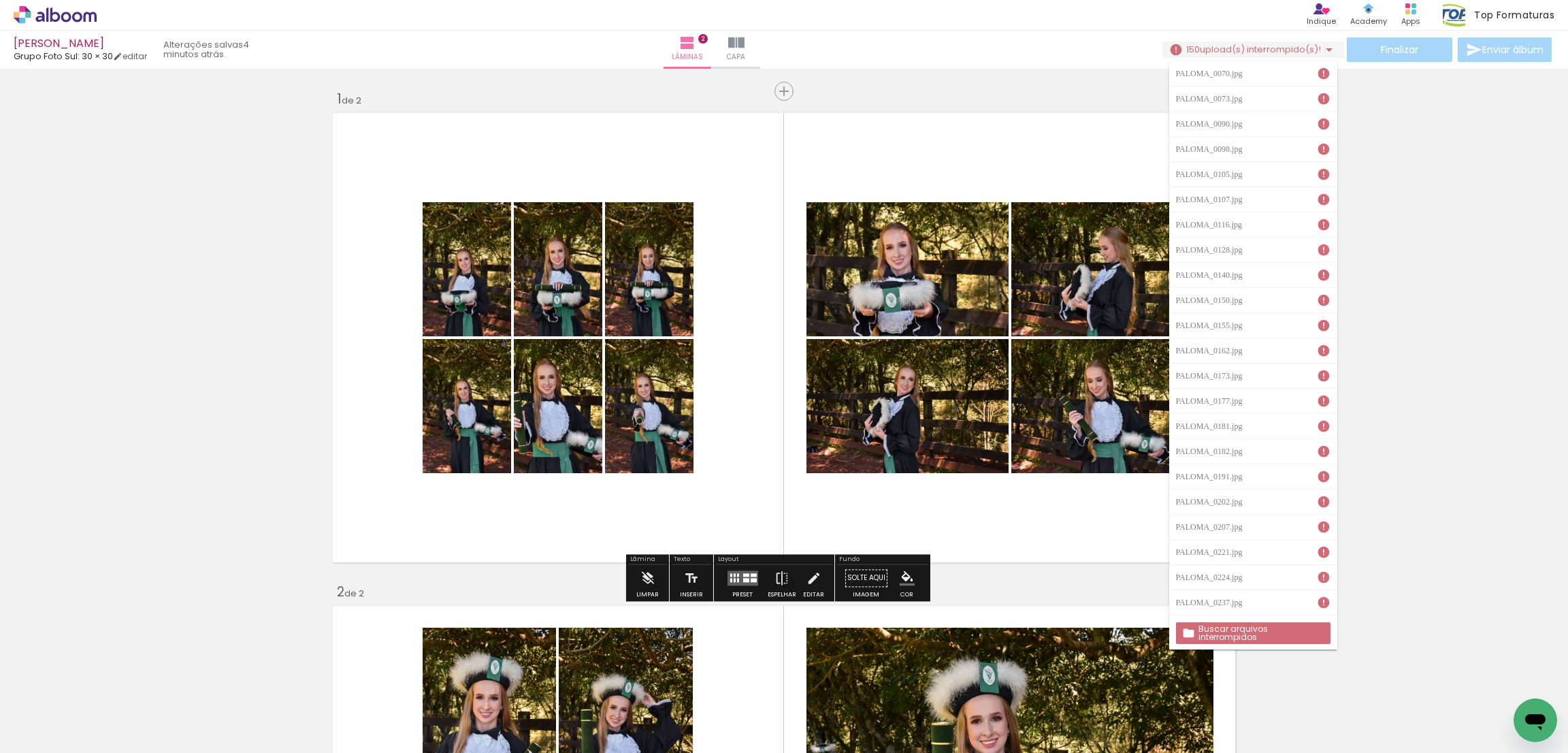
click at [0, 0] on slot "Buscar arquivos interrompidos" at bounding box center [0, 0] width 0 height 0
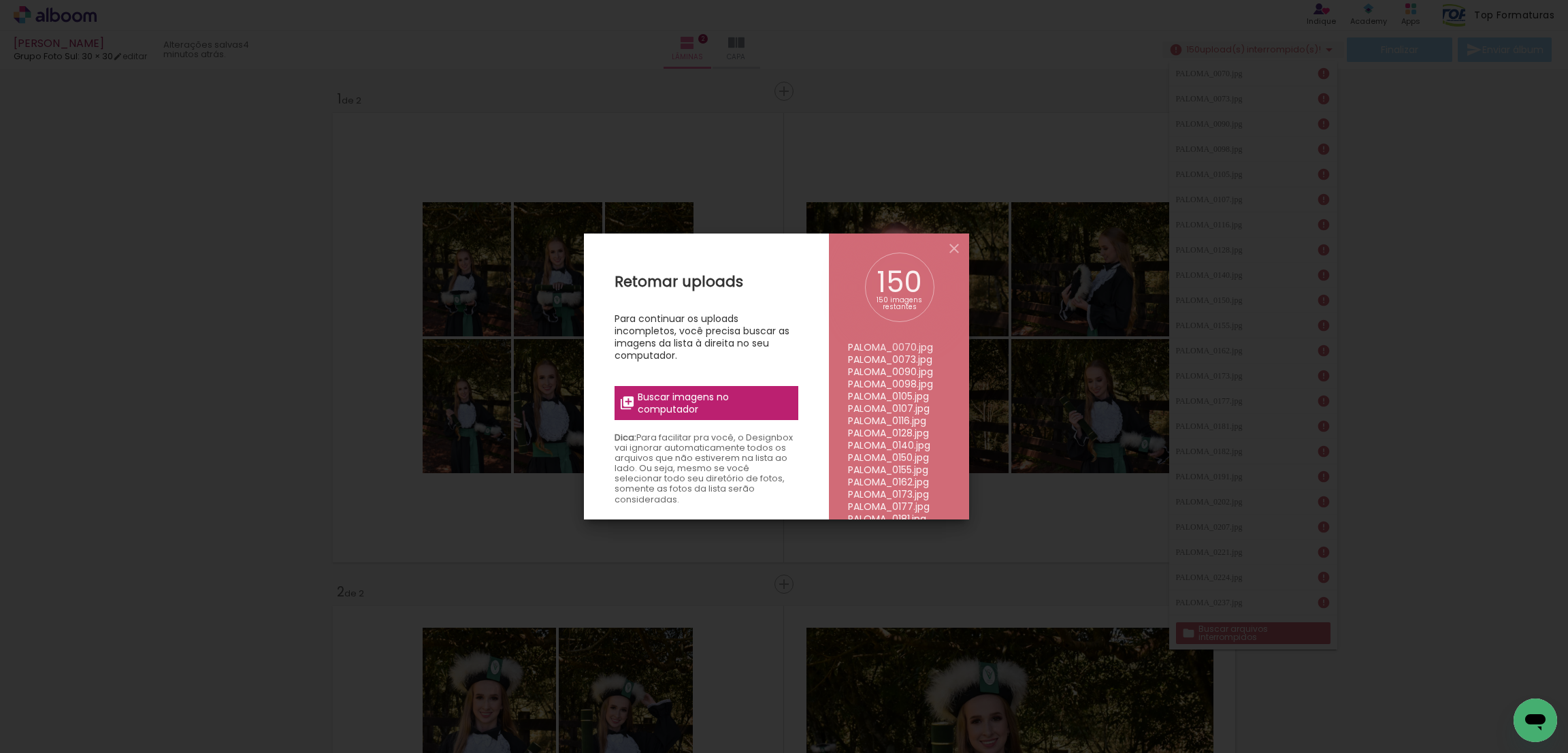
click at [722, 397] on span "Buscar imagens no computador" at bounding box center [714, 402] width 152 height 24
click at [0, 0] on input "file" at bounding box center [0, 0] width 0 height 0
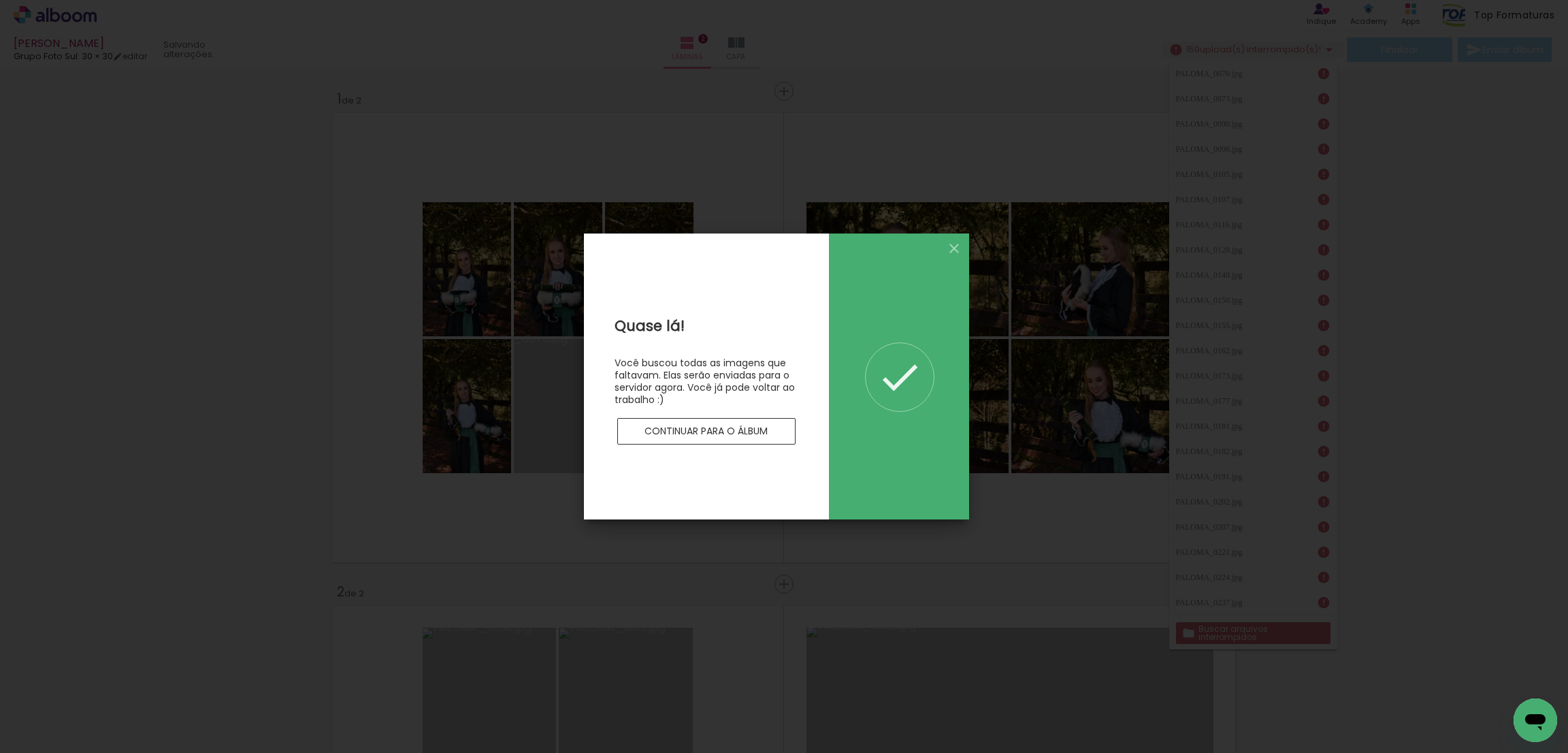
click at [0, 0] on slot "Continuar para o álbum" at bounding box center [0, 0] width 0 height 0
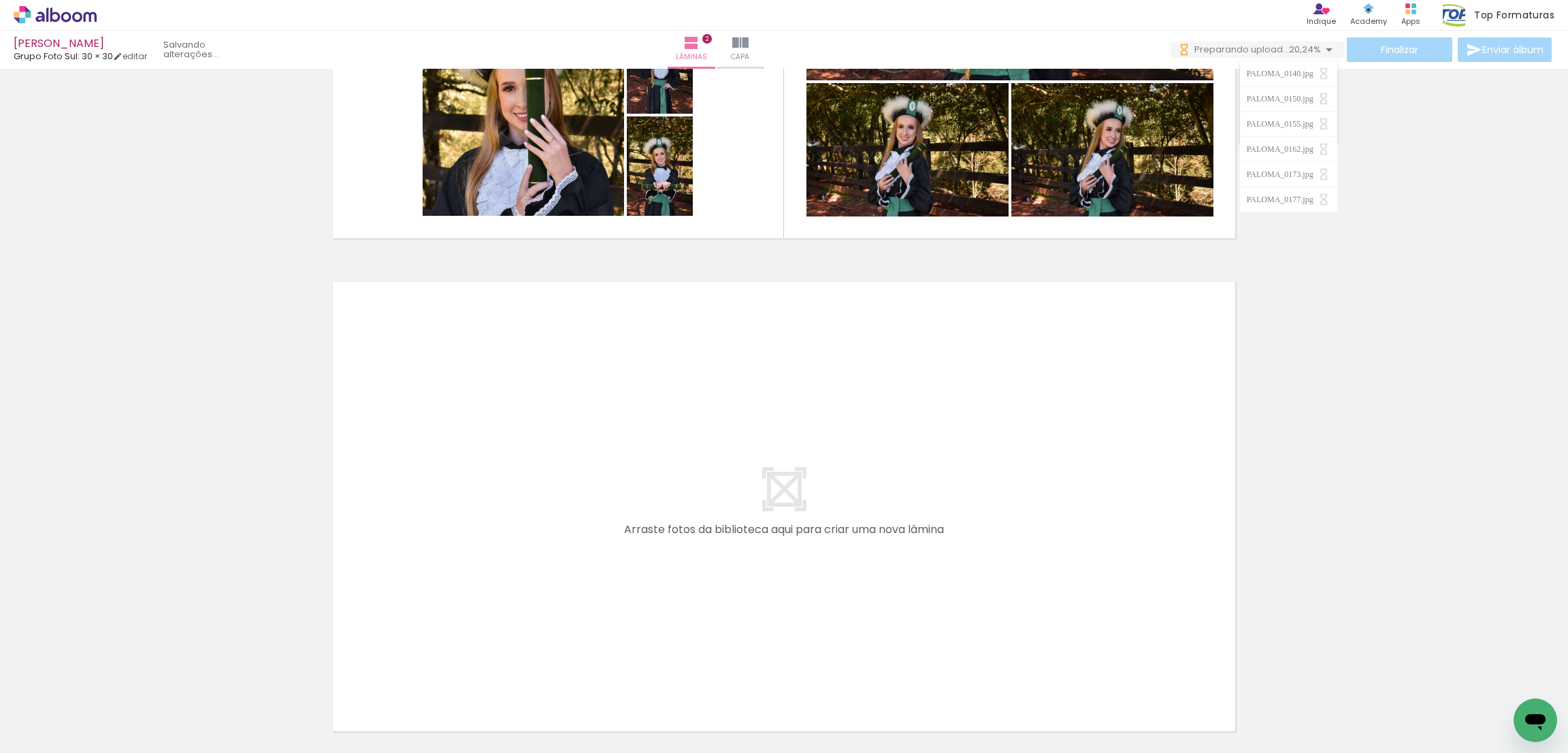
click at [50, 715] on input "Todas as fotos" at bounding box center [38, 711] width 52 height 12
click at [0, 0] on slot "Não utilizadas" at bounding box center [0, 0] width 0 height 0
type input "Não utilizadas"
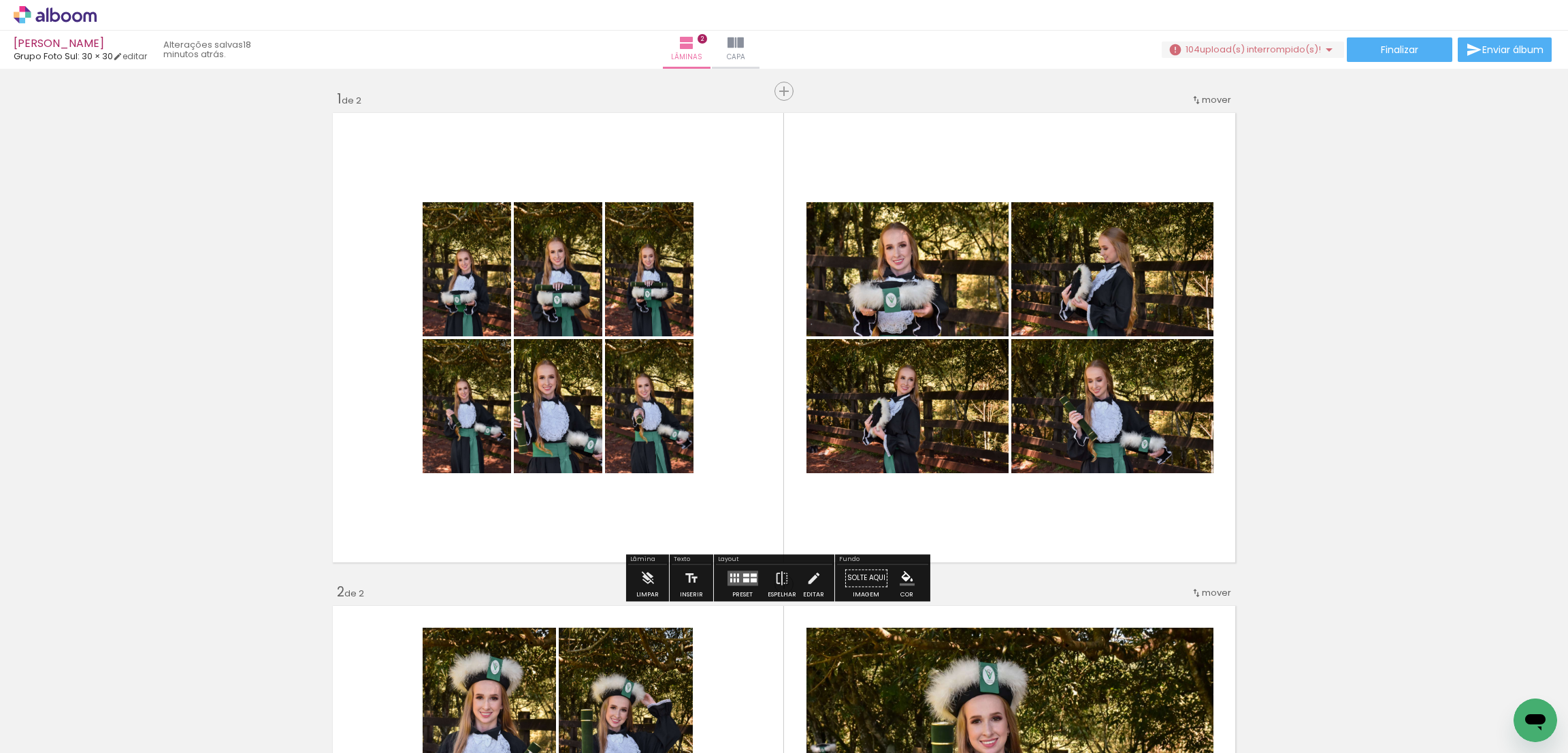
click at [1211, 51] on span "upload(s) interrompido(s)!" at bounding box center [1261, 49] width 121 height 13
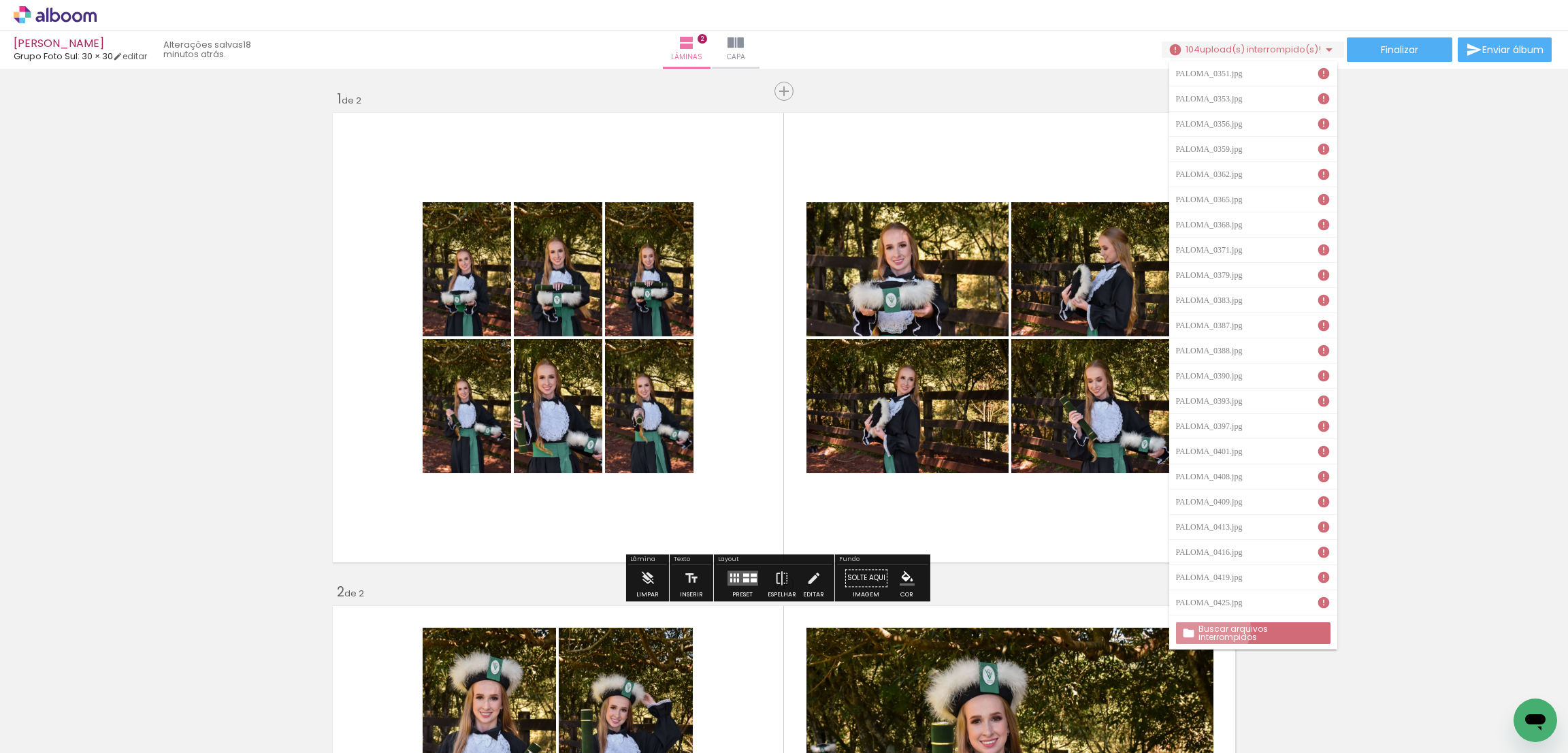
click at [0, 0] on slot "Buscar arquivos interrompidos" at bounding box center [0, 0] width 0 height 0
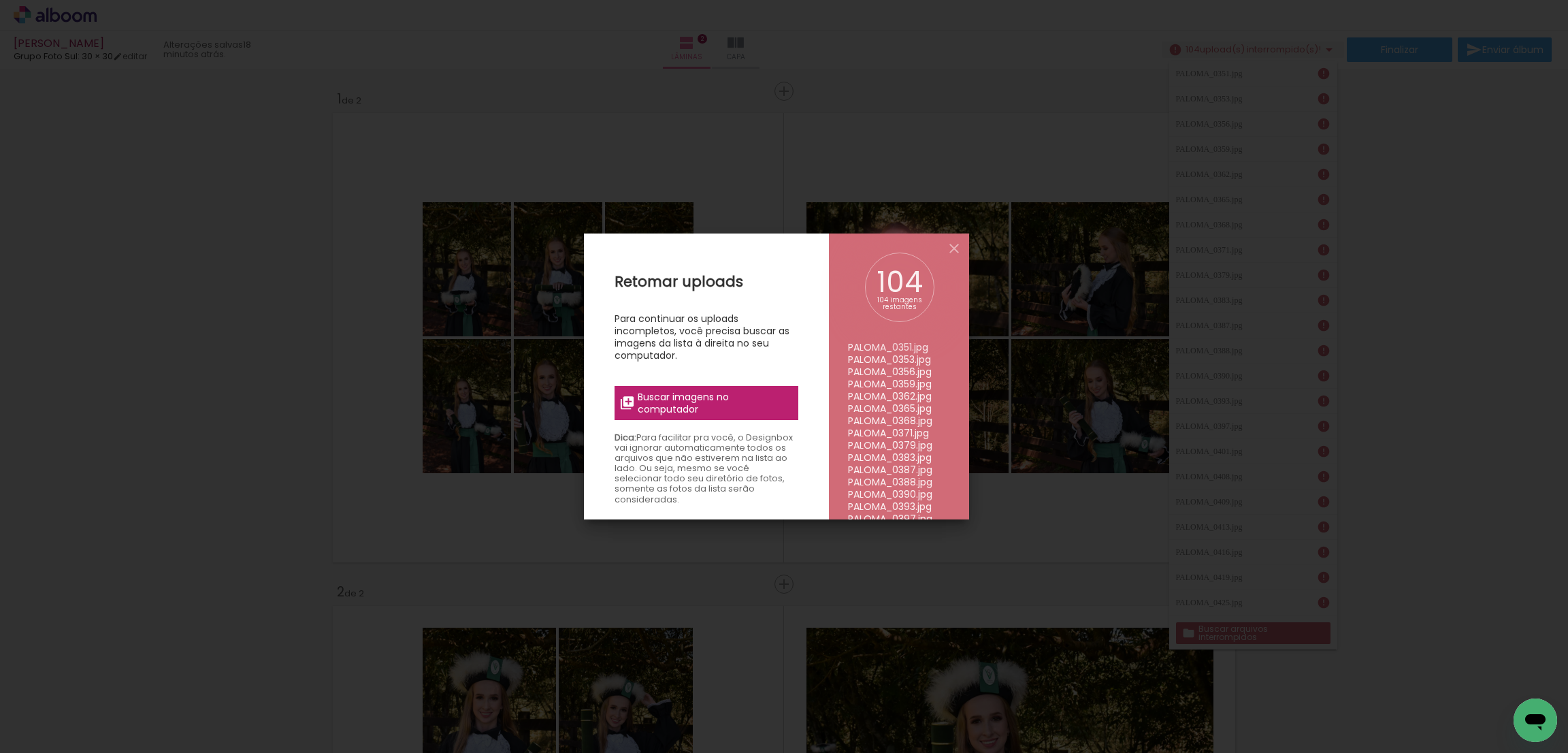
click at [692, 416] on label "Buscar imagens no computador" at bounding box center [706, 402] width 184 height 34
click at [0, 0] on input "file" at bounding box center [0, 0] width 0 height 0
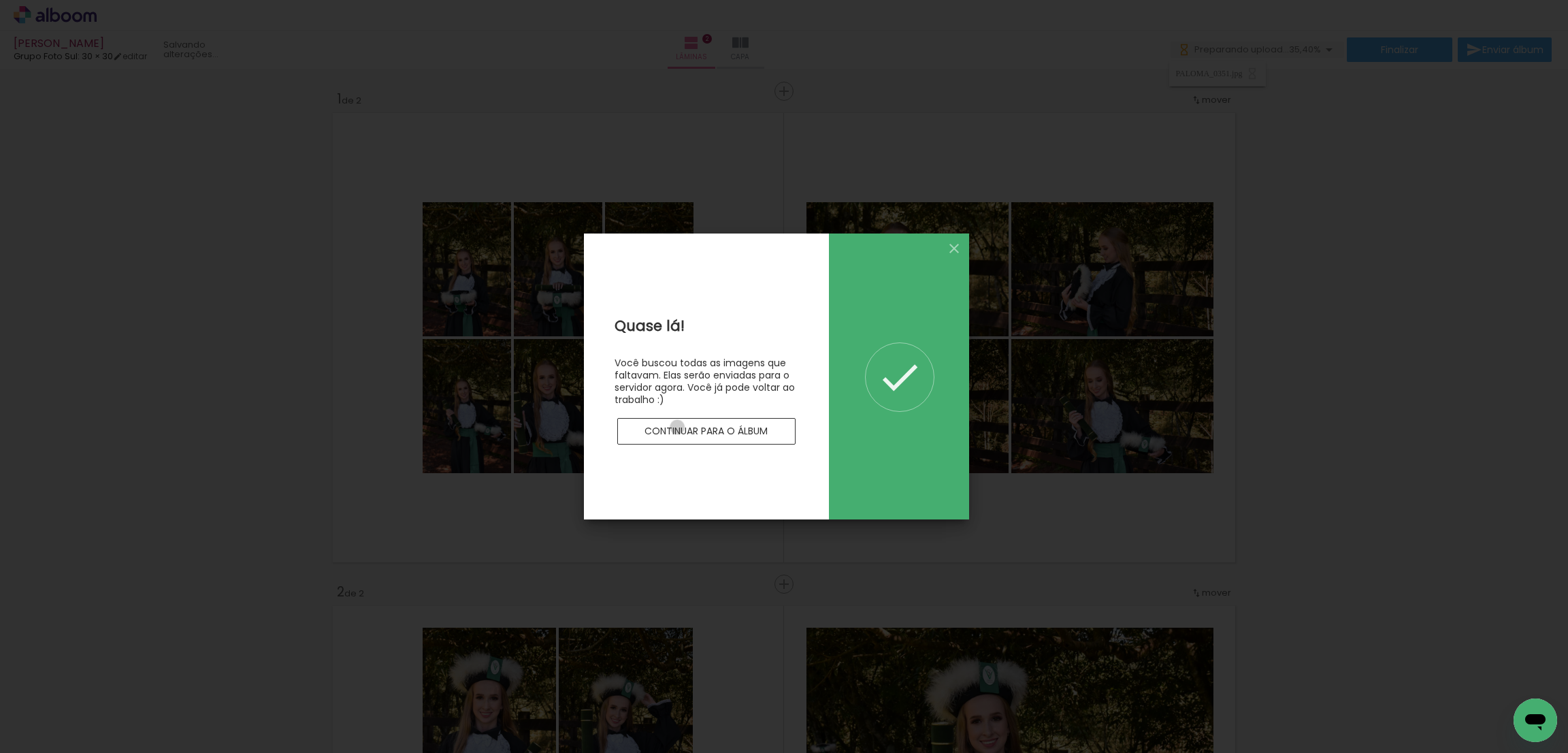
click at [0, 0] on slot "Continuar para o álbum" at bounding box center [0, 0] width 0 height 0
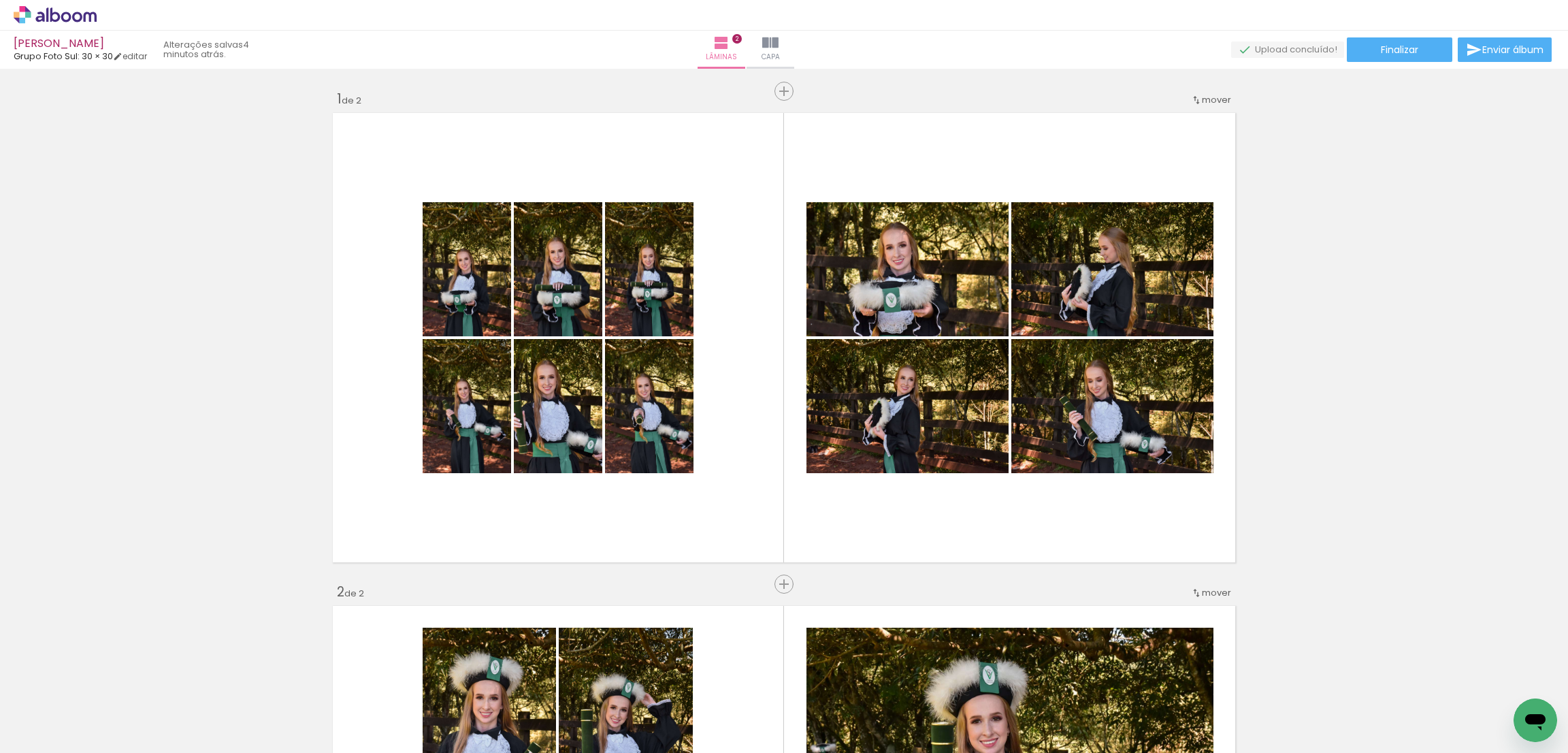
click at [35, 707] on input "Todas as fotos" at bounding box center [38, 711] width 52 height 12
click at [0, 0] on slot "Não utilizadas" at bounding box center [0, 0] width 0 height 0
type input "Não utilizadas"
